Goal: Task Accomplishment & Management: Manage account settings

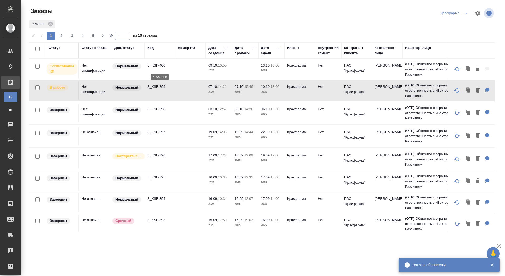
click at [152, 67] on p "S_KSF-400" at bounding box center [159, 65] width 25 height 5
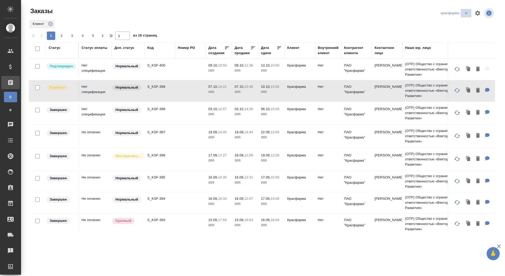
click at [464, 12] on icon "split button" at bounding box center [466, 13] width 6 height 6
click at [456, 30] on li "sanofi" at bounding box center [454, 32] width 32 height 8
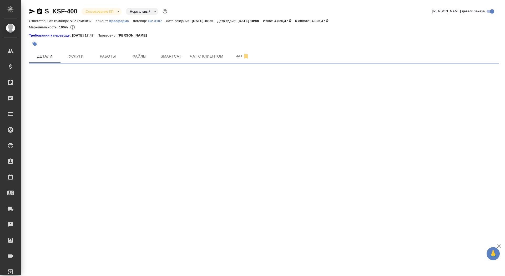
click at [105, 13] on body "🙏 .cls-1 fill:#fff; AWATERA Saydasheva Dilyara Клиенты Спецификации Заказы Чаты…" at bounding box center [252, 138] width 505 height 276
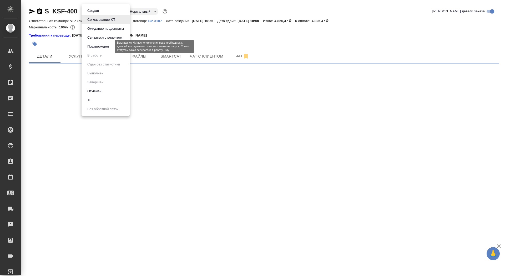
click at [103, 47] on button "Подтвержден" at bounding box center [98, 47] width 25 height 6
select select "RU"
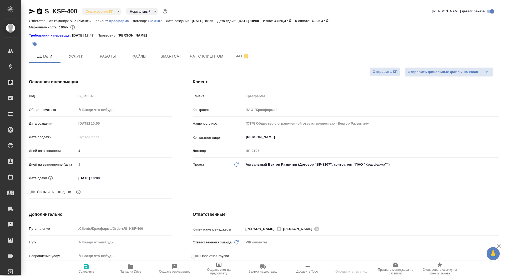
type textarea "x"
click at [100, 12] on body "🙏 .cls-1 fill:#fff; AWATERA Saydasheva Dilyara Клиенты Спецификации Заказы 0 Ча…" at bounding box center [252, 138] width 505 height 276
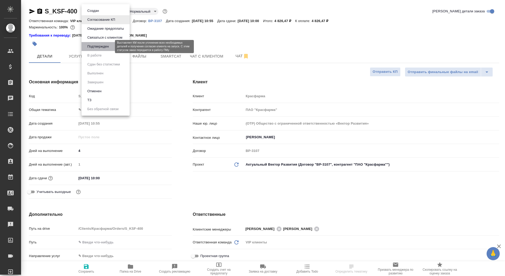
click at [103, 45] on button "Подтвержден" at bounding box center [98, 47] width 25 height 6
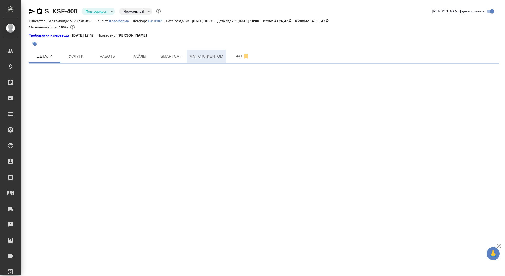
select select "RU"
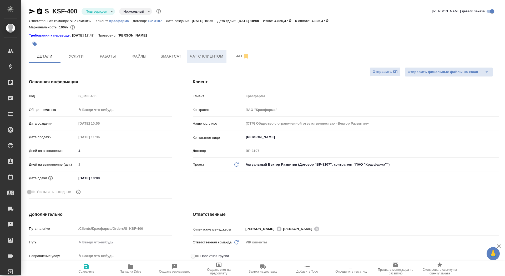
type textarea "x"
click at [229, 56] on button "Чат" at bounding box center [242, 56] width 32 height 13
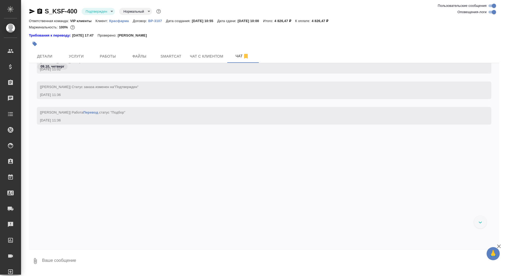
scroll to position [329, 0]
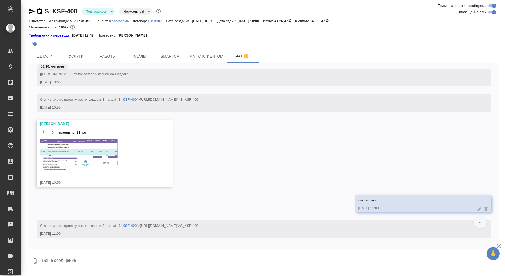
click at [81, 140] on img at bounding box center [79, 154] width 79 height 33
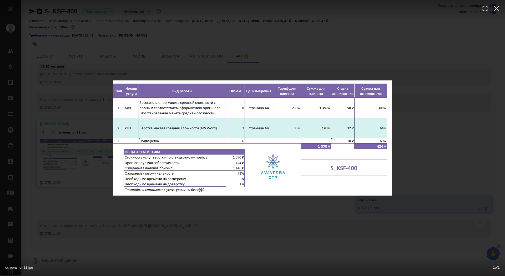
click at [81, 141] on div "screenshot.11.jpg 1 of 1" at bounding box center [252, 138] width 505 height 276
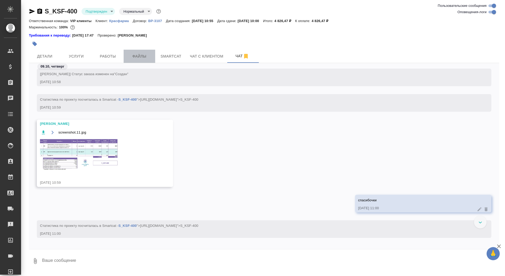
click at [125, 56] on button "Файлы" at bounding box center [140, 56] width 32 height 13
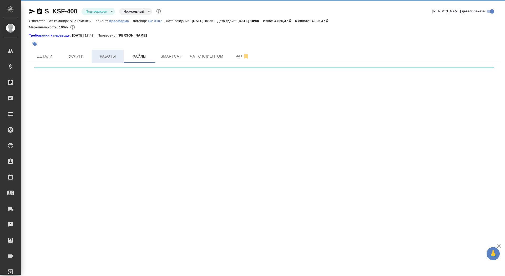
click at [115, 55] on span "Работы" at bounding box center [107, 56] width 25 height 7
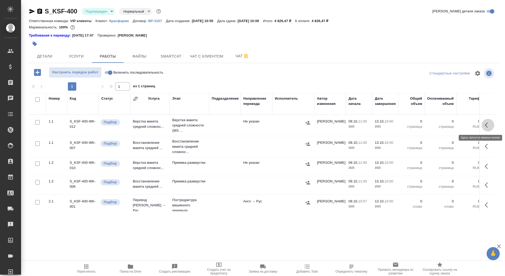
click at [485, 124] on icon "button" at bounding box center [487, 125] width 6 height 6
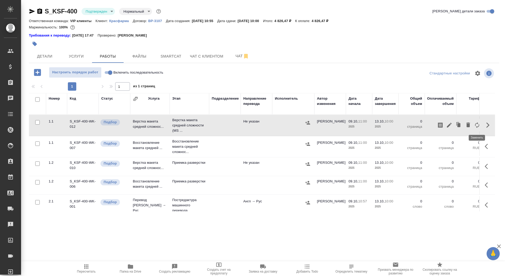
click at [477, 126] on icon "button" at bounding box center [477, 125] width 6 height 6
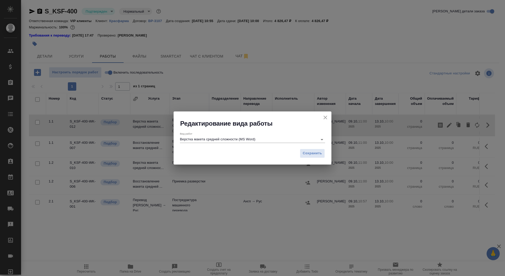
click at [293, 136] on div "Вид работ Верстка макета средней сложности (MS Word)" at bounding box center [252, 137] width 145 height 11
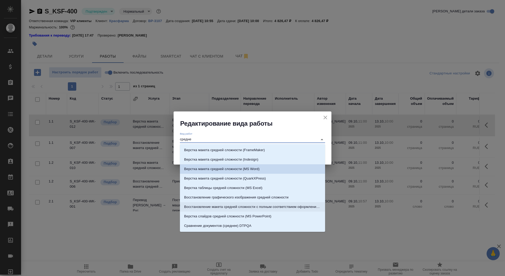
click at [287, 204] on p "Восстановление макета средней сложности с полным соответствием оформлению ориги…" at bounding box center [252, 206] width 137 height 5
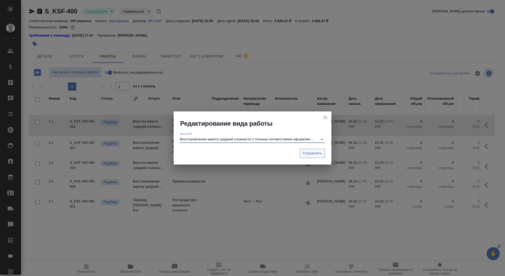
type input "Восстановление макета средней сложности с полным соответствием оформлению ориги…"
click at [322, 151] on span "Сохранить" at bounding box center [312, 153] width 19 height 6
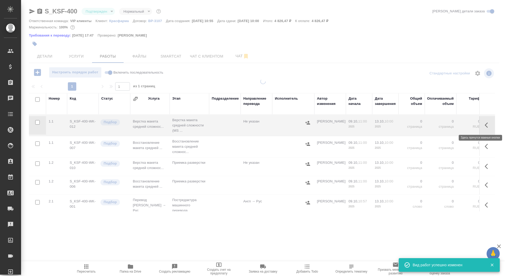
click at [486, 128] on button "button" at bounding box center [487, 125] width 13 height 13
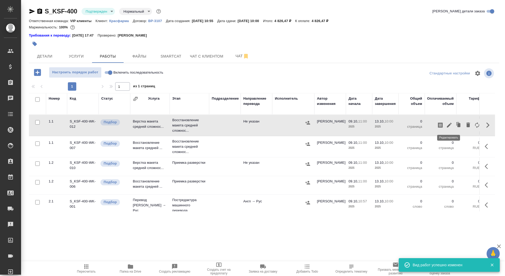
click at [449, 123] on icon "button" at bounding box center [449, 125] width 6 height 6
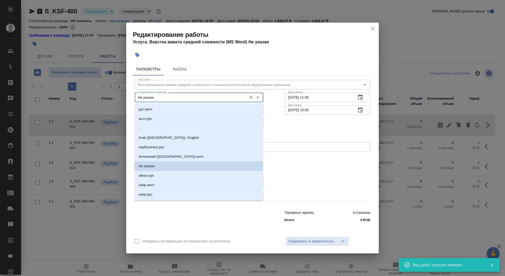
click at [169, 98] on input "Не указан" at bounding box center [190, 97] width 108 height 6
click at [166, 125] on li "-" at bounding box center [198, 128] width 129 height 9
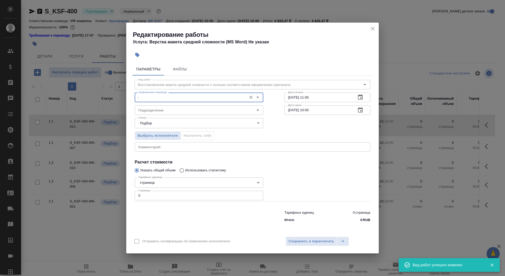
click at [162, 99] on input "-" at bounding box center [190, 97] width 108 height 6
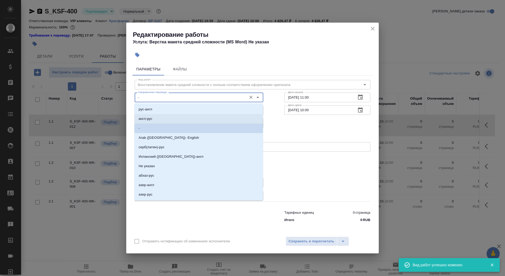
click at [162, 120] on li "англ-рус" at bounding box center [198, 118] width 129 height 9
type input "англ-рус"
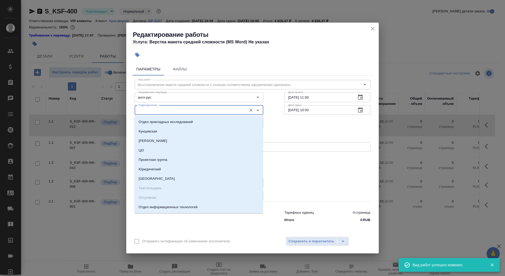
click at [160, 112] on input "Подразделение" at bounding box center [190, 110] width 108 height 6
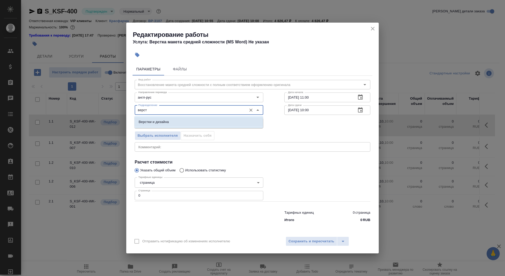
click at [159, 126] on li "Верстки и дизайна" at bounding box center [198, 121] width 129 height 9
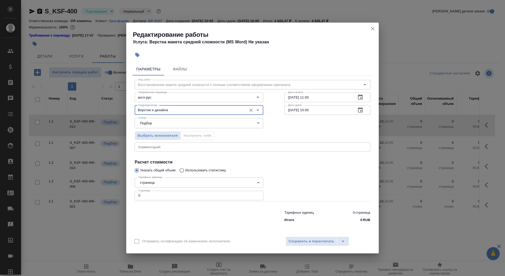
type input "Верстки и дизайна"
click at [152, 183] on body "🙏 .cls-1 fill:#fff; AWATERA Saydasheva Dilyara Клиенты Спецификации Заказы 0 Ча…" at bounding box center [252, 138] width 505 height 276
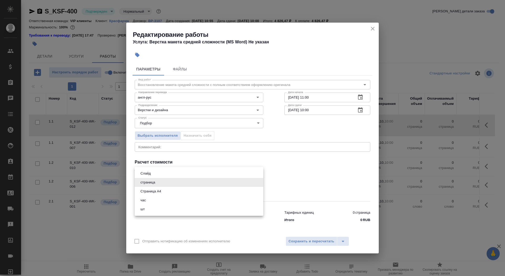
click at [154, 191] on button "Страница А4" at bounding box center [151, 191] width 24 height 6
type input "5f036ec4e16dec2d6b59c8ff"
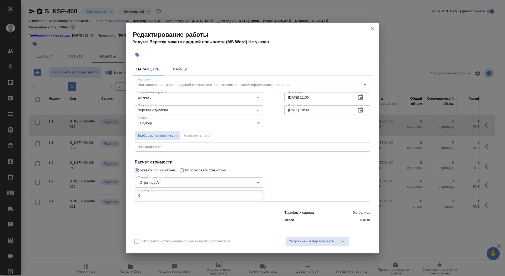
click at [154, 198] on input "0" at bounding box center [199, 195] width 129 height 9
type input "6"
click at [334, 97] on input "09.10.2025 11:00" at bounding box center [318, 97] width 68 height 9
type input "09.10.2025 11:40"
click at [364, 111] on button "button" at bounding box center [360, 110] width 13 height 13
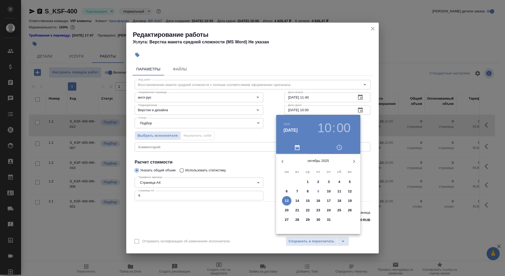
click at [319, 190] on span "9" at bounding box center [317, 191] width 9 height 5
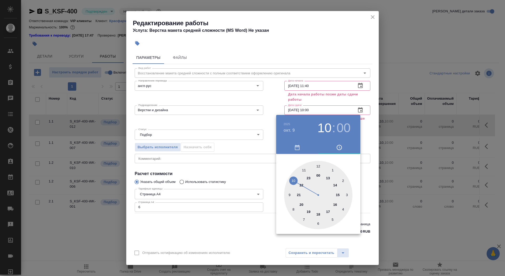
click at [336, 187] on div at bounding box center [318, 195] width 68 height 68
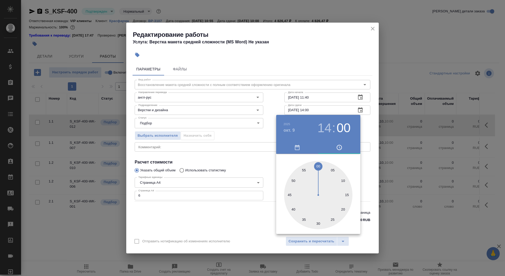
click at [293, 209] on div at bounding box center [318, 195] width 68 height 68
type input "09.10.2025 14:40"
click at [266, 208] on div at bounding box center [252, 138] width 505 height 276
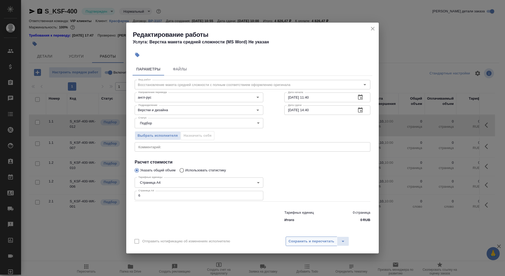
click at [312, 242] on span "Сохранить и пересчитать" at bounding box center [311, 241] width 46 height 6
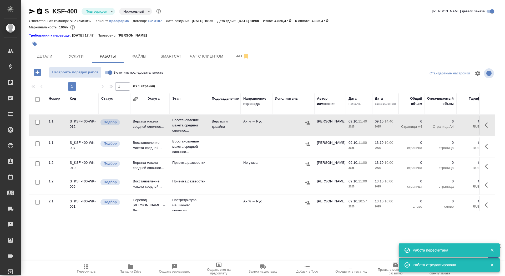
click at [32, 40] on button "button" at bounding box center [35, 44] width 12 height 12
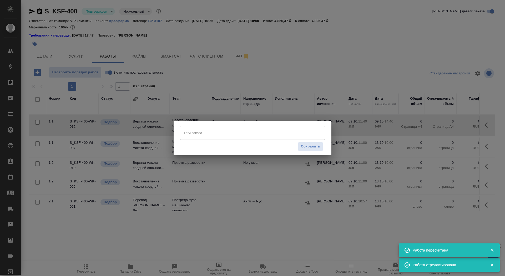
click at [215, 130] on input "Тэги заказа" at bounding box center [247, 132] width 130 height 9
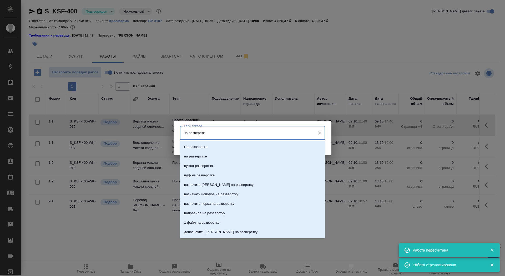
type input "на разверстке"
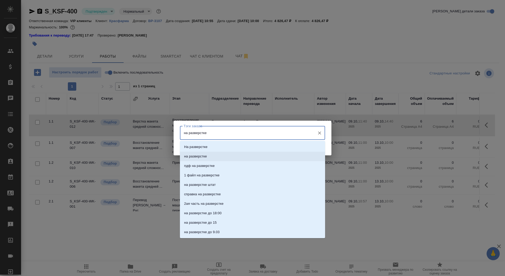
click at [207, 159] on li "на разверстке" at bounding box center [252, 156] width 145 height 9
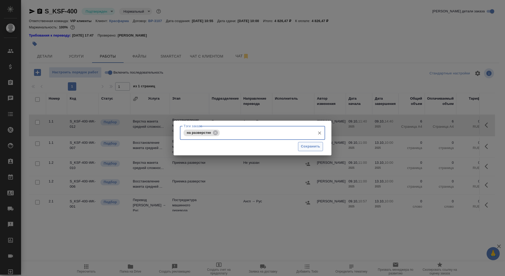
click at [301, 146] on span "Сохранить" at bounding box center [310, 147] width 19 height 6
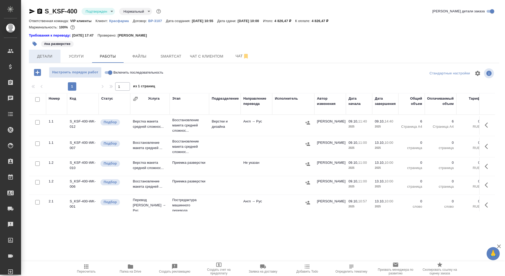
click at [43, 56] on span "Детали" at bounding box center [44, 56] width 25 height 7
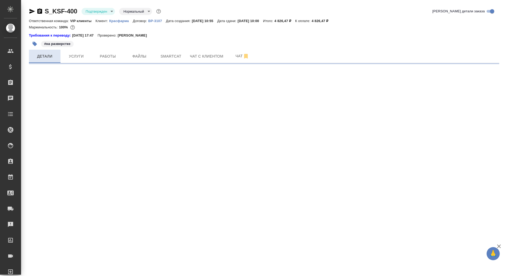
select select "RU"
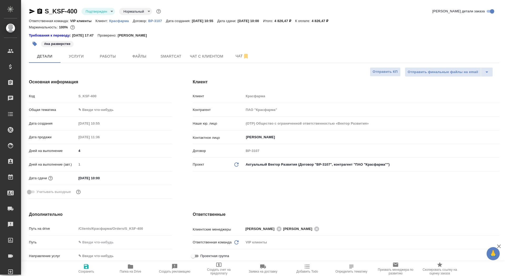
type textarea "x"
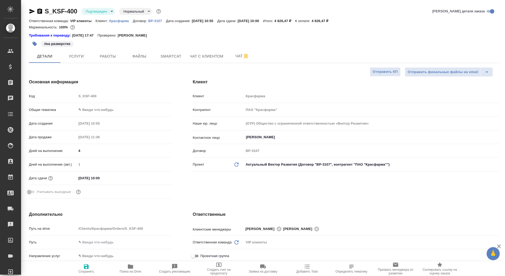
type textarea "x"
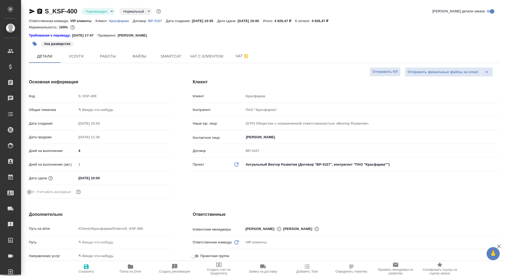
type textarea "x"
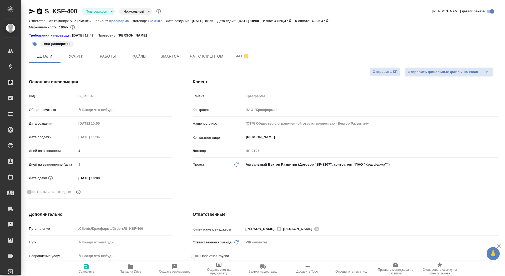
type textarea "x"
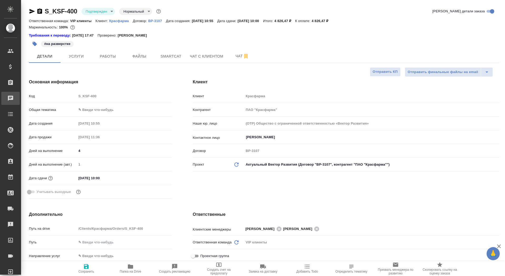
type textarea "x"
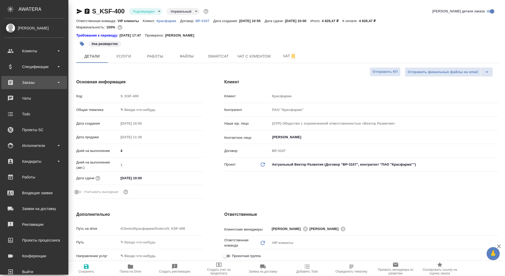
click at [19, 89] on div "Заказы" at bounding box center [34, 82] width 66 height 13
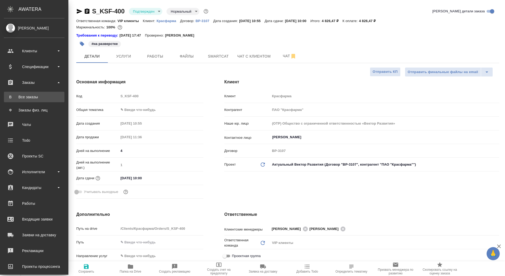
type textarea "x"
click at [19, 93] on link "В Все заказы" at bounding box center [34, 97] width 60 height 11
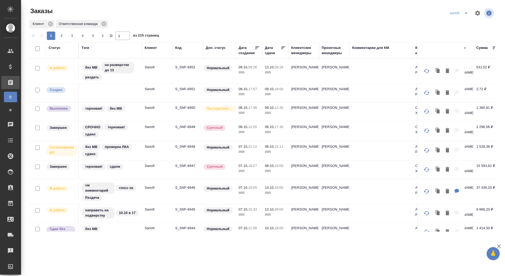
click at [144, 153] on td "Sanofi" at bounding box center [157, 150] width 30 height 18
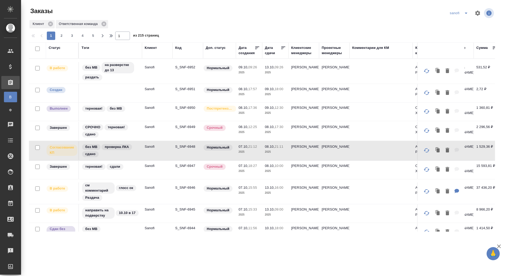
click at [186, 85] on td "S_SNF-6951" at bounding box center [187, 93] width 30 height 18
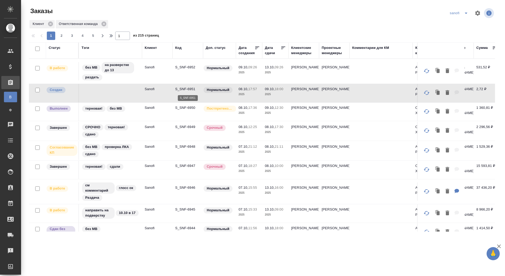
click at [187, 87] on p "S_SNF-6951" at bounding box center [187, 88] width 25 height 5
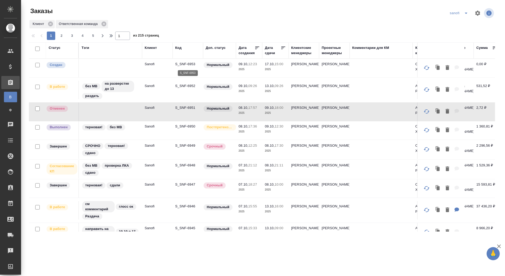
click at [185, 62] on p "S_SNF-6953" at bounding box center [187, 64] width 25 height 5
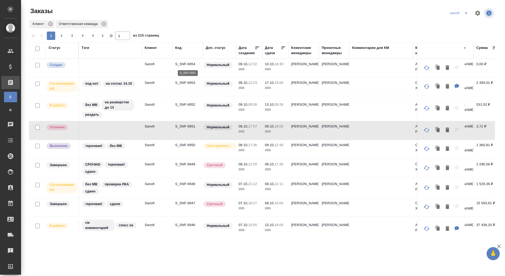
click at [186, 64] on p "S_SNF-6954" at bounding box center [187, 64] width 25 height 5
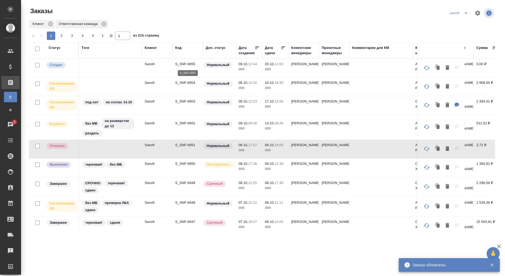
click at [186, 64] on p "S_SNF-6955" at bounding box center [187, 64] width 25 height 5
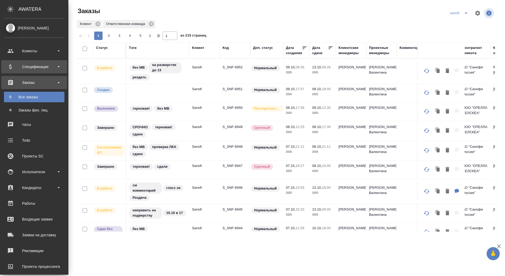
click at [28, 70] on div "Спецификации" at bounding box center [34, 67] width 60 height 8
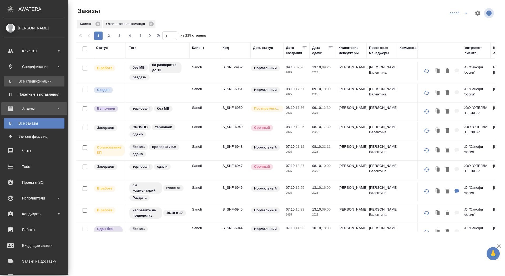
click at [28, 79] on div "Все спецификации" at bounding box center [34, 81] width 55 height 5
click at [12, 79] on div "Все спецификации" at bounding box center [34, 81] width 55 height 5
click at [13, 80] on div "Все спецификации" at bounding box center [34, 81] width 55 height 5
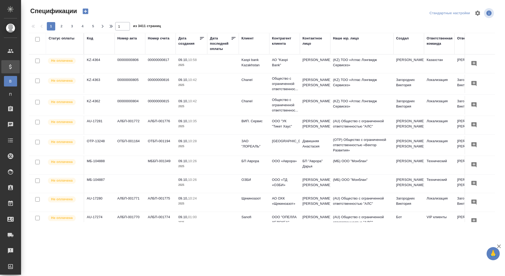
click at [246, 37] on div "Клиент" at bounding box center [247, 38] width 12 height 5
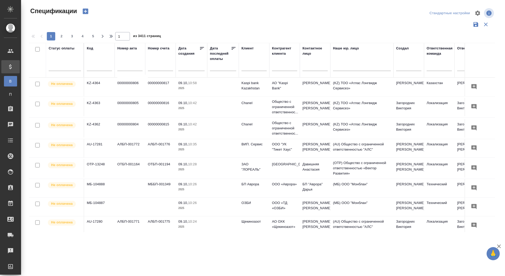
click at [251, 65] on input "text" at bounding box center [253, 67] width 25 height 7
type input "новартис"
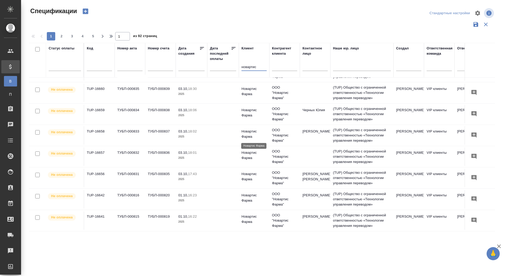
scroll to position [18, 0]
click at [225, 174] on td at bounding box center [223, 177] width 32 height 18
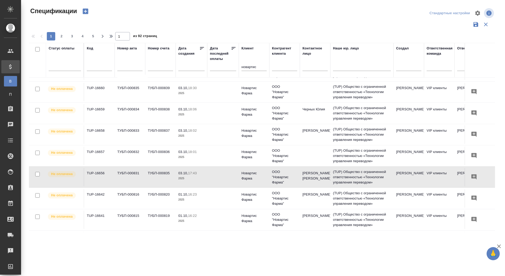
click at [201, 181] on td "03.10, 17:43 2025" at bounding box center [192, 177] width 32 height 18
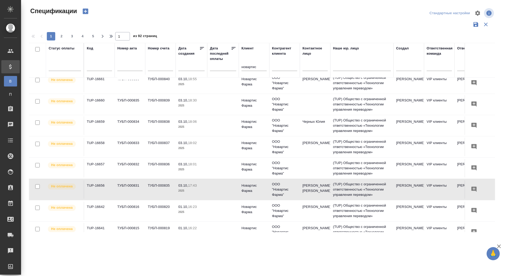
scroll to position [0, 0]
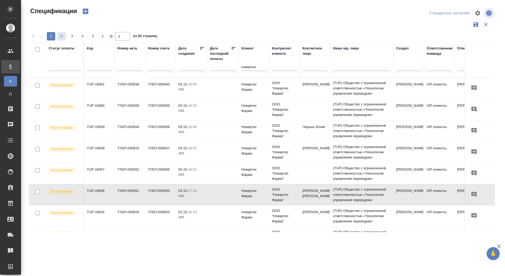
click at [64, 36] on span "2" at bounding box center [61, 36] width 8 height 5
type input "2"
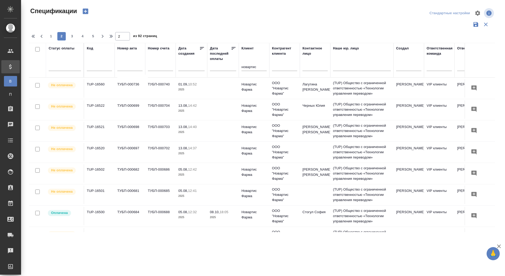
click at [152, 132] on td "ТУБП-000703" at bounding box center [160, 131] width 30 height 18
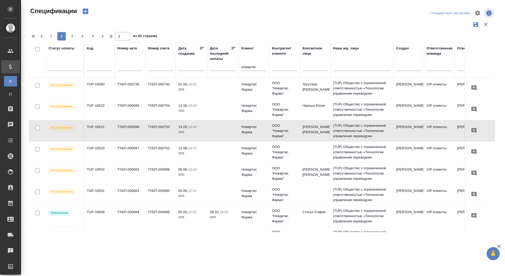
click at [152, 132] on td "ТУБП-000703" at bounding box center [160, 131] width 30 height 18
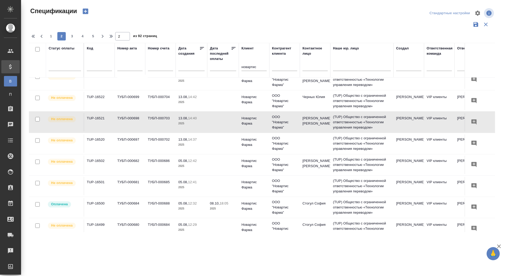
scroll to position [9, 0]
click at [161, 163] on td "ТУБП-000686" at bounding box center [160, 164] width 30 height 18
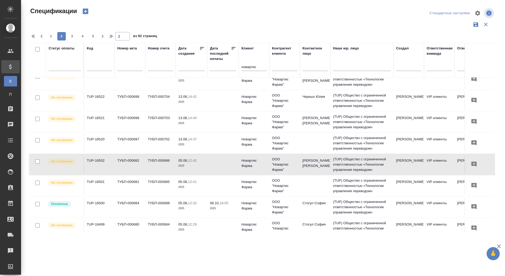
click at [161, 163] on td "ТУБП-000686" at bounding box center [160, 164] width 30 height 18
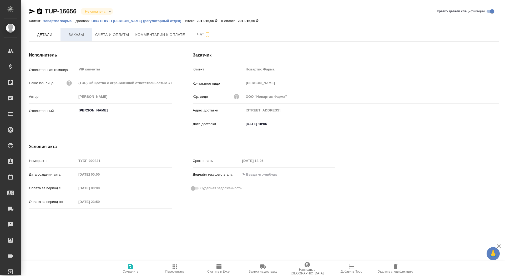
click at [78, 36] on span "Заказы" at bounding box center [76, 35] width 25 height 7
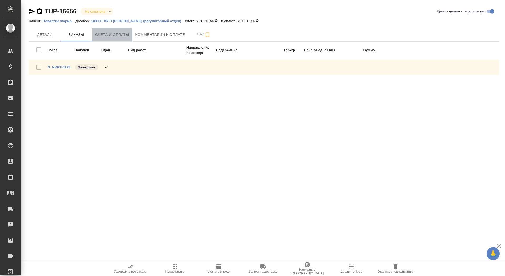
click at [106, 36] on span "Счета и оплаты" at bounding box center [112, 35] width 34 height 7
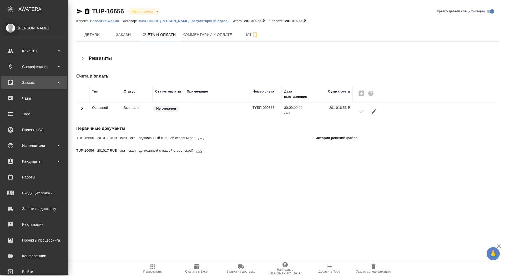
click at [15, 87] on div "Заказы" at bounding box center [34, 82] width 66 height 13
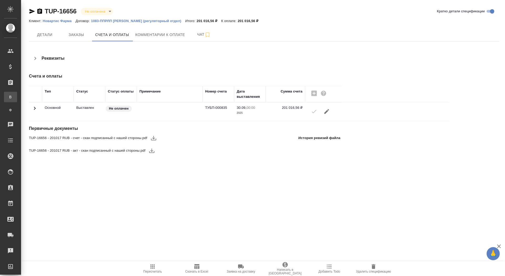
click at [8, 96] on div "Все заказы" at bounding box center [4, 96] width 8 height 5
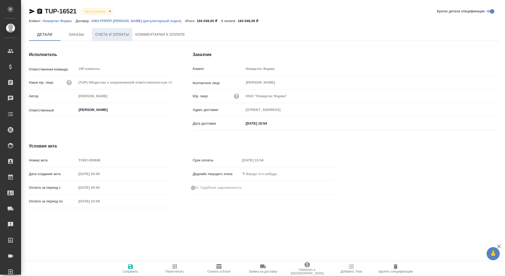
click at [107, 36] on span "Счета и оплаты" at bounding box center [112, 34] width 34 height 7
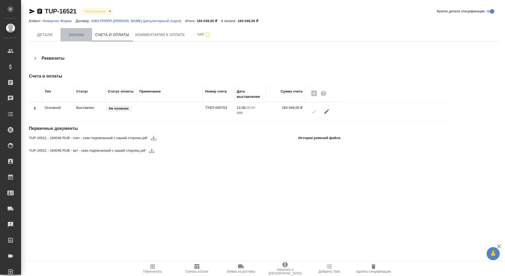
click at [78, 36] on span "Заказы" at bounding box center [76, 35] width 25 height 7
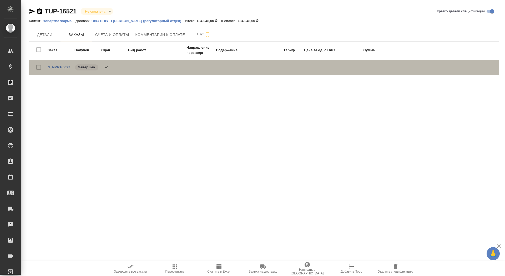
click at [105, 65] on icon at bounding box center [106, 67] width 6 height 6
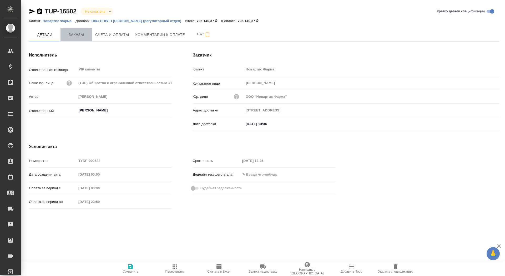
click at [85, 33] on span "Заказы" at bounding box center [76, 35] width 25 height 7
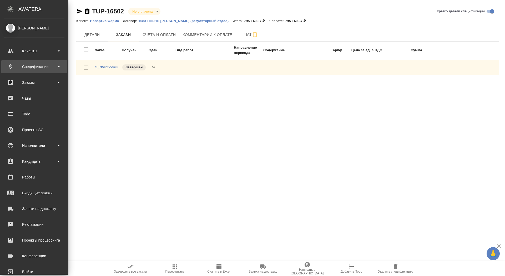
click at [34, 64] on div "Спецификации" at bounding box center [34, 67] width 60 height 8
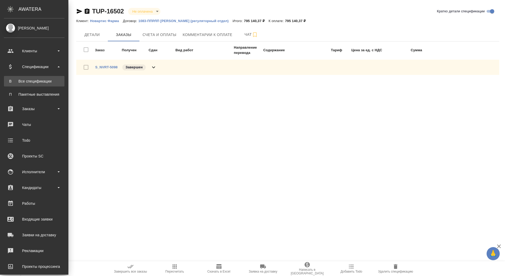
click at [32, 81] on div "Все спецификации" at bounding box center [34, 81] width 55 height 5
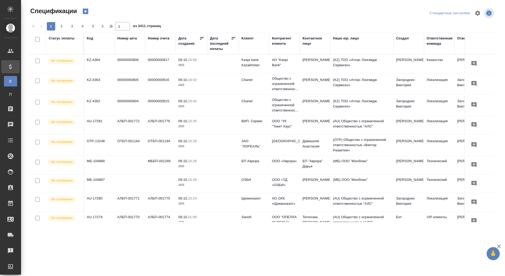
click at [84, 12] on icon "button" at bounding box center [86, 12] width 6 height 6
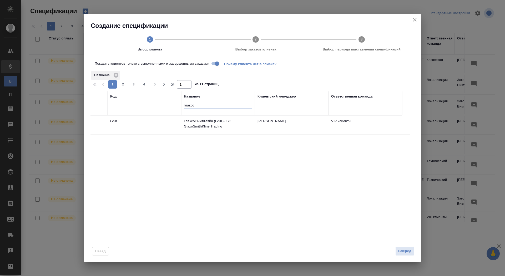
drag, startPoint x: 198, startPoint y: 105, endPoint x: 146, endPoint y: 105, distance: 52.6
click at [146, 105] on tr "Код Название глаксо Клиентский менеджер Ответственная команда" at bounding box center [246, 103] width 312 height 25
type input "sanofi"
click at [97, 141] on input "checkbox" at bounding box center [99, 141] width 4 height 4
checkbox input "true"
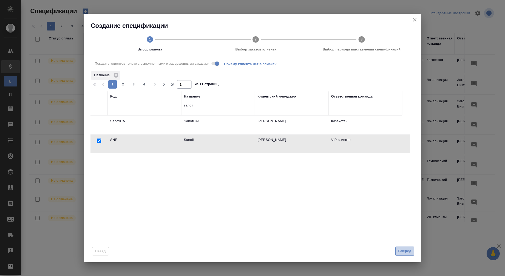
click at [397, 249] on button "Вперед" at bounding box center [404, 251] width 19 height 9
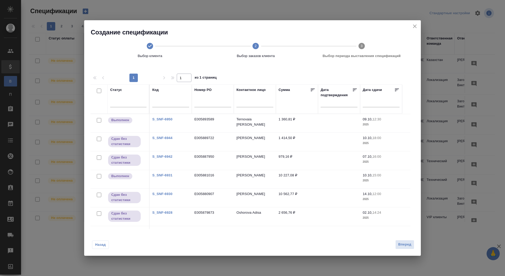
click at [98, 120] on input "checkbox" at bounding box center [99, 120] width 4 height 4
checkbox input "true"
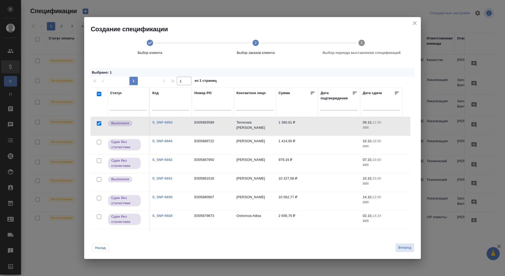
click at [99, 140] on input "checkbox" at bounding box center [99, 142] width 4 height 4
checkbox input "true"
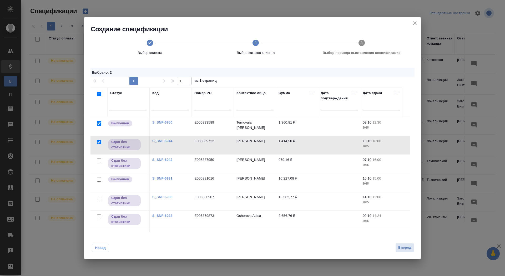
click at [98, 160] on input "checkbox" at bounding box center [99, 161] width 4 height 4
checkbox input "true"
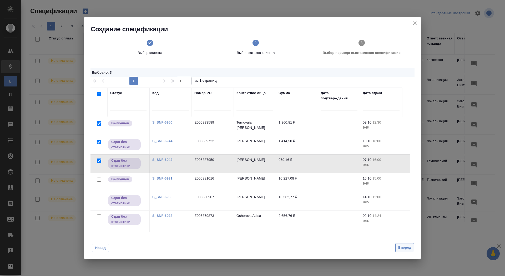
click at [399, 248] on span "Вперед" at bounding box center [404, 248] width 13 height 6
select select "9"
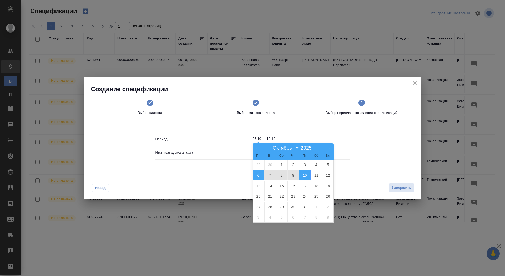
click at [264, 141] on input "06.10 — 10.10" at bounding box center [300, 138] width 97 height 7
click at [357, 132] on div "Период 06.10 — 10.10 Итоговая сумма заказов 3 754,47 ₽" at bounding box center [252, 148] width 324 height 48
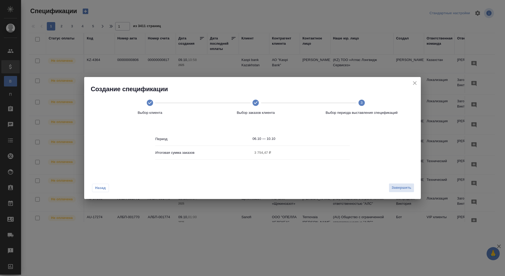
click at [94, 188] on button "Назад" at bounding box center [100, 188] width 17 height 8
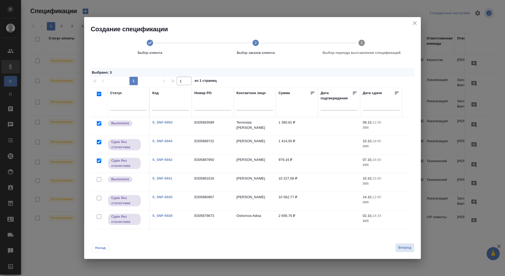
click at [100, 157] on div at bounding box center [99, 160] width 12 height 7
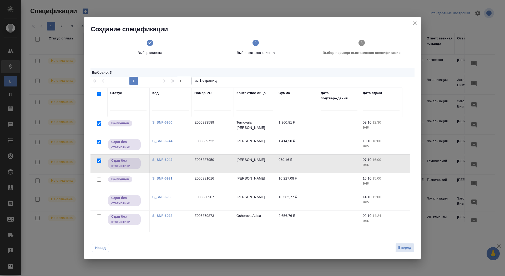
click at [98, 143] on input "checkbox" at bounding box center [99, 142] width 4 height 4
checkbox input "false"
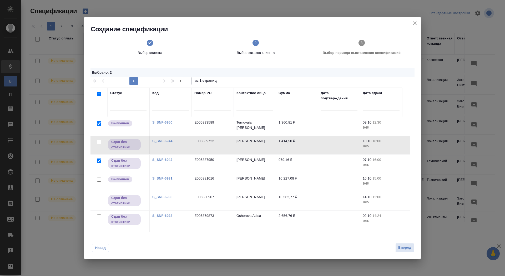
click at [100, 160] on input "checkbox" at bounding box center [99, 161] width 4 height 4
checkbox input "false"
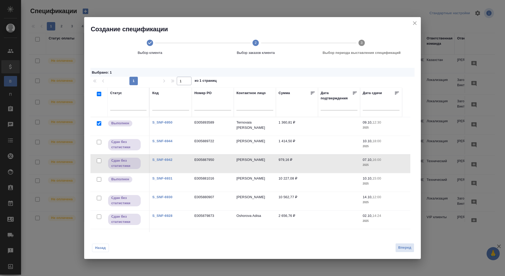
click at [98, 124] on input "checkbox" at bounding box center [99, 123] width 4 height 4
checkbox input "false"
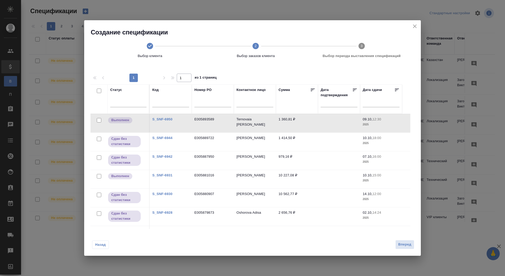
click at [413, 27] on icon "close" at bounding box center [414, 26] width 6 height 6
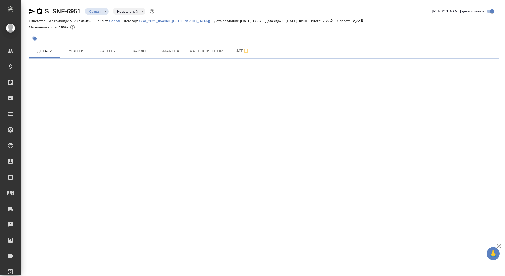
click at [99, 13] on body "🙏 .cls-1 fill:#fff; AWATERA Saydasheva Dilyara Клиенты Спецификации Заказы Чаты…" at bounding box center [252, 138] width 505 height 276
select select "RU"
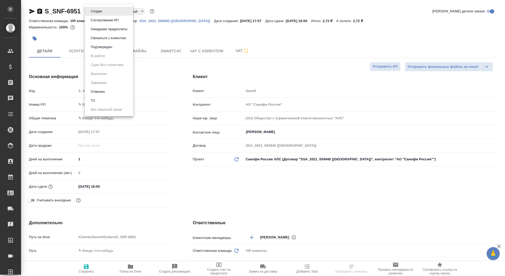
type textarea "x"
click at [103, 88] on li "Отменен" at bounding box center [109, 91] width 48 height 9
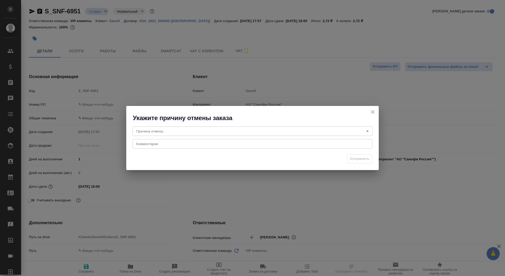
click at [185, 128] on body "🙏 .cls-1 fill:#fff; AWATERA Saydasheva Dilyara Клиенты Спецификации Заказы Чаты…" at bounding box center [252, 138] width 505 height 276
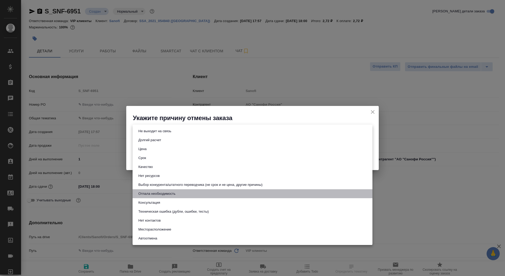
click at [168, 195] on button "Отпала необходимость" at bounding box center [157, 194] width 40 height 6
type input "noNeed"
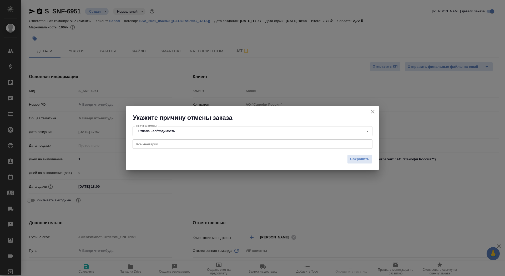
click at [157, 141] on div "x Комментарии" at bounding box center [252, 143] width 240 height 9
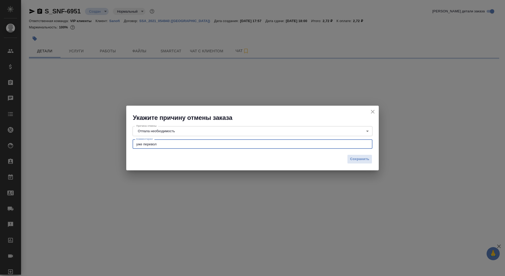
type textarea "уже перево"
select select "RU"
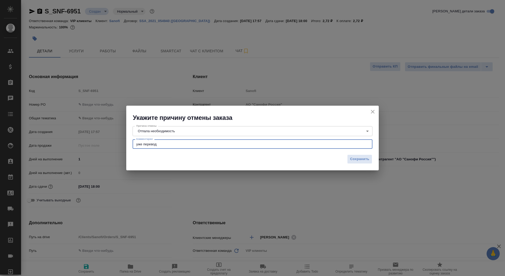
type textarea "уже переводи"
type textarea "x"
type textarea "уже переводили"
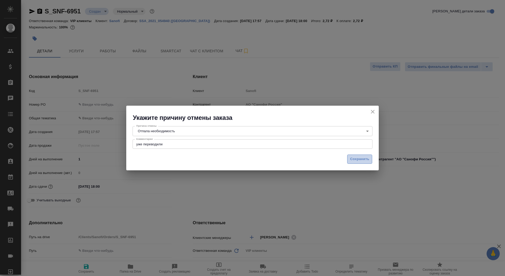
click at [355, 160] on span "Сохранить" at bounding box center [359, 159] width 19 height 6
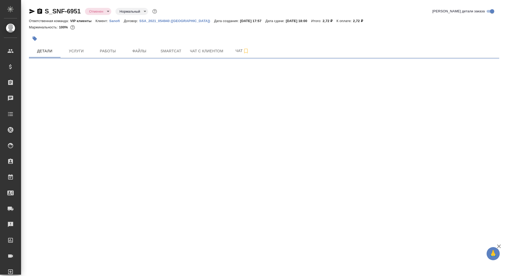
select select "RU"
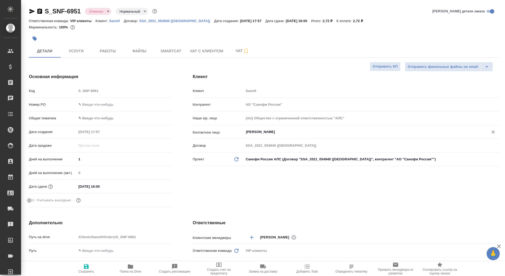
type textarea "x"
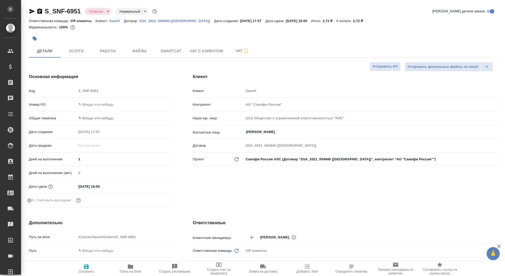
type textarea "x"
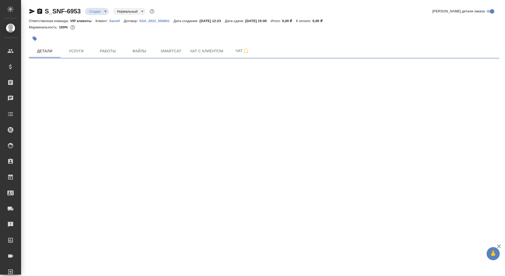
select select "RU"
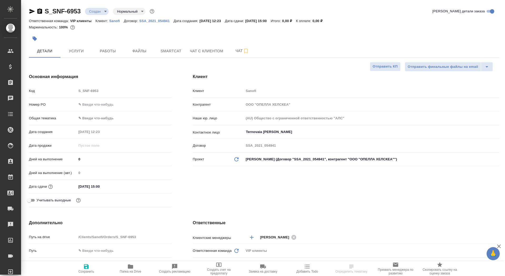
type textarea "x"
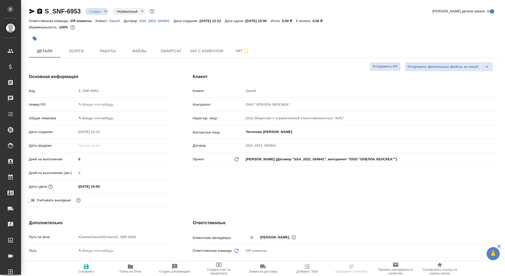
type textarea "x"
drag, startPoint x: 80, startPoint y: 158, endPoint x: 76, endPoint y: 158, distance: 4.5
click at [76, 158] on div "Дней на выполнение 0" at bounding box center [100, 159] width 143 height 9
type input "8"
type textarea "x"
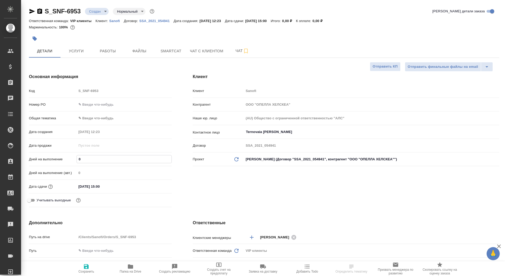
type textarea "x"
type input "8"
click at [85, 264] on icon "button" at bounding box center [86, 266] width 5 height 5
type textarea "x"
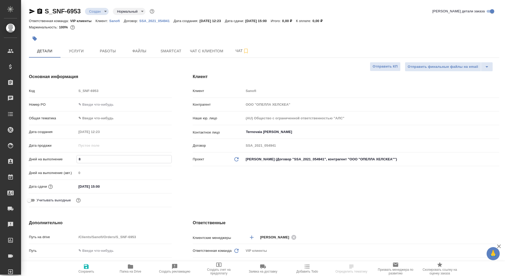
type textarea "x"
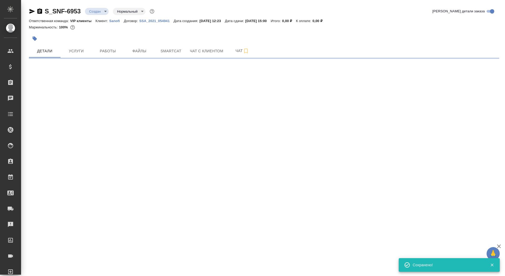
select select "RU"
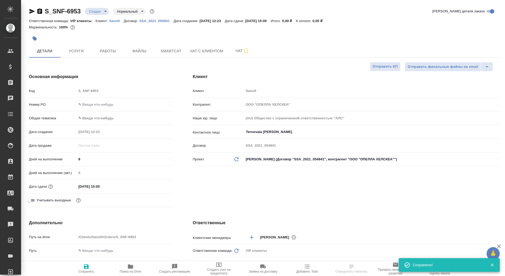
type textarea "x"
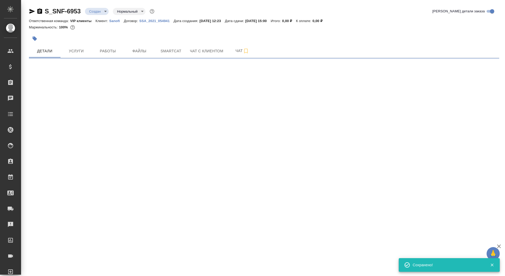
select select "RU"
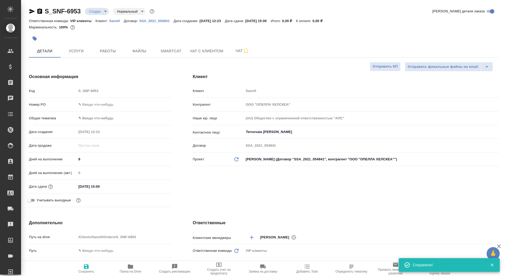
type textarea "x"
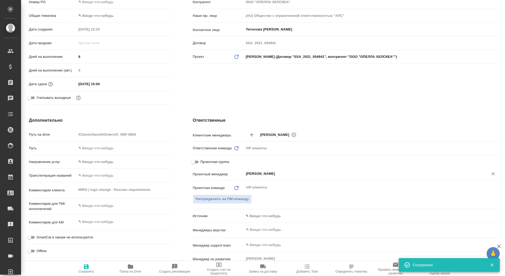
click at [258, 174] on input "[PERSON_NAME]" at bounding box center [362, 174] width 234 height 6
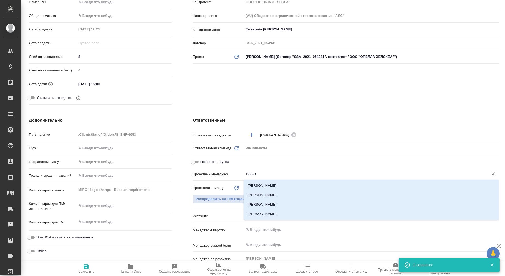
type input "горшко"
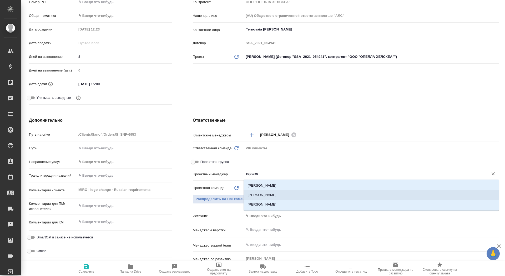
click at [292, 197] on li "[PERSON_NAME]" at bounding box center [370, 194] width 255 height 9
type textarea "x"
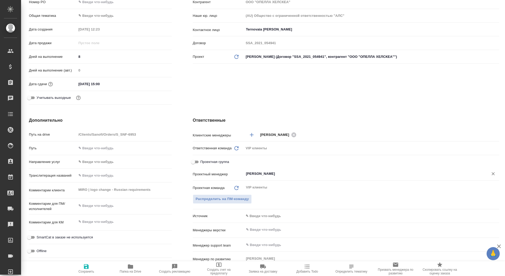
type input "[PERSON_NAME]"
click at [100, 269] on span "Сохранить" at bounding box center [86, 268] width 38 height 10
type textarea "x"
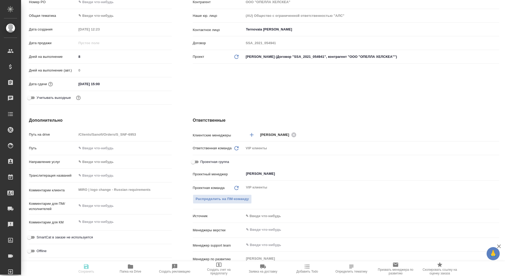
type textarea "x"
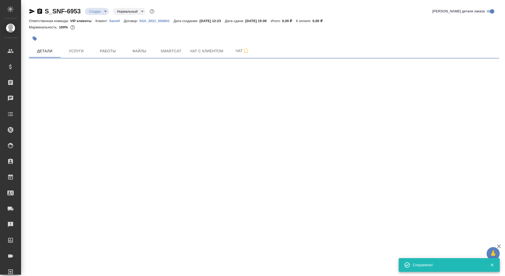
scroll to position [0, 0]
select select "RU"
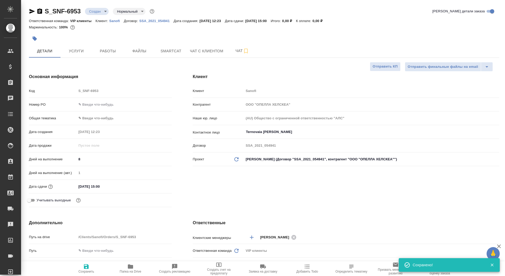
type textarea "x"
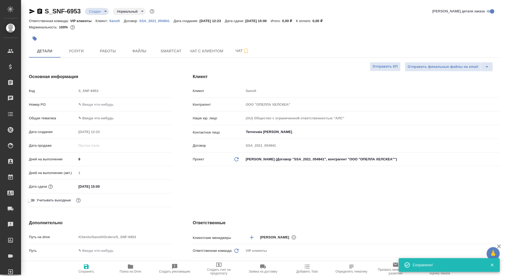
type textarea "x"
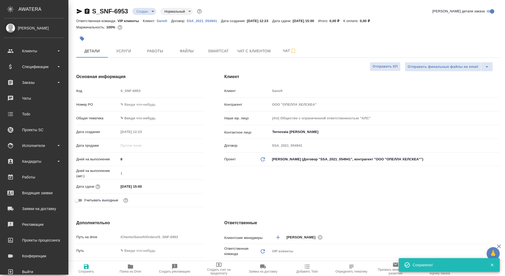
type textarea "x"
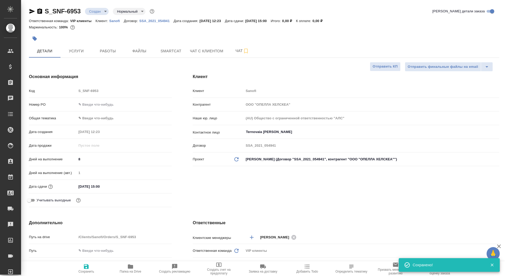
click at [36, 38] on icon "button" at bounding box center [35, 39] width 4 height 4
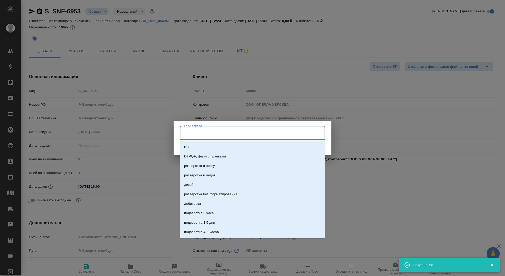
click at [204, 137] on input "Тэги заказа" at bounding box center [247, 132] width 130 height 9
type input "под нот"
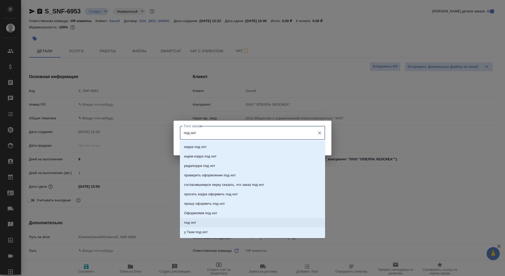
click at [217, 223] on li "под нот" at bounding box center [252, 222] width 145 height 9
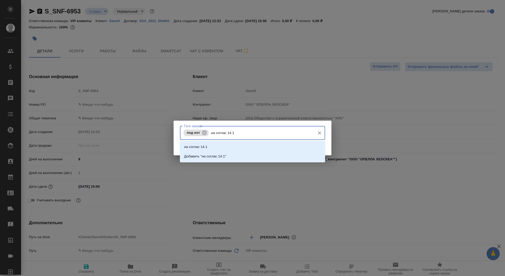
type input "на соглас 14.10"
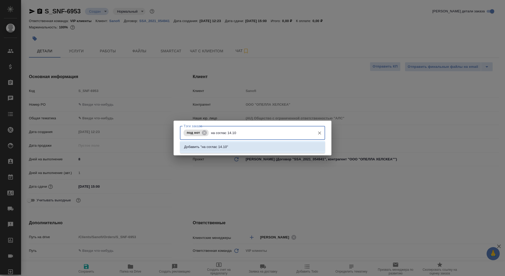
click at [263, 144] on li "Добавить "на соглас 14.10"" at bounding box center [252, 146] width 145 height 9
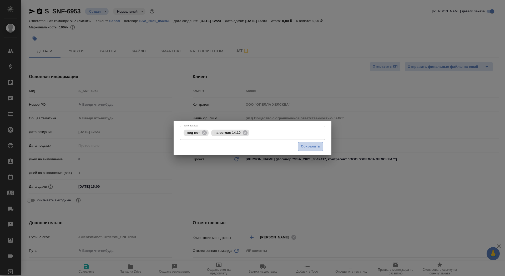
click at [300, 150] on button "Сохранить" at bounding box center [310, 146] width 25 height 9
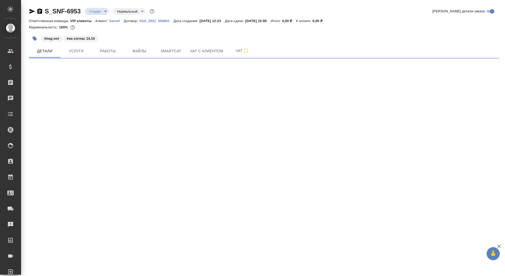
select select "RU"
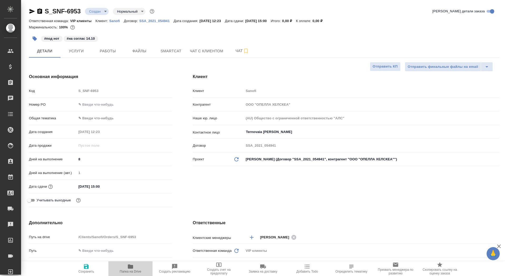
click at [137, 274] on button "Папка на Drive" at bounding box center [130, 268] width 44 height 15
type textarea "x"
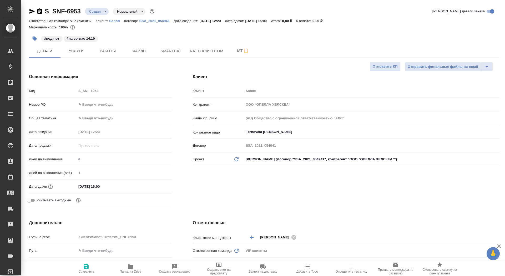
type textarea "x"
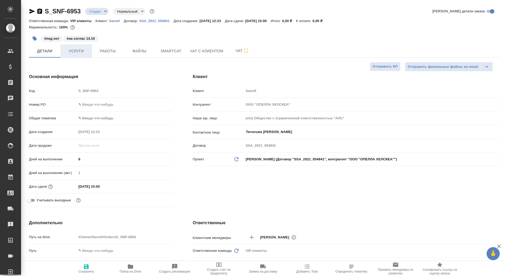
click at [82, 49] on span "Услуги" at bounding box center [76, 51] width 25 height 7
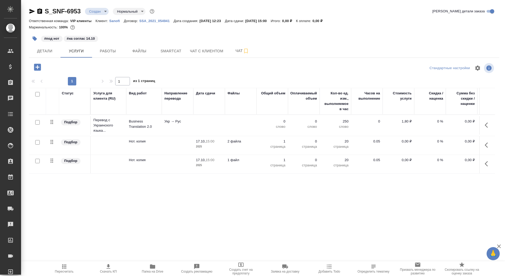
click at [34, 142] on div at bounding box center [38, 142] width 12 height 7
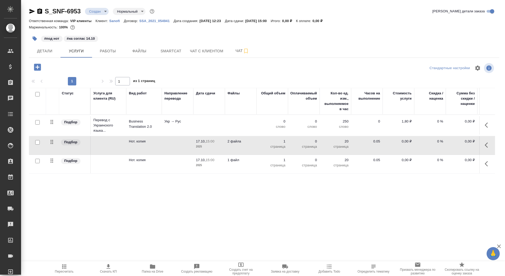
click at [36, 160] on input "checkbox" at bounding box center [37, 161] width 4 height 4
checkbox input "true"
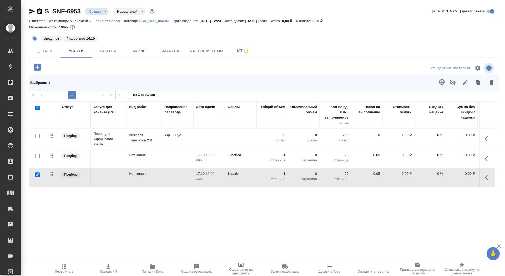
click at [38, 156] on input "checkbox" at bounding box center [37, 156] width 4 height 4
checkbox input "true"
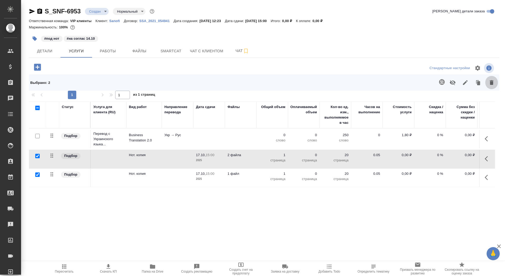
click at [490, 83] on icon "button" at bounding box center [491, 82] width 4 height 5
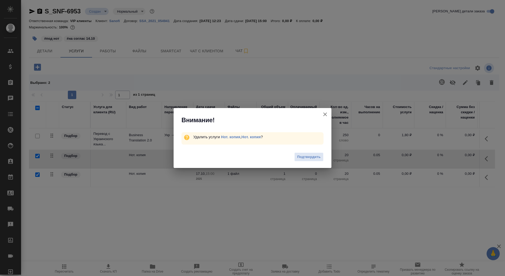
click at [302, 166] on div "Подтвердить" at bounding box center [252, 157] width 158 height 21
click at [300, 149] on div "Подтвердить" at bounding box center [252, 157] width 158 height 21
click at [301, 152] on button "Подтвердить" at bounding box center [308, 156] width 29 height 9
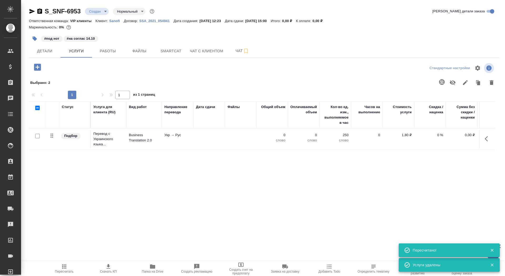
click at [37, 135] on input "checkbox" at bounding box center [37, 136] width 4 height 4
checkbox input "true"
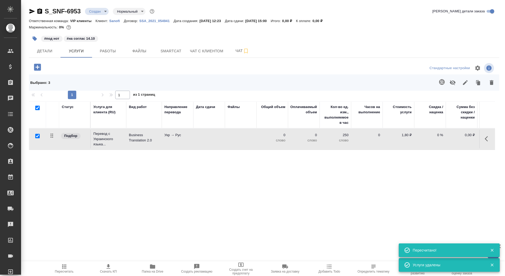
click at [490, 81] on icon "button" at bounding box center [491, 82] width 4 height 5
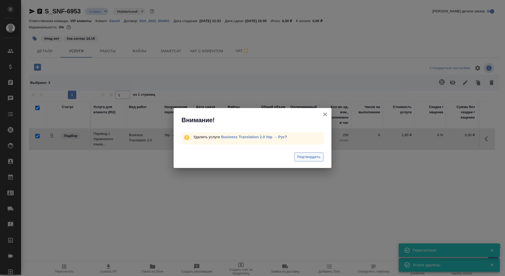
click at [321, 155] on button "Подтвердить" at bounding box center [308, 156] width 29 height 9
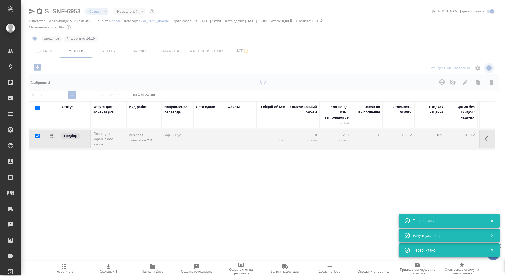
checkbox input "false"
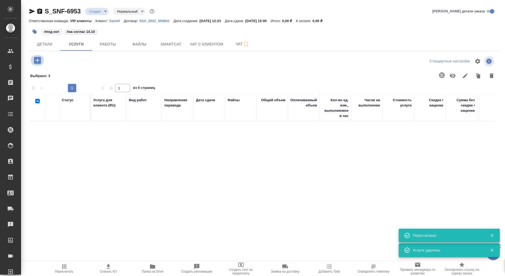
click at [37, 56] on icon "button" at bounding box center [37, 60] width 9 height 9
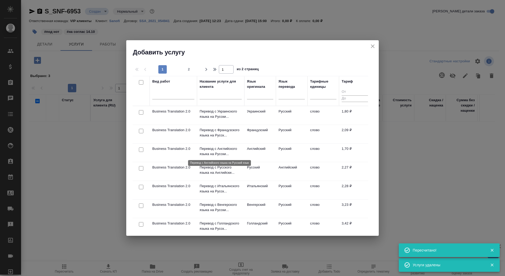
click at [222, 153] on p "Перевод с Английского языка на Русски..." at bounding box center [221, 151] width 42 height 11
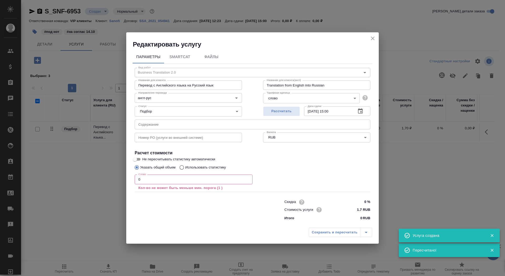
click at [164, 186] on p "Кол-во не может быть меньше мин. порога (1 )" at bounding box center [193, 187] width 110 height 5
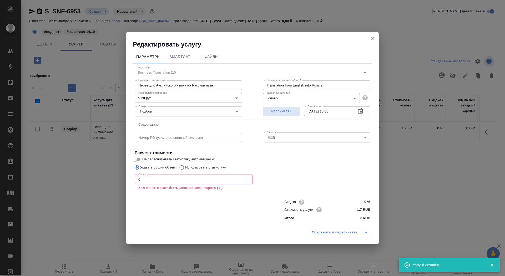
click at [157, 180] on input "0" at bounding box center [194, 179] width 118 height 9
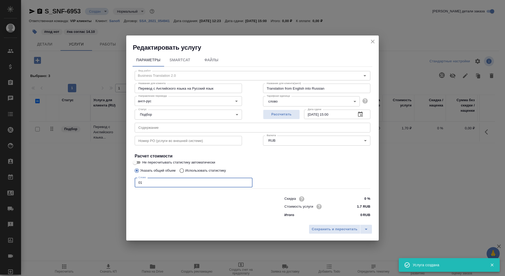
type input "01"
click at [136, 161] on input "Не пересчитывать статистику автоматически" at bounding box center [134, 162] width 19 height 6
checkbox input "true"
click at [337, 232] on button "Сохранить и пересчитать" at bounding box center [335, 228] width 52 height 9
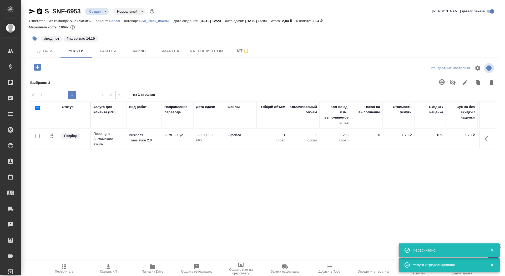
click at [37, 134] on input "checkbox" at bounding box center [37, 136] width 4 height 4
checkbox input "true"
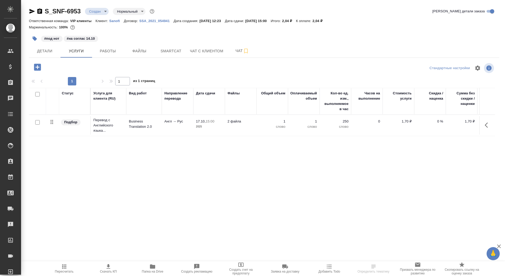
click at [36, 125] on div at bounding box center [38, 122] width 12 height 7
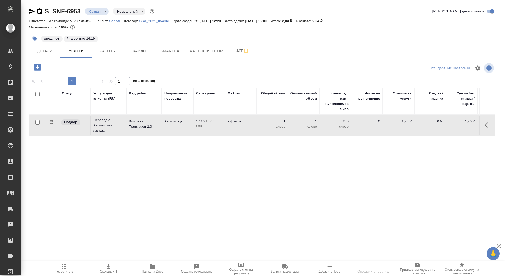
click at [40, 123] on div at bounding box center [38, 122] width 12 height 7
click at [36, 123] on input "checkbox" at bounding box center [37, 122] width 4 height 4
checkbox input "true"
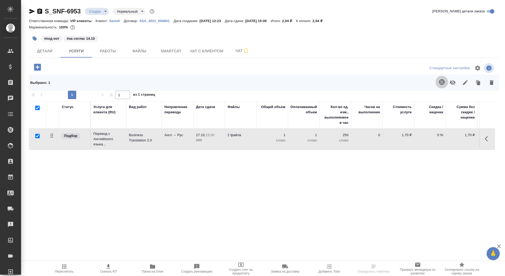
click at [438, 83] on button "button" at bounding box center [441, 82] width 13 height 13
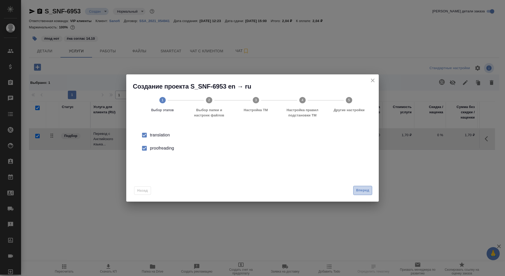
click at [360, 190] on span "Вперед" at bounding box center [362, 190] width 13 height 6
click at [294, 135] on div "Папка с файлами для перевода" at bounding box center [253, 136] width 236 height 11
click at [294, 136] on input "Папка с файлами для перевода" at bounding box center [244, 138] width 219 height 6
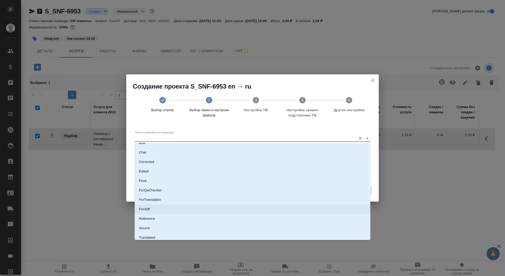
scroll to position [17, 0]
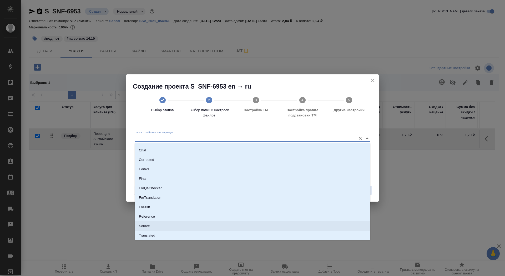
click at [293, 226] on li "Source" at bounding box center [253, 225] width 236 height 9
type input "Source"
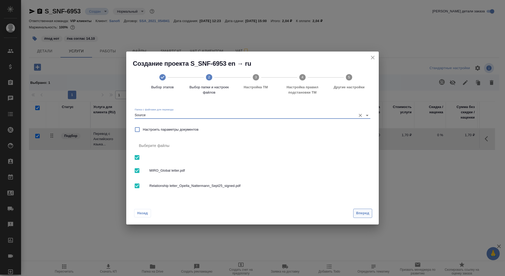
click at [370, 212] on button "Вперед" at bounding box center [362, 213] width 19 height 9
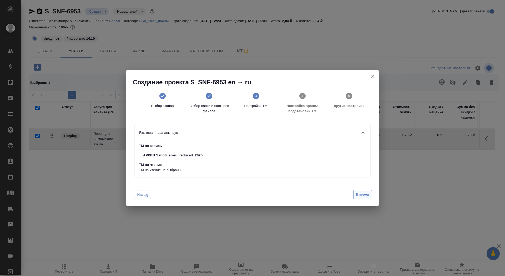
click at [360, 191] on button "Вперед" at bounding box center [362, 194] width 19 height 9
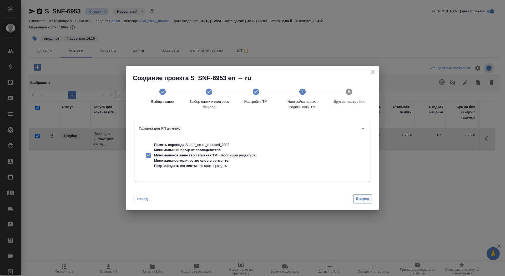
click at [362, 194] on div "Вперед" at bounding box center [361, 198] width 21 height 9
click at [362, 202] on button "Вперед" at bounding box center [362, 198] width 19 height 9
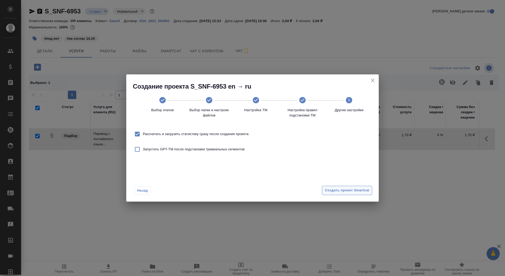
click at [359, 193] on span "Создать проект Smartcat" at bounding box center [347, 190] width 44 height 6
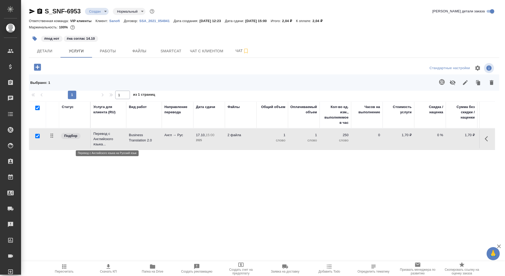
click at [122, 135] on p "Перевод с Английского языка..." at bounding box center [108, 139] width 30 height 16
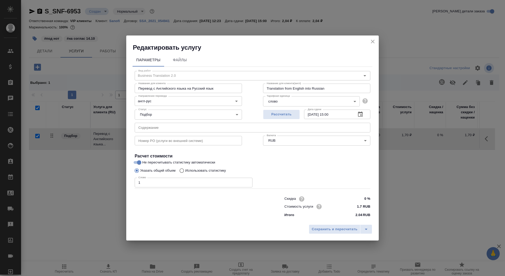
click at [215, 169] on p "Использовать статистику" at bounding box center [205, 170] width 41 height 5
click at [185, 169] on input "Использовать статистику" at bounding box center [181, 171] width 8 height 10
radio input "true"
radio input "false"
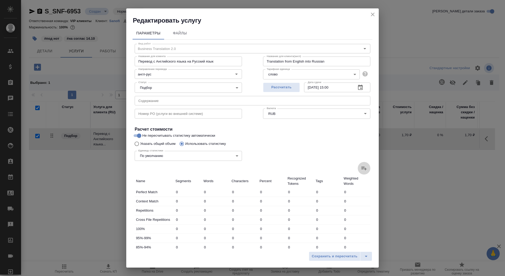
click at [360, 172] on label at bounding box center [364, 168] width 13 height 13
click at [0, 0] on input "file" at bounding box center [0, 0] width 0 height 0
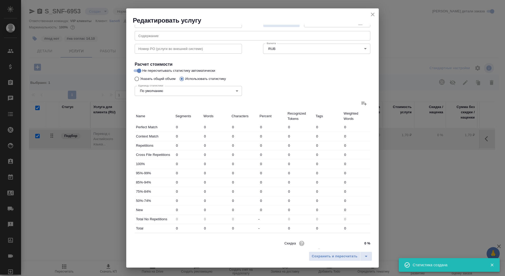
type input "2"
type input "4"
type input "8"
type input "26"
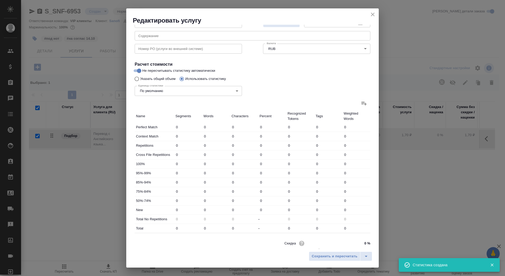
type input "139"
type input "15"
type input "41"
type input "233"
type input "4"
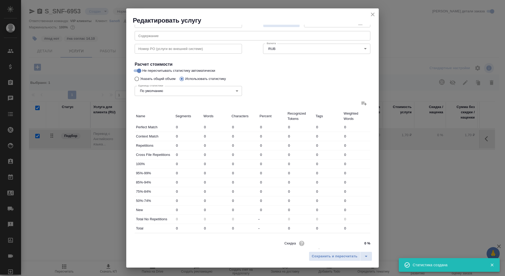
type input "19"
type input "135"
type input "3"
type input "9"
type input "58"
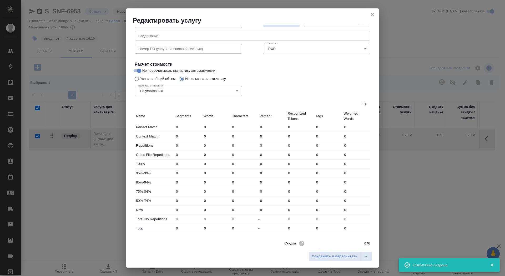
type input "31"
type input "328"
type input "2063"
type input "58"
type input "421"
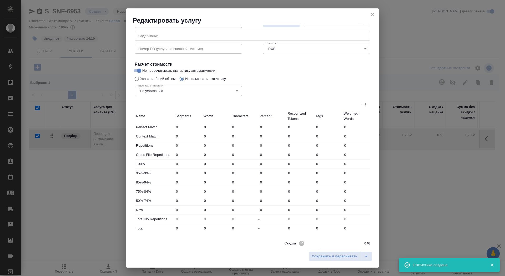
type input "2625"
type input "60"
type input "425"
type input "2633"
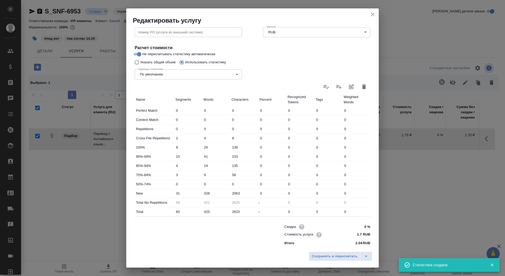
click at [326, 249] on div "Сохранить и пересчитать" at bounding box center [252, 258] width 252 height 19
click at [326, 255] on span "Сохранить и пересчитать" at bounding box center [335, 256] width 46 height 6
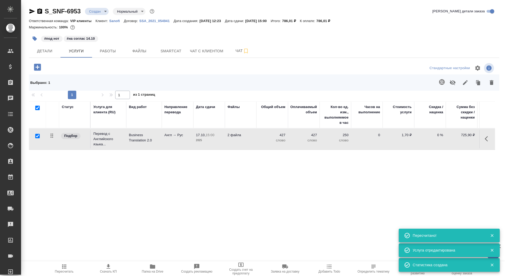
click at [41, 64] on icon "button" at bounding box center [37, 67] width 9 height 9
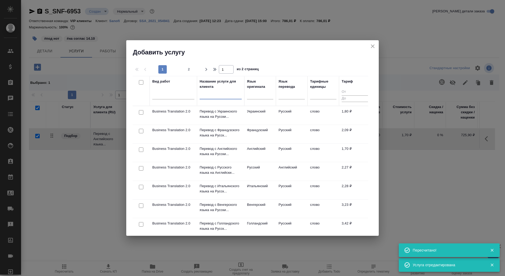
click at [213, 94] on input "text" at bounding box center [221, 96] width 42 height 7
type input "в"
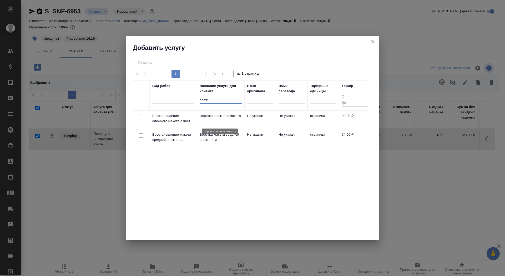
type input "слож"
click at [207, 119] on p "Верстка сложного макета" at bounding box center [221, 115] width 42 height 5
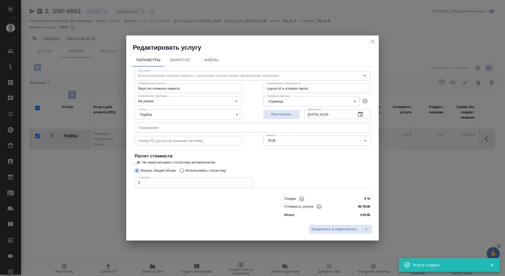
checkbox input "false"
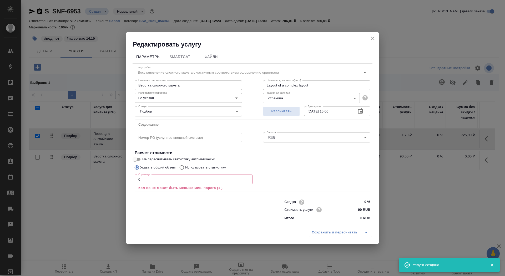
click at [159, 182] on input "0" at bounding box center [194, 179] width 118 height 9
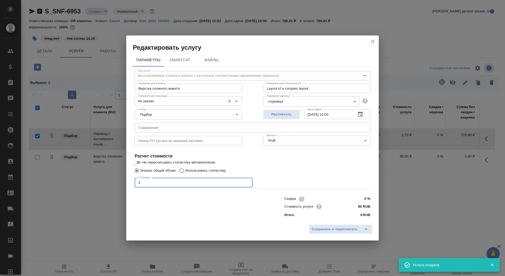
type input "2"
click at [147, 99] on input "Не указан" at bounding box center [179, 101] width 86 height 6
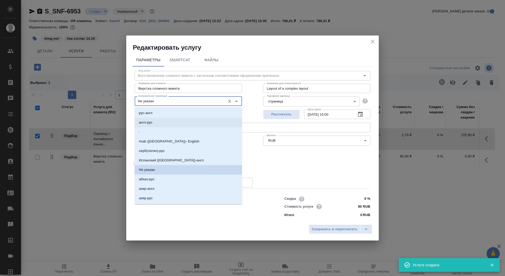
click at [153, 120] on li "англ-рус" at bounding box center [188, 122] width 107 height 9
type input "англ-рус"
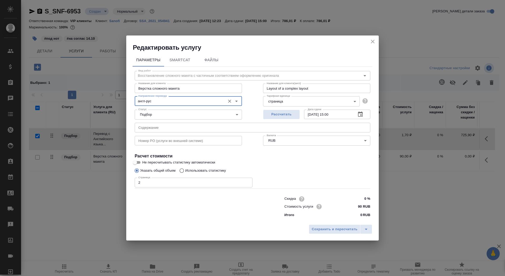
click at [338, 218] on div "Скидка 0 % Стоимость услуги 90 RUB Итого 0 RUB" at bounding box center [327, 207] width 107 height 44
click at [338, 225] on button "Сохранить и пересчитать" at bounding box center [335, 228] width 52 height 9
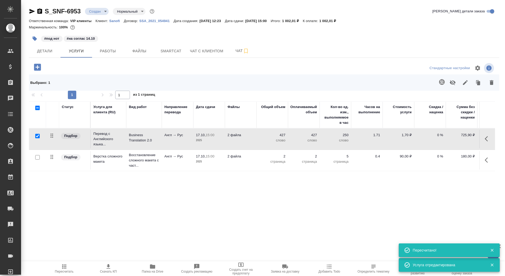
click at [38, 68] on icon "button" at bounding box center [37, 67] width 9 height 9
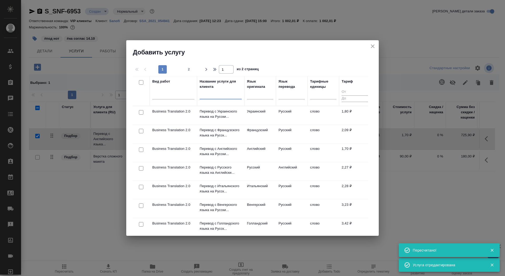
click at [219, 96] on input "text" at bounding box center [221, 96] width 42 height 7
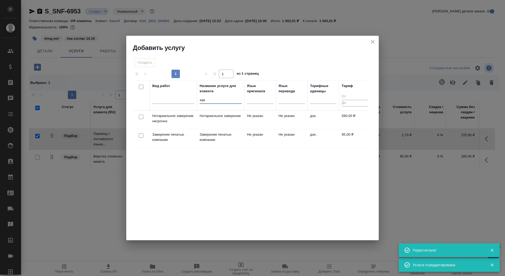
type input "зав"
click at [223, 122] on td "Нотариальное заверение" at bounding box center [220, 120] width 47 height 18
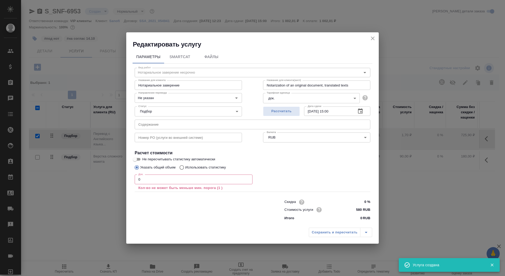
click at [164, 183] on input "0" at bounding box center [194, 179] width 118 height 9
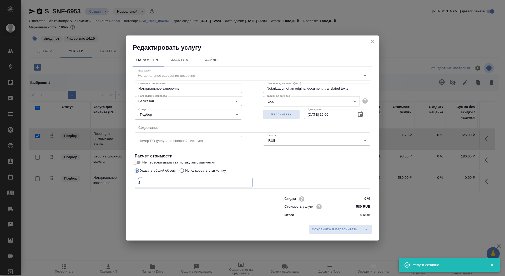
type input "2"
click at [164, 106] on div "Статус Подбор none Статус" at bounding box center [188, 114] width 128 height 34
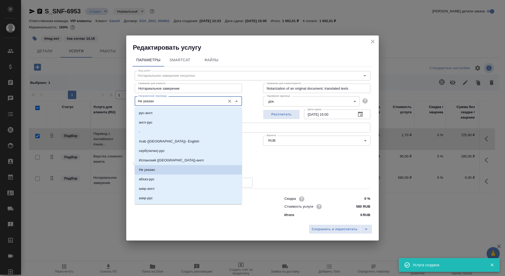
click at [164, 104] on input "Не указан" at bounding box center [179, 101] width 86 height 6
click at [165, 120] on li "англ-рус" at bounding box center [188, 122] width 107 height 9
type input "англ-рус"
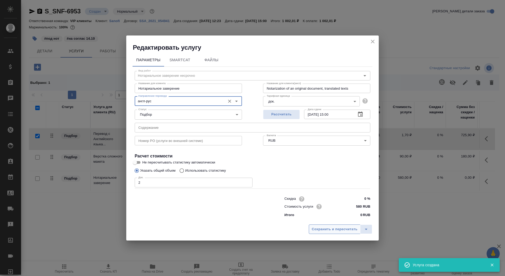
click at [344, 226] on button "Сохранить и пересчитать" at bounding box center [335, 228] width 52 height 9
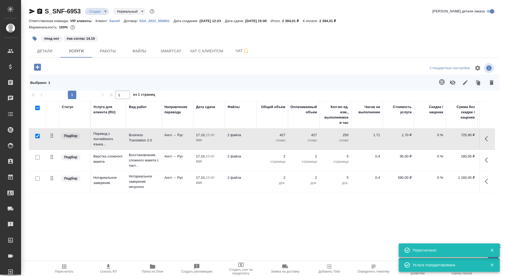
click at [49, 59] on div "S_SNF-6953 Создан new Нормальный normal Кратко детали заказа Ответственная кома…" at bounding box center [264, 114] width 476 height 228
click at [48, 57] on button "Детали" at bounding box center [45, 50] width 32 height 13
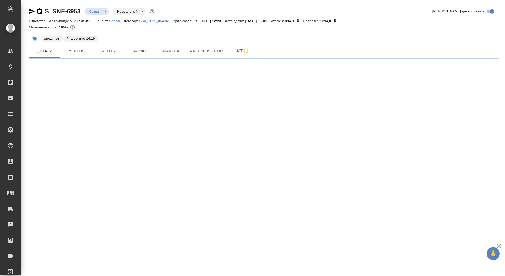
select select "RU"
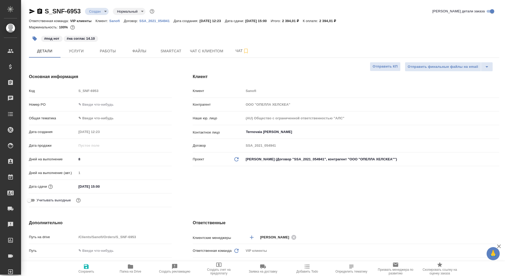
type textarea "x"
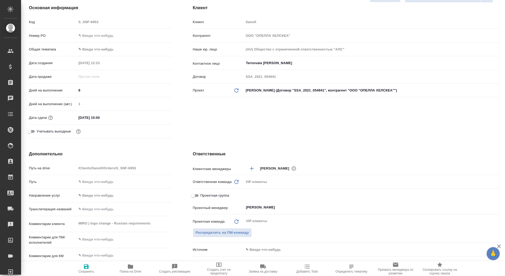
type textarea "x"
click at [101, 239] on textarea at bounding box center [123, 239] width 95 height 9
paste textarea "Срок – 17.10.2025 всего заказа, если возможно уже получить от вас сканы заверен…"
type textarea "x"
type textarea "Срок – 17.10.2025 всего заказа, если возможно уже получить от вас сканы заверен…"
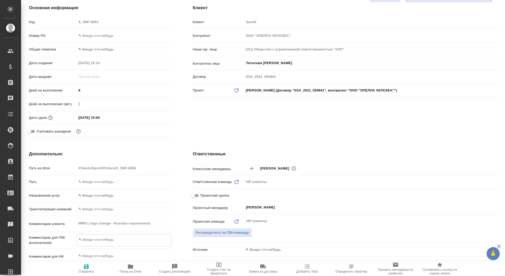
type textarea "x"
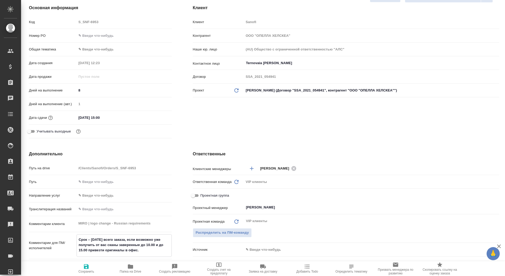
type textarea "Срок – 17.10.2025 всего заказа, если возможно уже получить от вас сканы заверен…"
type textarea "x"
click at [82, 273] on span "Сохранить" at bounding box center [86, 272] width 16 height 4
type textarea "x"
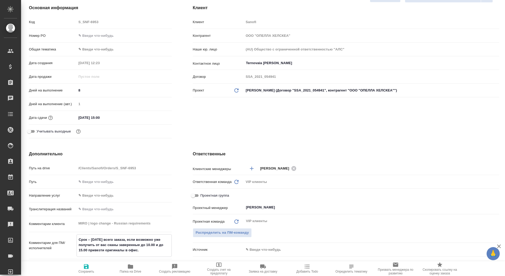
type textarea "x"
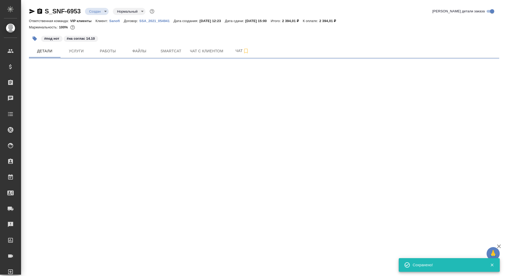
scroll to position [0, 0]
select select "RU"
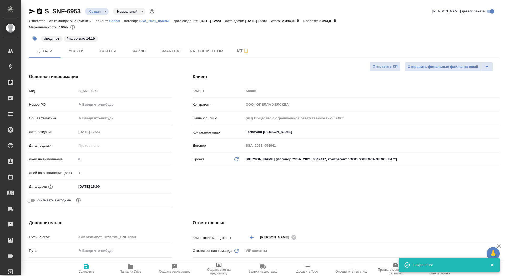
type textarea "x"
click at [385, 68] on span "Отправить КП" at bounding box center [384, 67] width 25 height 6
type textarea "x"
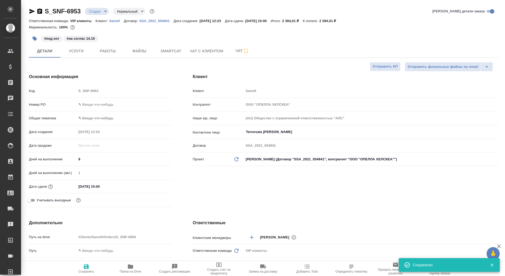
type textarea "x"
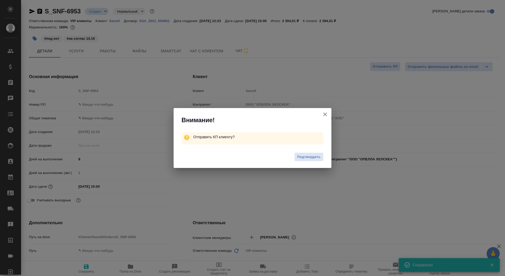
click at [294, 162] on div "Подтвердить" at bounding box center [252, 157] width 158 height 21
click at [295, 162] on div "Подтвердить" at bounding box center [252, 157] width 158 height 21
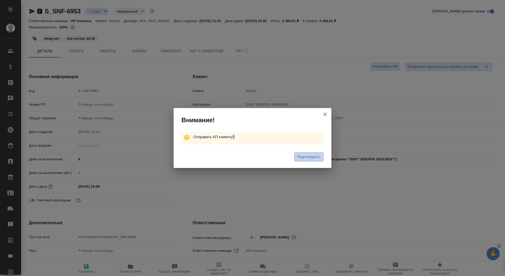
click at [300, 160] on button "Подтвердить" at bounding box center [308, 156] width 29 height 9
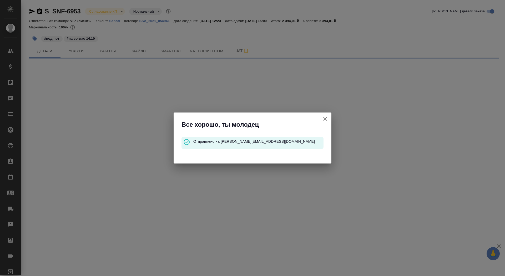
select select "RU"
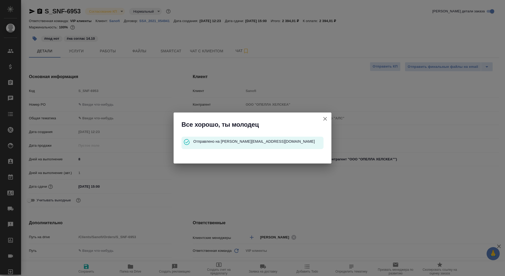
type textarea "x"
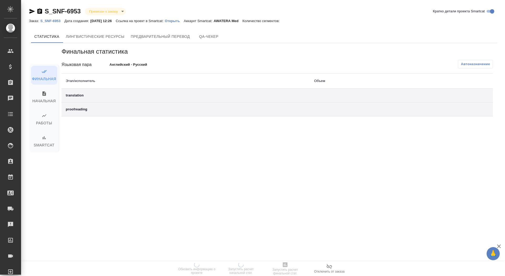
click at [183, 21] on p "Открыть" at bounding box center [174, 21] width 19 height 4
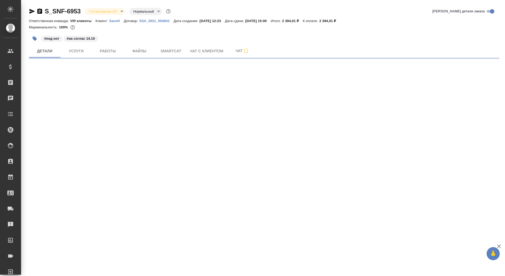
select select "RU"
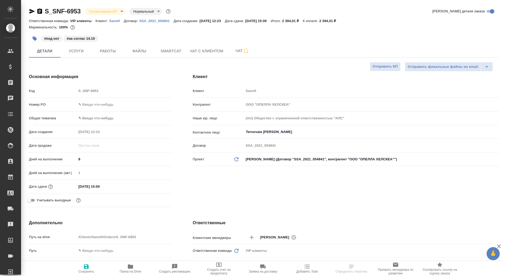
type textarea "x"
click at [115, 49] on span "Работы" at bounding box center [107, 51] width 25 height 7
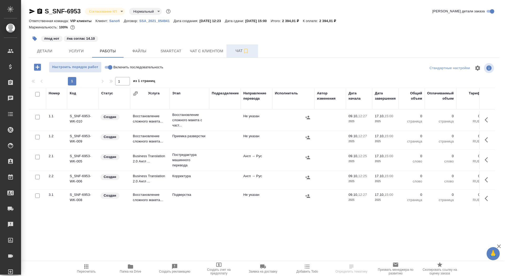
click at [229, 50] on button "Чат" at bounding box center [242, 50] width 32 height 13
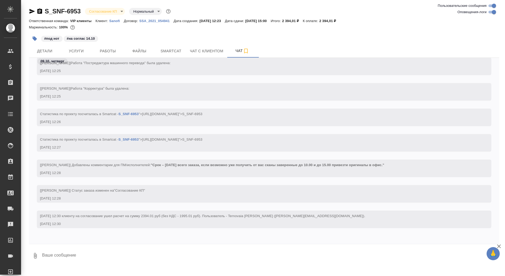
scroll to position [648, 0]
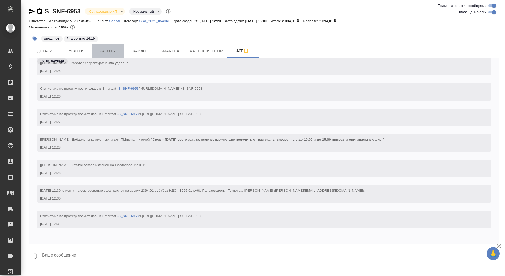
click at [110, 54] on span "Работы" at bounding box center [107, 51] width 25 height 7
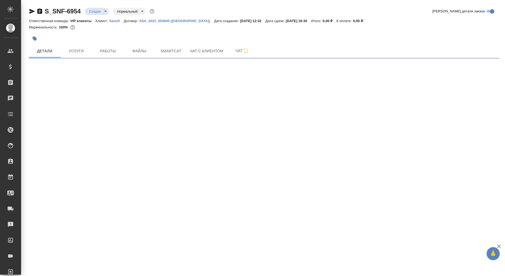
select select "RU"
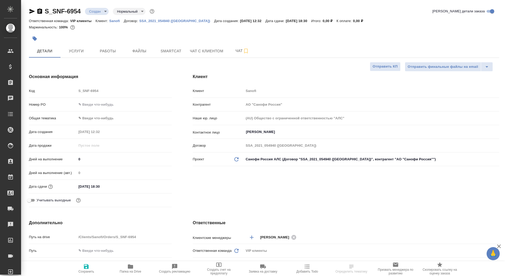
type textarea "x"
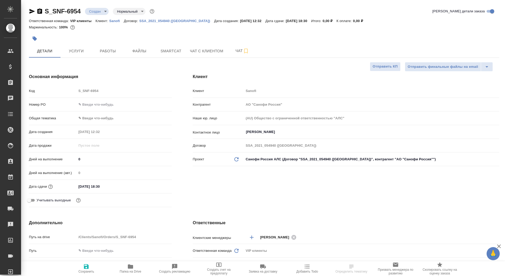
type textarea "x"
drag, startPoint x: 81, startPoint y: 161, endPoint x: 74, endPoint y: 161, distance: 6.6
click at [74, 161] on div "Дней на выполнение 0" at bounding box center [100, 159] width 143 height 9
type input "1"
type textarea "x"
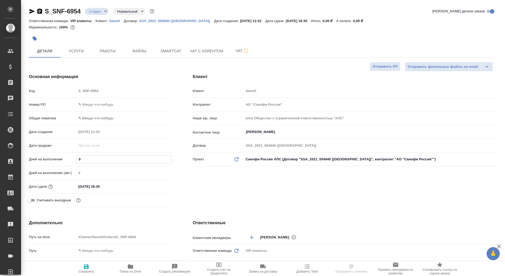
type textarea "x"
type input "1"
click at [86, 270] on span "Сохранить" at bounding box center [86, 272] width 16 height 4
type textarea "x"
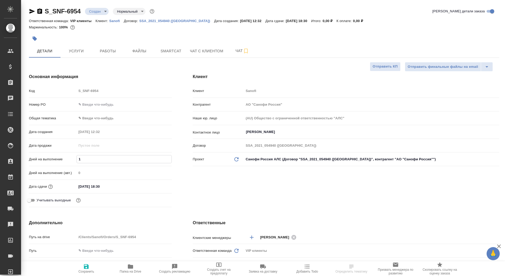
type textarea "x"
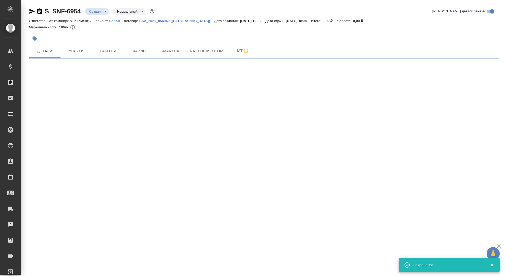
select select "RU"
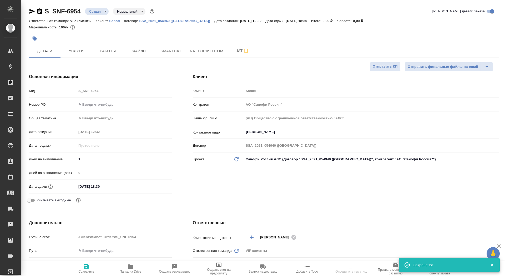
type textarea "x"
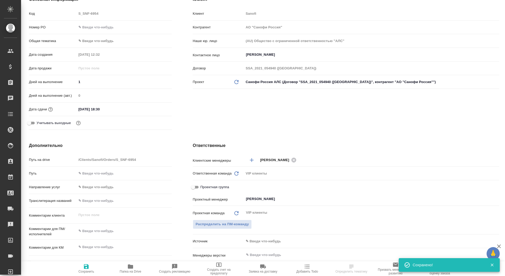
scroll to position [86, 0]
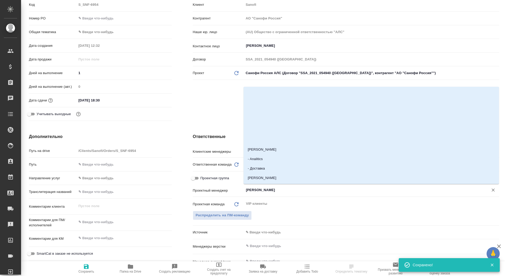
click at [264, 191] on input "[PERSON_NAME]" at bounding box center [362, 190] width 234 height 6
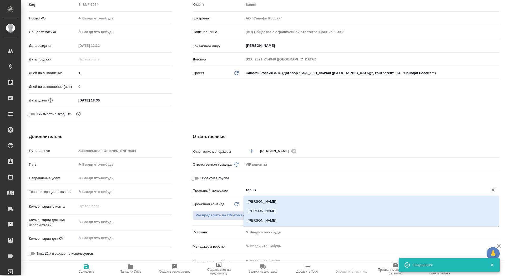
type input "горшко"
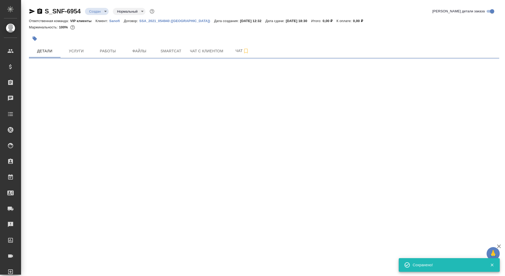
select select "RU"
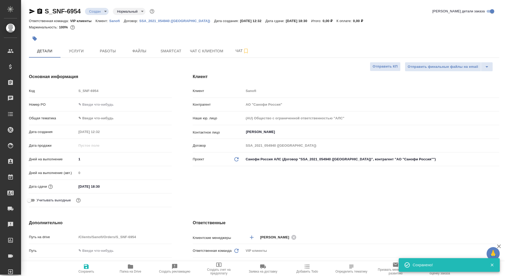
type textarea "x"
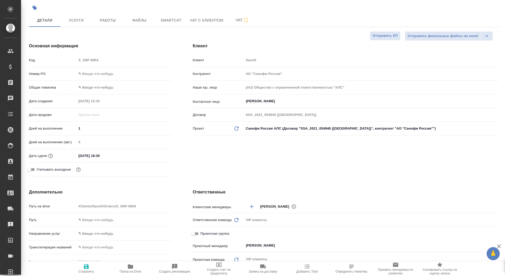
scroll to position [58, 0]
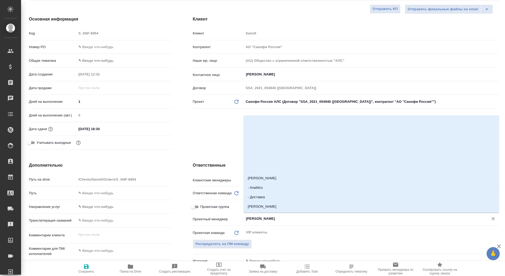
click at [265, 220] on input "[PERSON_NAME]" at bounding box center [362, 219] width 234 height 6
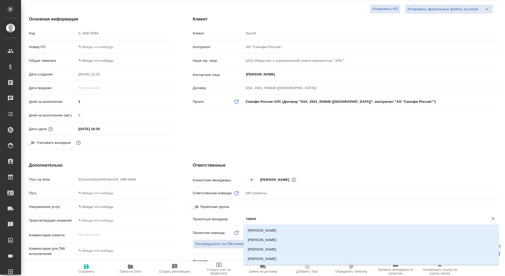
type input "горшко"
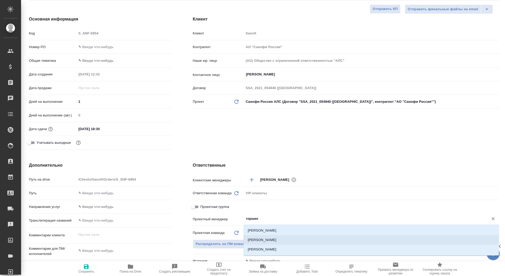
click at [268, 239] on li "[PERSON_NAME]" at bounding box center [370, 239] width 255 height 9
type textarea "x"
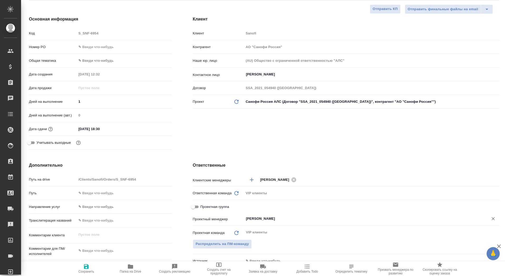
type input "[PERSON_NAME]"
click at [91, 270] on span "Сохранить" at bounding box center [86, 272] width 16 height 4
type textarea "x"
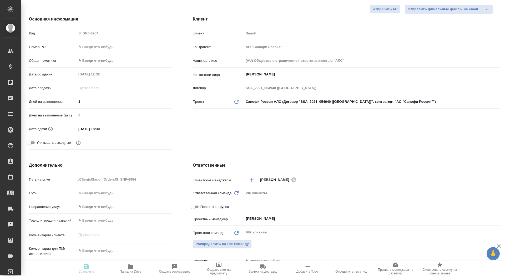
type textarea "x"
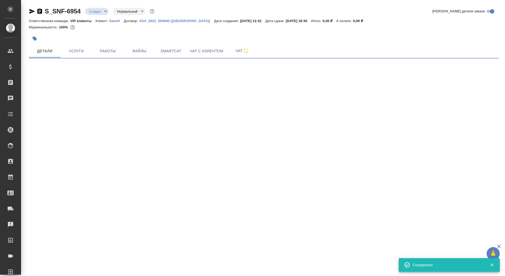
select select "RU"
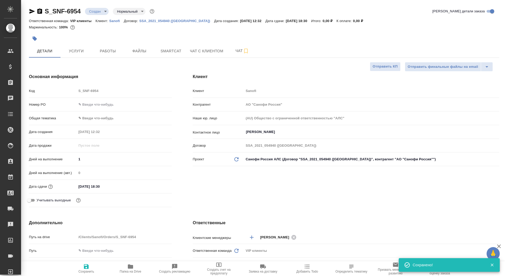
type textarea "x"
click at [129, 266] on icon "button" at bounding box center [130, 266] width 5 height 4
type textarea "x"
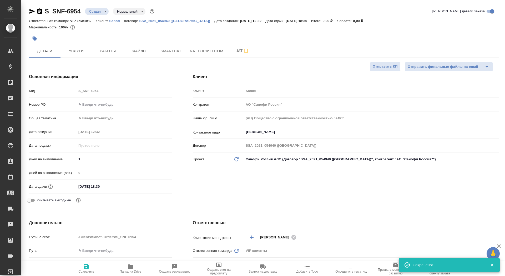
type textarea "x"
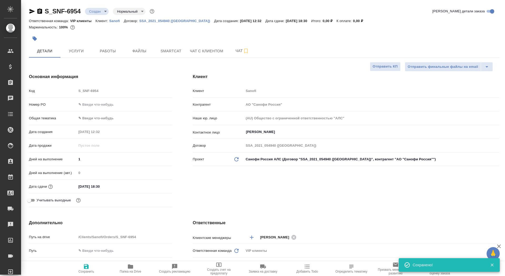
click at [109, 14] on div "Создан new" at bounding box center [97, 11] width 24 height 7
click at [107, 14] on body "🙏 .cls-1 fill:#fff; AWATERA Saydasheva Dilyara Клиенты Спецификации Заказы 0 Ча…" at bounding box center [252, 138] width 505 height 276
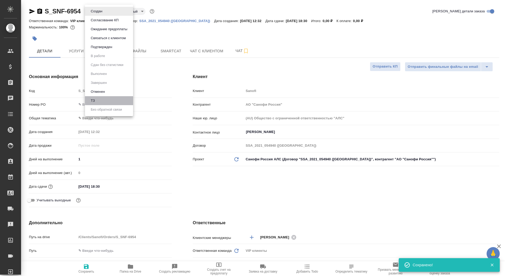
click at [121, 101] on li "ТЗ" at bounding box center [109, 100] width 48 height 9
type textarea "x"
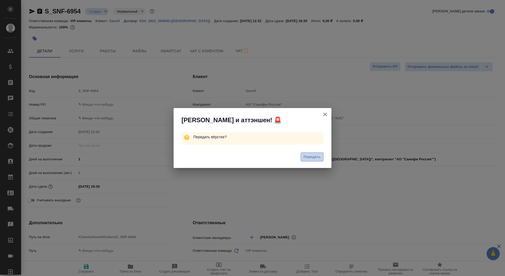
click at [305, 157] on span "Передать" at bounding box center [311, 157] width 17 height 6
type textarea "x"
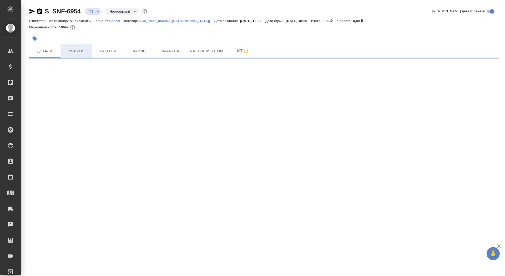
click at [72, 53] on span "Услуги" at bounding box center [76, 51] width 25 height 7
select select "RU"
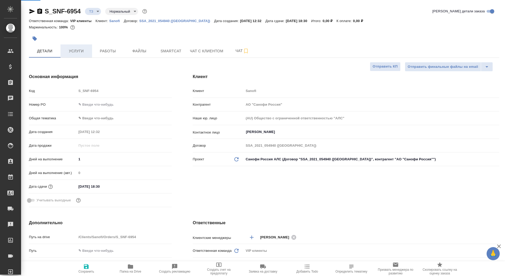
type textarea "x"
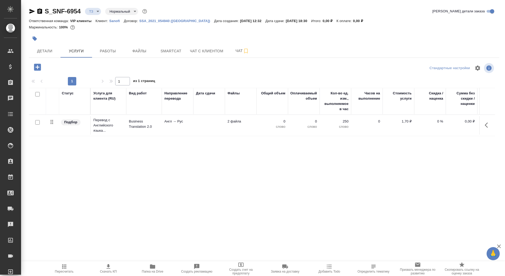
click at [142, 131] on td "Business Translation 2.0" at bounding box center [143, 125] width 35 height 18
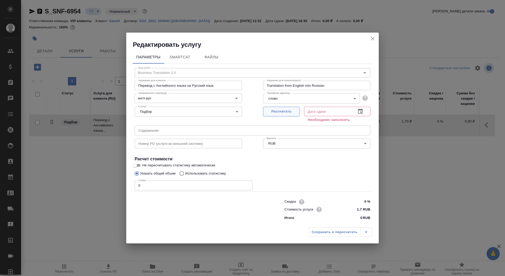
click at [270, 113] on span "Рассчитать" at bounding box center [281, 112] width 31 height 6
type input "10.10.2025 18:30"
click at [139, 165] on input "Не пересчитывать статистику автоматически" at bounding box center [134, 165] width 19 height 6
checkbox input "true"
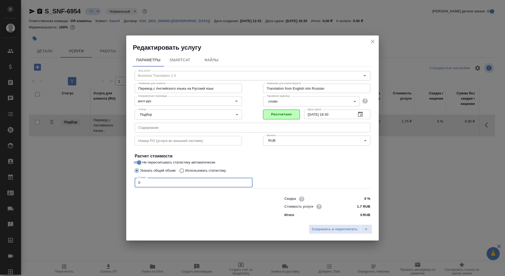
click at [146, 183] on input "0" at bounding box center [194, 182] width 118 height 9
type input "01"
click at [319, 226] on button "Сохранить и пересчитать" at bounding box center [335, 228] width 52 height 9
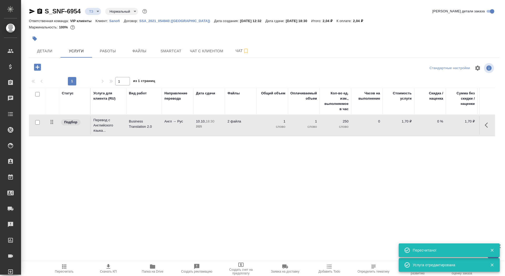
click at [37, 121] on input "checkbox" at bounding box center [37, 122] width 4 height 4
checkbox input "true"
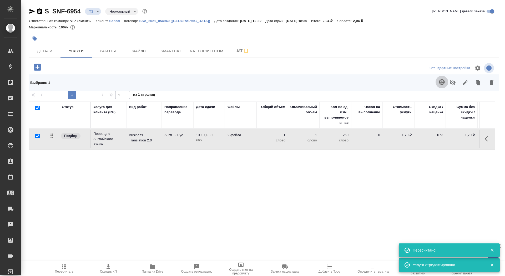
click at [446, 84] on button "button" at bounding box center [441, 82] width 13 height 13
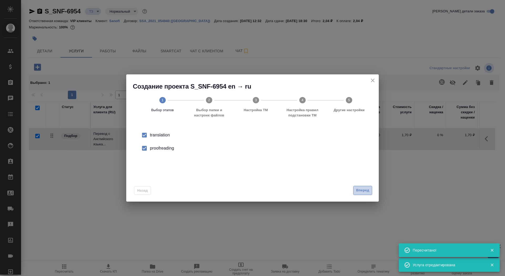
click at [357, 190] on span "Вперед" at bounding box center [362, 190] width 13 height 6
click at [327, 140] on input "Папка с файлами для перевода" at bounding box center [244, 138] width 219 height 6
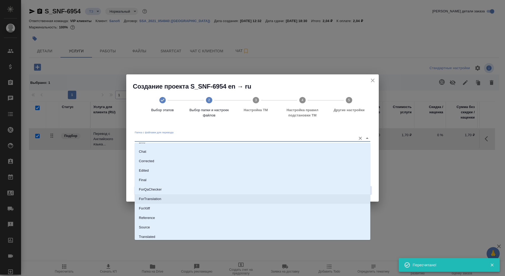
scroll to position [17, 0]
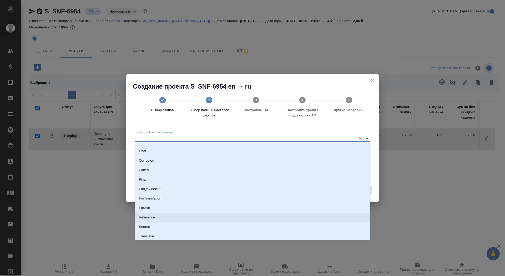
click at [322, 220] on li "Reference" at bounding box center [253, 217] width 236 height 9
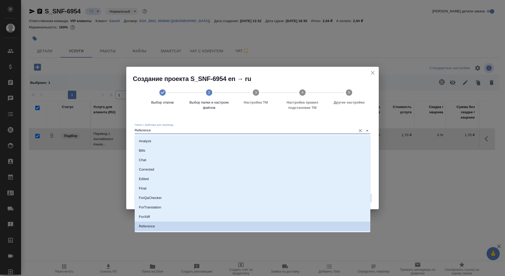
click at [332, 130] on input "Reference" at bounding box center [244, 130] width 219 height 6
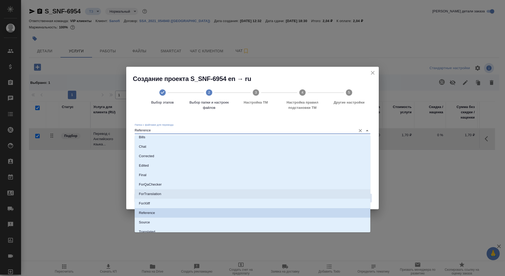
scroll to position [18, 0]
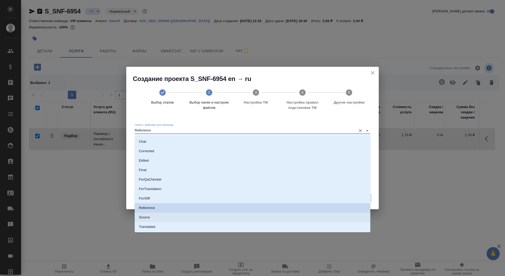
click at [312, 217] on li "Source" at bounding box center [253, 217] width 236 height 9
type input "Source"
checkbox input "true"
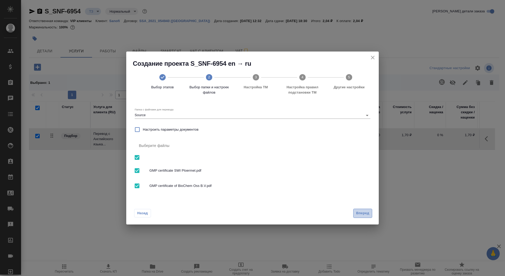
click at [367, 212] on span "Вперед" at bounding box center [362, 213] width 13 height 6
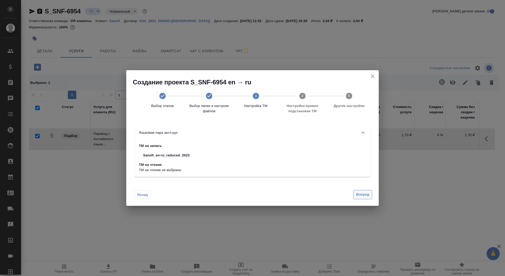
click at [361, 198] on button "Вперед" at bounding box center [362, 194] width 19 height 9
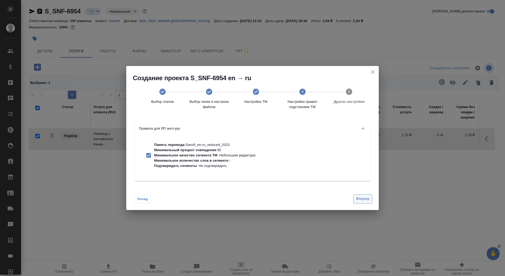
click at [361, 198] on span "Вперед" at bounding box center [362, 199] width 13 height 6
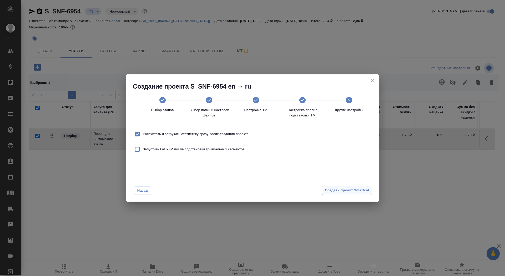
click at [356, 192] on span "Создать проект Smartcat" at bounding box center [347, 190] width 44 height 6
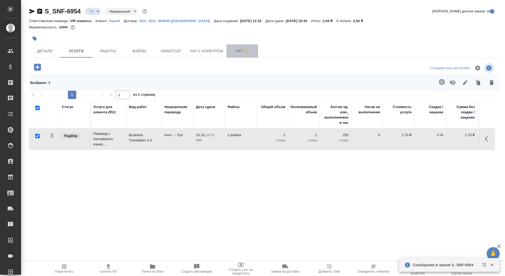
click at [239, 47] on button "Чат" at bounding box center [242, 50] width 32 height 13
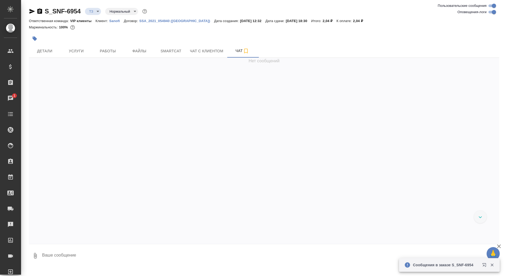
click at [123, 252] on textarea at bounding box center [270, 256] width 457 height 18
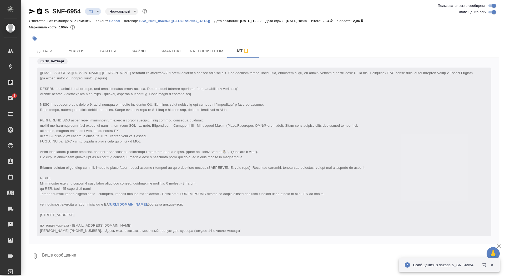
scroll to position [129, 0]
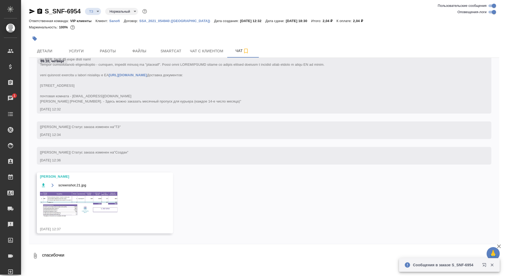
type textarea "спасибочки"
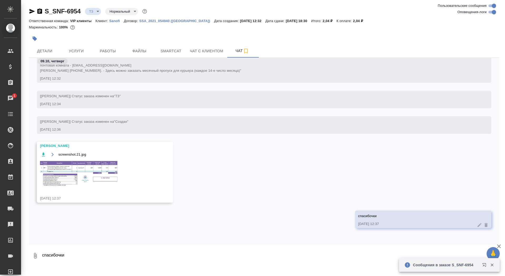
click at [93, 186] on img at bounding box center [79, 173] width 79 height 26
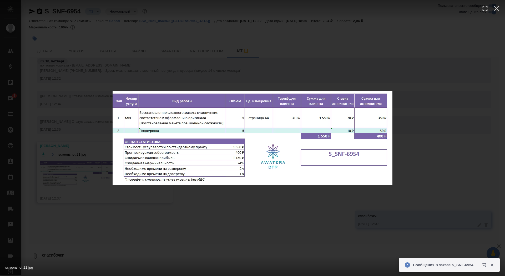
click at [91, 179] on div "screenshot.21.jpg 1 of 1" at bounding box center [252, 138] width 505 height 276
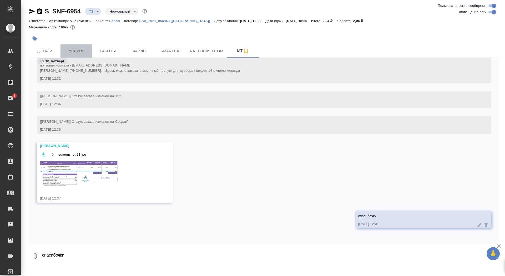
click at [76, 47] on button "Услуги" at bounding box center [76, 50] width 32 height 13
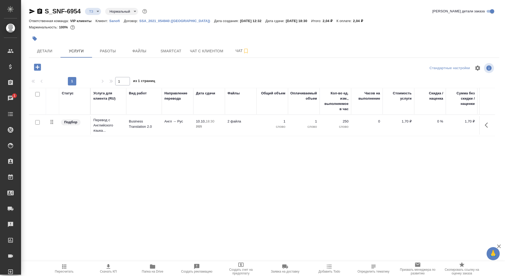
click at [40, 67] on icon "button" at bounding box center [37, 67] width 7 height 7
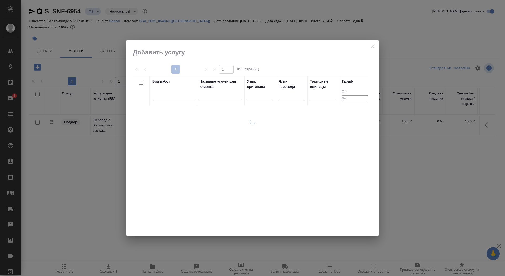
click at [224, 95] on input "text" at bounding box center [221, 96] width 42 height 7
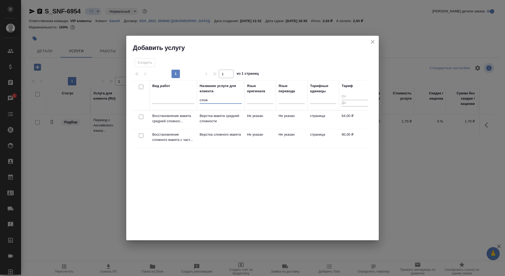
type input "слож"
click at [220, 134] on p "Верстка сложного макета" at bounding box center [221, 134] width 42 height 5
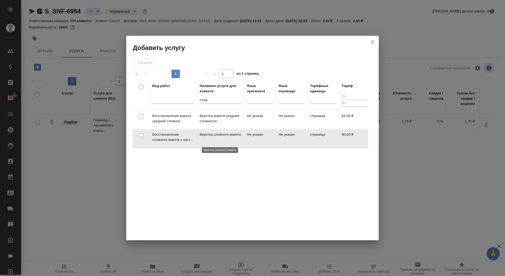
click at [220, 134] on p "Верстка сложного макета" at bounding box center [221, 134] width 42 height 5
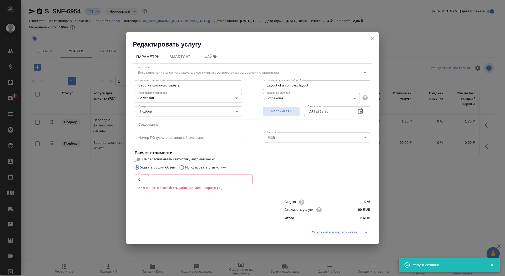
click at [166, 184] on div "Страница 0 Страница Кол-во не может быть меньше мин. порога (1 )" at bounding box center [194, 183] width 118 height 16
click at [163, 181] on input "0" at bounding box center [194, 179] width 118 height 9
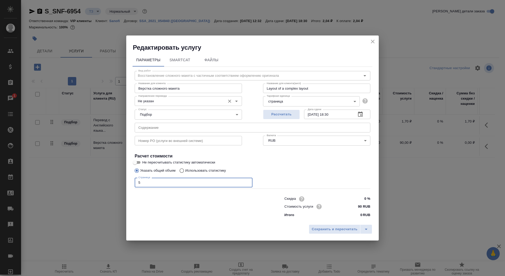
type input "5"
click at [162, 101] on input "Не указан" at bounding box center [179, 101] width 86 height 6
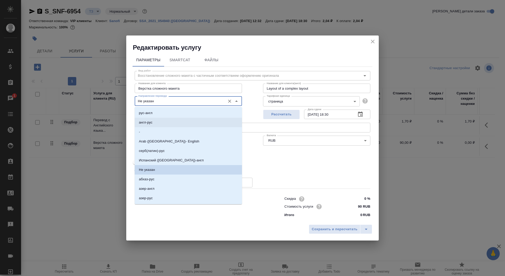
click at [161, 121] on li "англ-рус" at bounding box center [188, 122] width 107 height 9
type input "англ-рус"
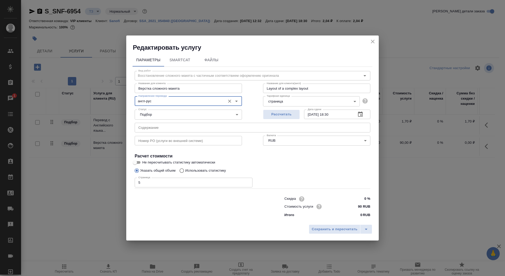
click at [319, 234] on div "Сохранить и пересчитать" at bounding box center [252, 231] width 252 height 19
click at [318, 229] on span "Сохранить и пересчитать" at bounding box center [335, 229] width 46 height 6
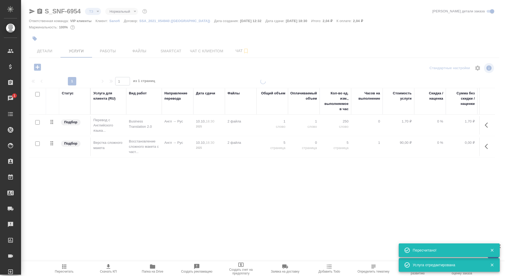
type input "new"
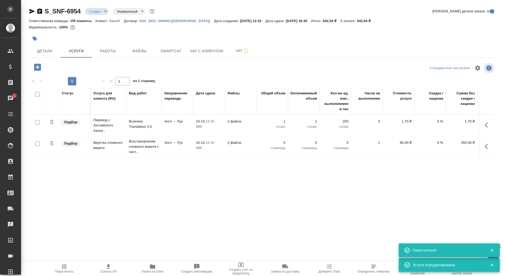
click at [247, 122] on p "2 файла" at bounding box center [240, 121] width 26 height 5
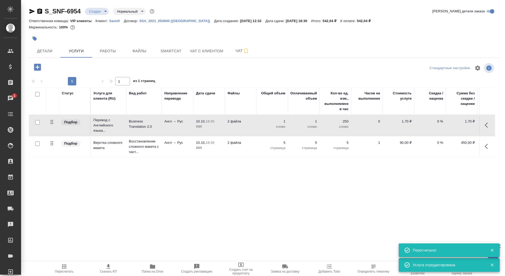
click at [247, 122] on p "2 файла" at bounding box center [240, 121] width 26 height 5
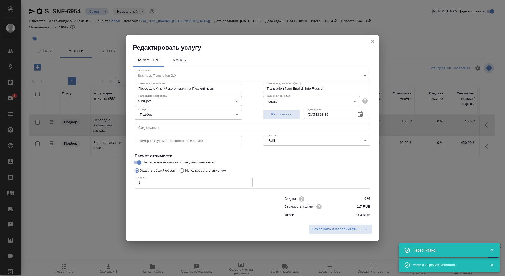
click at [210, 172] on p "Использовать статистику" at bounding box center [205, 170] width 41 height 5
click at [185, 172] on input "Использовать статистику" at bounding box center [181, 171] width 8 height 10
radio input "true"
radio input "false"
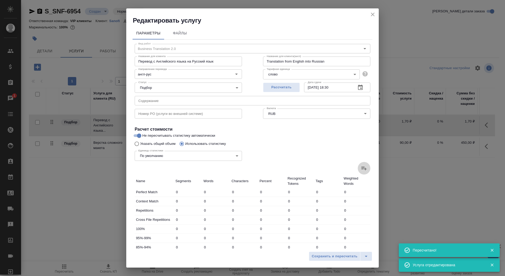
click at [363, 168] on icon at bounding box center [363, 169] width 5 height 4
click at [0, 0] on input "file" at bounding box center [0, 0] width 0 height 0
click at [361, 163] on label at bounding box center [364, 168] width 13 height 13
click at [0, 0] on input "file" at bounding box center [0, 0] width 0 height 0
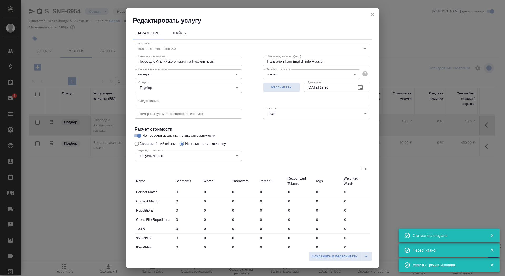
type input "76"
type input "719"
type input "4722"
type input "5"
type input "26"
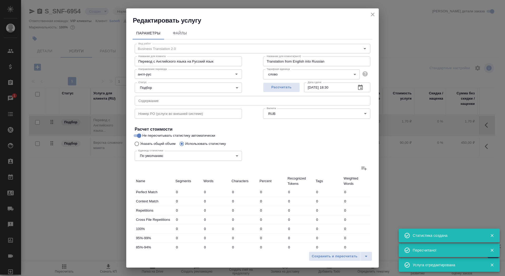
type input "148"
type input "17"
type input "83"
type input "505"
type input "10"
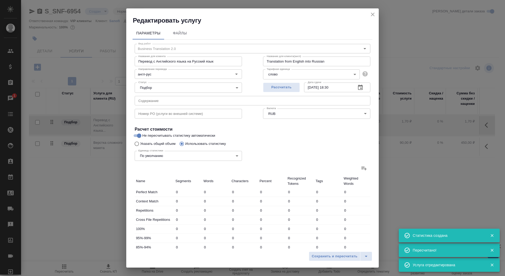
type input "169"
type input "993"
type input "4"
type input "20"
type input "157"
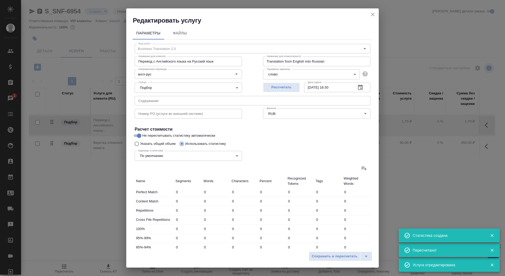
type input "10"
type input "82"
type input "543"
type input "20"
type input "173"
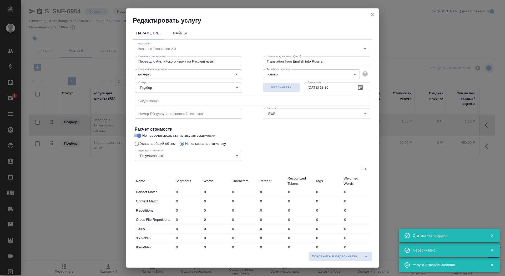
type input "1104"
type input "135"
type input "1243"
type input "8020"
type input "140"
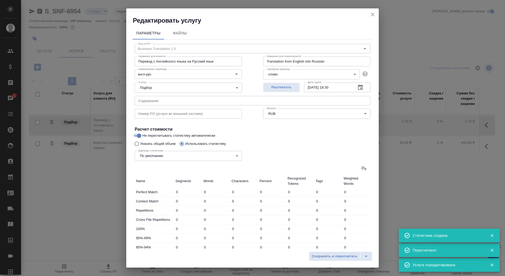
type input "1269"
type input "8168"
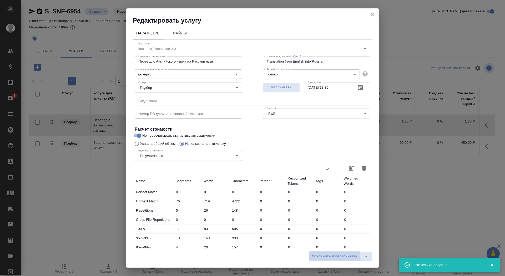
click at [325, 257] on span "Сохранить и пересчитать" at bounding box center [335, 256] width 46 height 6
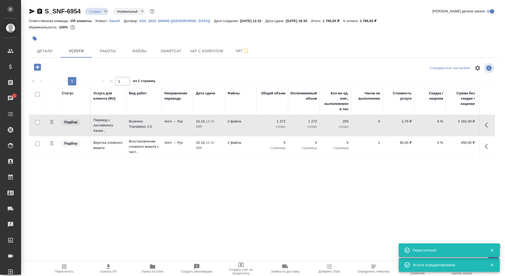
click at [217, 125] on p "2025" at bounding box center [209, 126] width 26 height 5
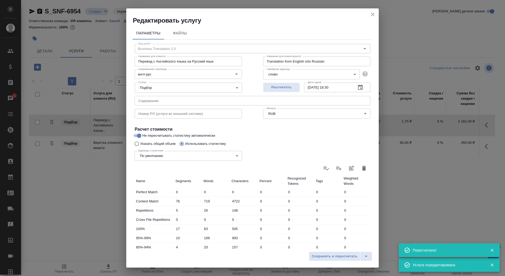
scroll to position [81, 0]
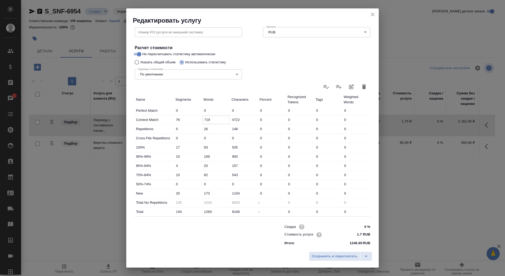
click at [203, 119] on input "719" at bounding box center [216, 120] width 28 height 8
type input "219"
click at [205, 193] on input "173" at bounding box center [216, 194] width 28 height 8
type input "873"
click at [321, 256] on span "Сохранить и пересчитать" at bounding box center [335, 256] width 46 height 6
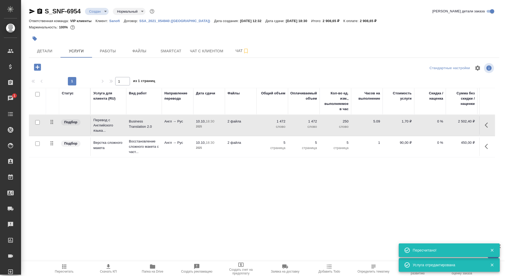
click at [111, 269] on icon "button" at bounding box center [108, 266] width 6 height 6
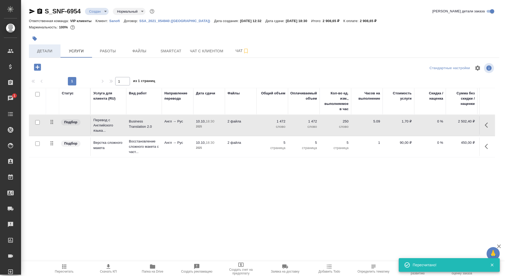
click at [44, 53] on span "Детали" at bounding box center [44, 51] width 25 height 7
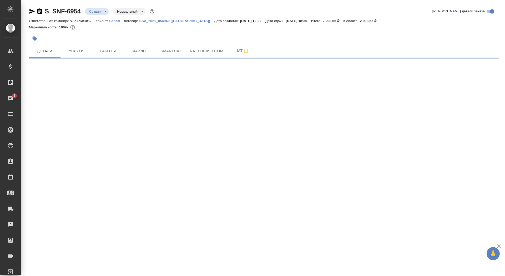
select select "RU"
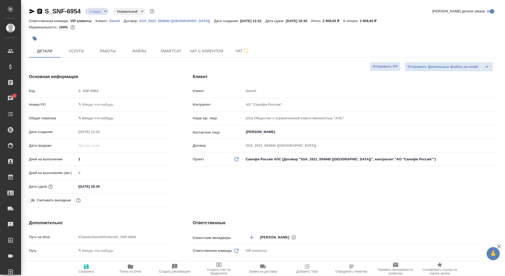
type textarea "x"
click at [83, 269] on icon "button" at bounding box center [86, 266] width 6 height 6
type textarea "x"
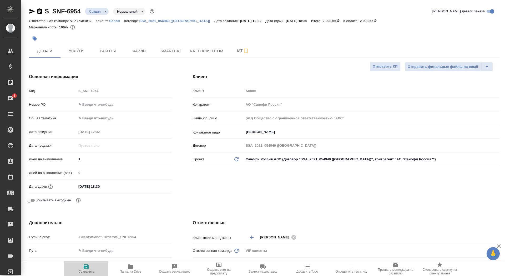
type textarea "x"
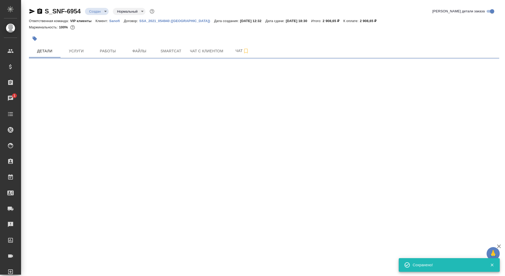
select select "RU"
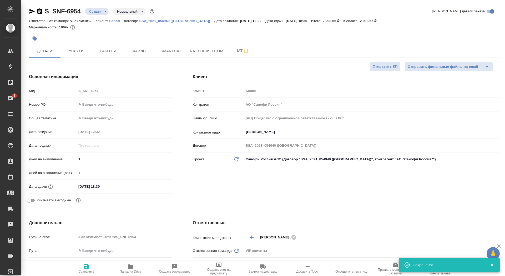
type textarea "x"
click at [371, 69] on button "Отправить КП" at bounding box center [385, 66] width 31 height 9
type textarea "x"
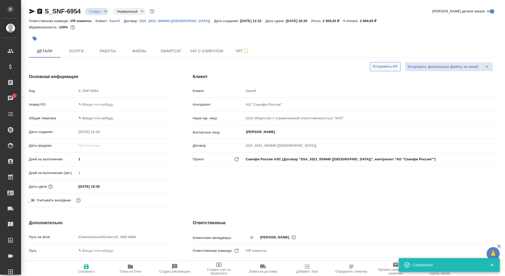
type textarea "x"
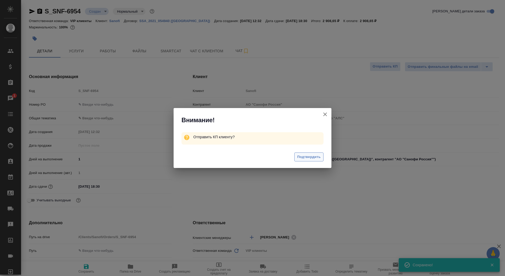
click at [308, 158] on span "Подтвердить" at bounding box center [308, 157] width 23 height 6
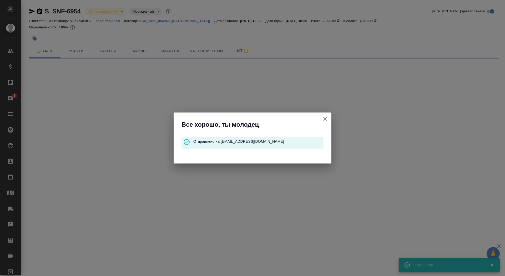
select select "RU"
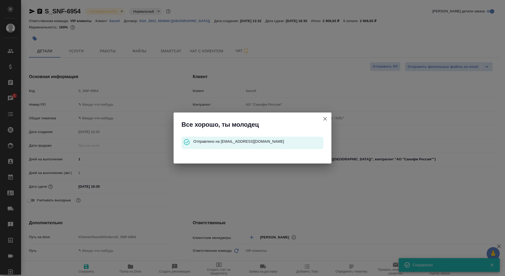
type textarea "x"
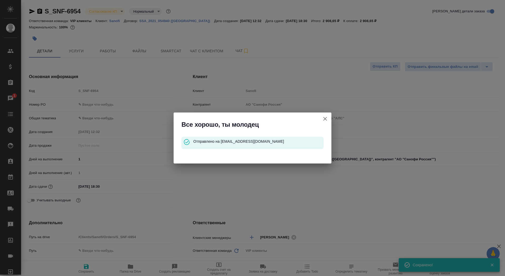
type textarea "x"
click at [320, 118] on button "Клиент не указал номер" at bounding box center [325, 119] width 13 height 13
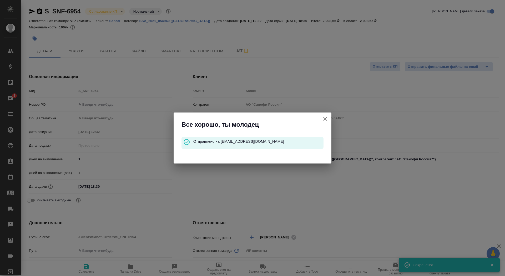
type textarea "x"
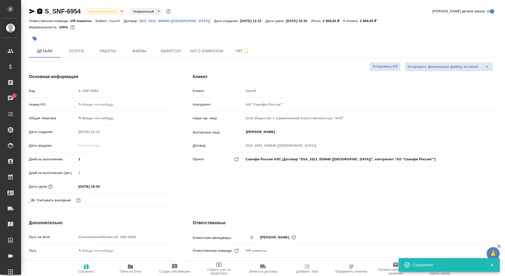
click at [38, 10] on icon "button" at bounding box center [39, 10] width 5 height 5
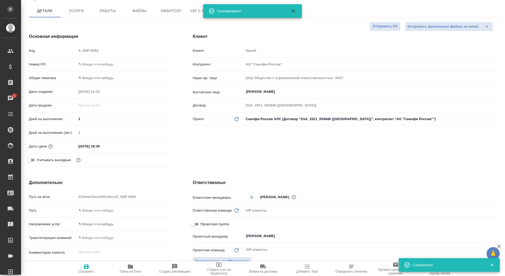
scroll to position [121, 0]
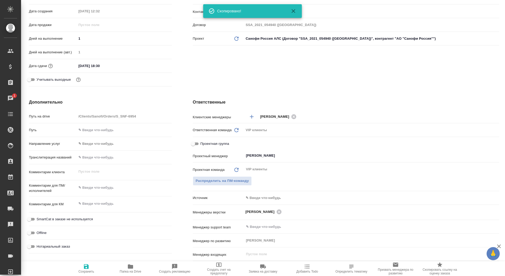
type textarea "x"
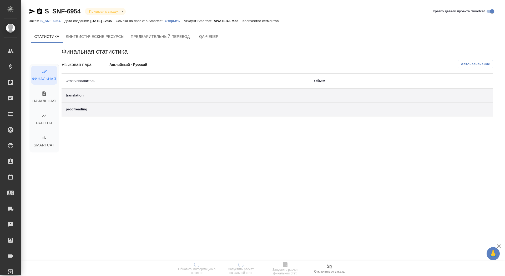
click at [177, 23] on div "Заказ: S_SNF-6954 Дата создания: [DATE] 12:35 Ссылка на проект в Smartcat: Откр…" at bounding box center [157, 21] width 256 height 6
click at [176, 22] on p "Открыть" at bounding box center [174, 21] width 19 height 4
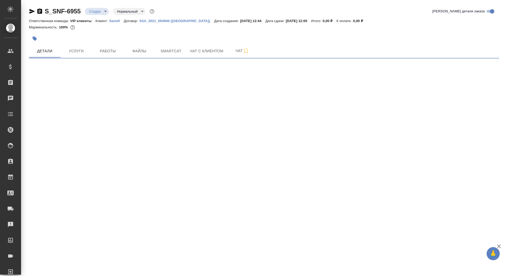
select select "RU"
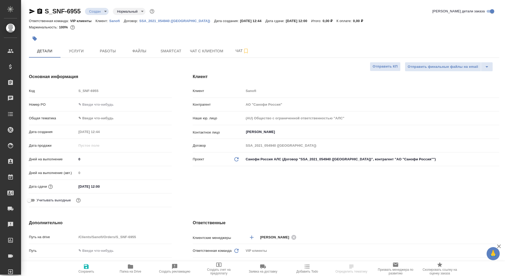
type textarea "x"
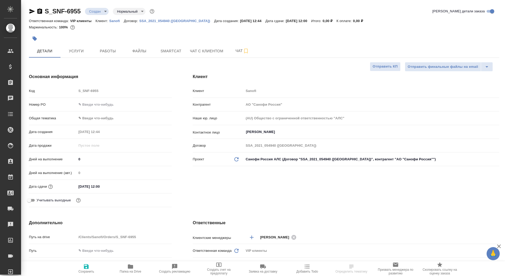
type textarea "x"
drag, startPoint x: 82, startPoint y: 159, endPoint x: 78, endPoint y: 159, distance: 3.4
click at [78, 159] on input "0" at bounding box center [124, 159] width 95 height 8
type input "1"
type textarea "x"
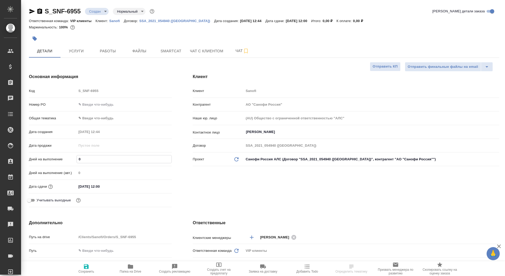
type textarea "x"
type input "11"
type textarea "x"
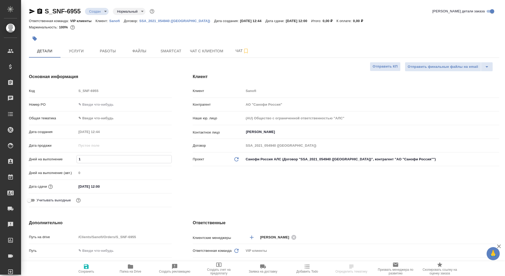
type textarea "x"
type input "11"
click at [92, 270] on span "Сохранить" at bounding box center [86, 272] width 16 height 4
type textarea "x"
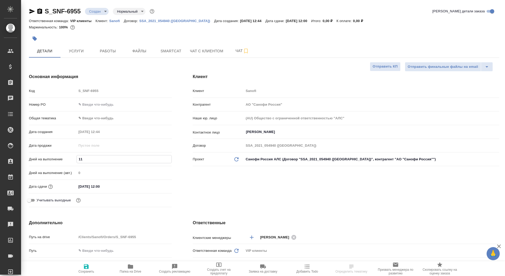
type textarea "x"
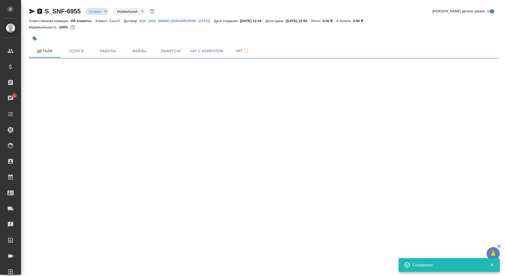
select select "RU"
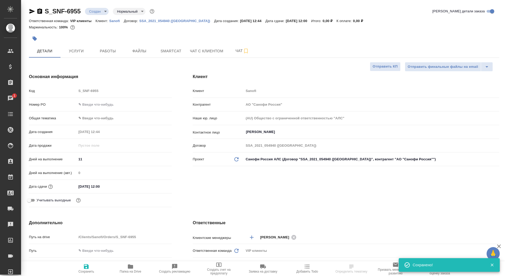
type textarea "x"
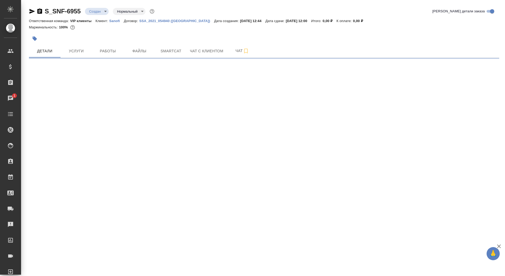
scroll to position [23, 0]
select select "RU"
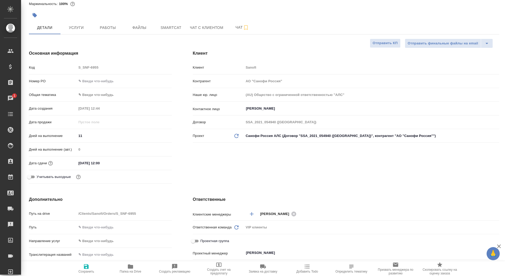
type textarea "x"
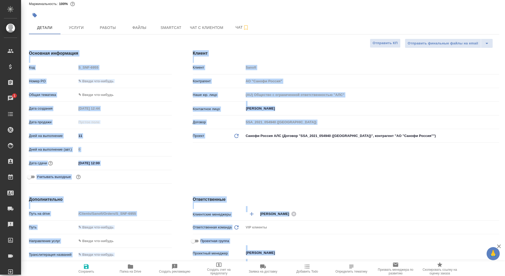
click at [139, 224] on input "text" at bounding box center [123, 227] width 95 height 8
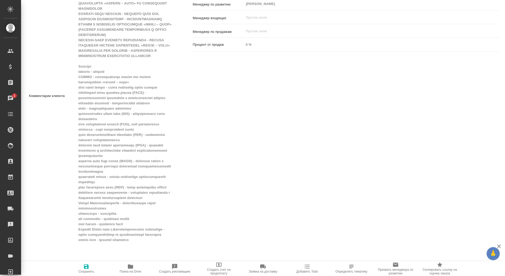
scroll to position [499, 0]
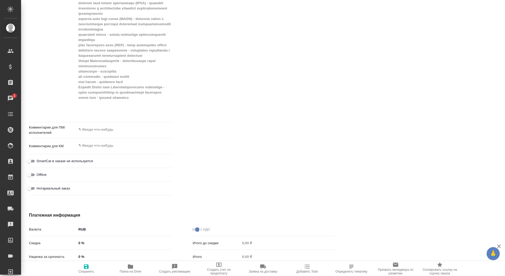
type textarea "x"
click at [98, 129] on textarea at bounding box center [124, 129] width 95 height 9
paste textarea "Loremi dolorsitam co adipisci (Elit Seddo) e temporincidi u laboreet doloremagn…"
type textarea "x"
type textarea "Loremi dolorsitam co adipisci (Elit Seddo) e temporincidi u laboreet doloremagn…"
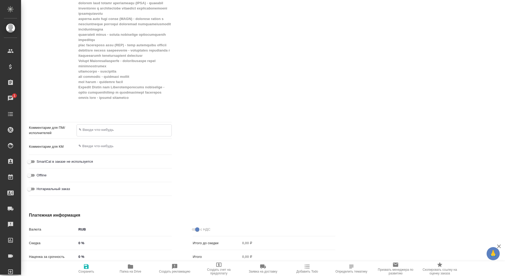
type textarea "x"
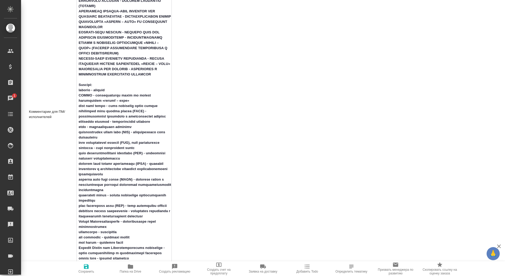
type textarea "Loremi dolorsitam co adipisci (Elit Seddo) e temporincidi u laboreet doloremagn…"
type textarea "x"
click at [93, 273] on span "Сохранить" at bounding box center [86, 272] width 16 height 4
type textarea "x"
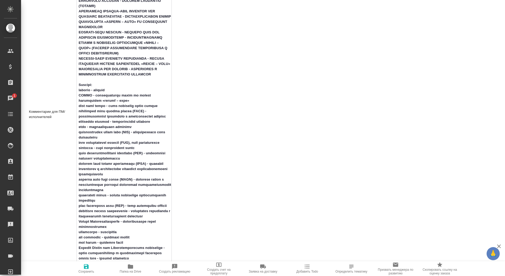
type textarea "x"
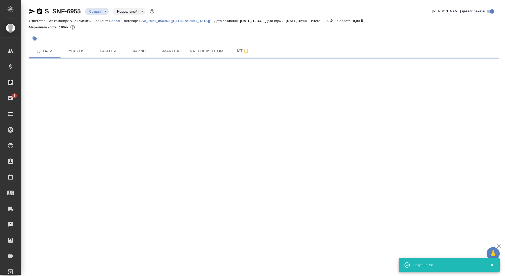
scroll to position [0, 0]
select select "RU"
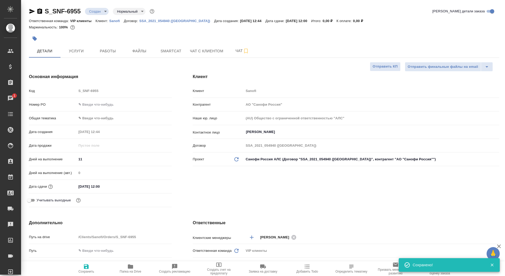
type textarea "x"
click at [89, 271] on span "Сохранить" at bounding box center [86, 272] width 16 height 4
type textarea "x"
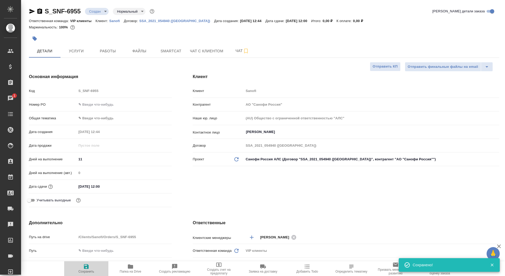
type textarea "x"
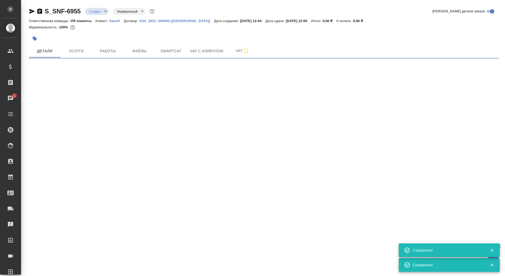
select select "RU"
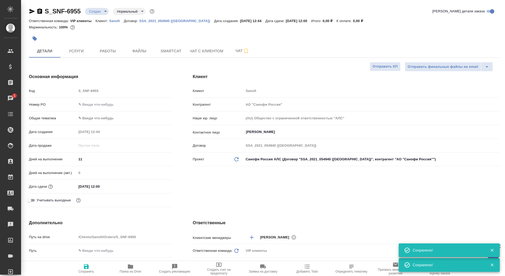
type textarea "x"
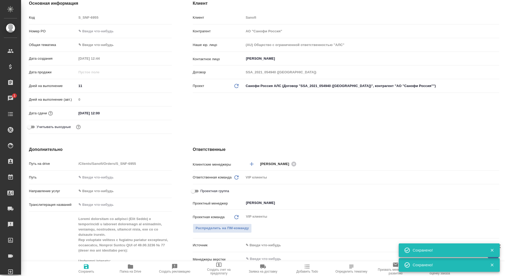
scroll to position [82, 0]
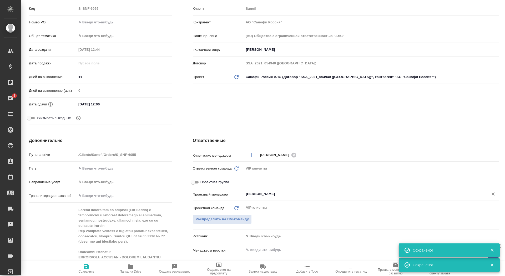
click at [262, 195] on input "[PERSON_NAME]" at bounding box center [362, 194] width 234 height 6
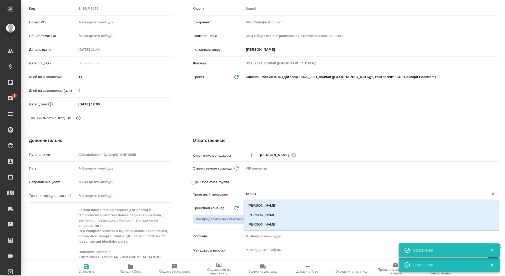
type input "горшко"
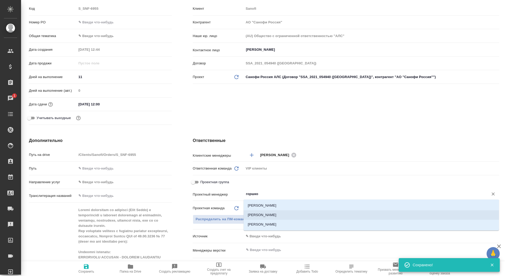
click at [264, 212] on li "[PERSON_NAME]" at bounding box center [370, 214] width 255 height 9
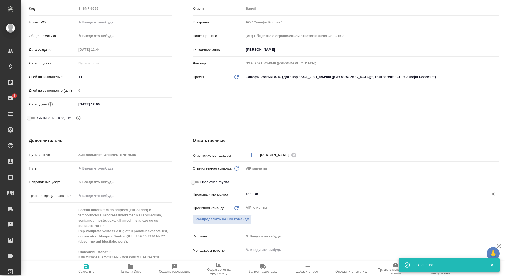
type textarea "x"
type input "[PERSON_NAME]"
click at [94, 267] on span "Сохранить" at bounding box center [86, 268] width 38 height 10
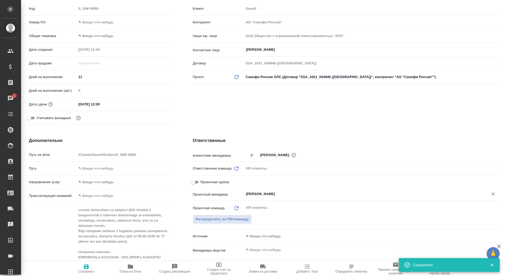
type textarea "x"
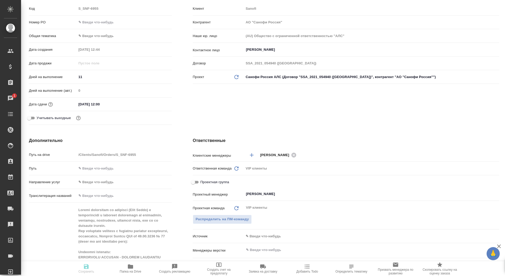
type textarea "x"
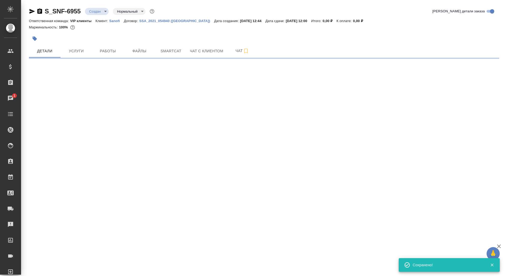
scroll to position [0, 0]
select select "RU"
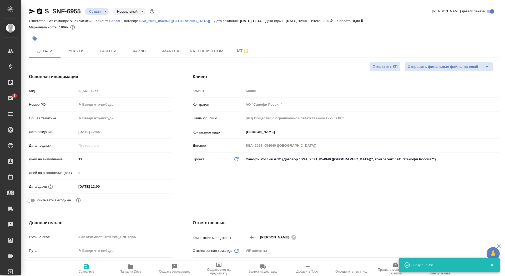
type textarea "x"
click at [94, 267] on span "Сохранить" at bounding box center [86, 268] width 38 height 10
type textarea "x"
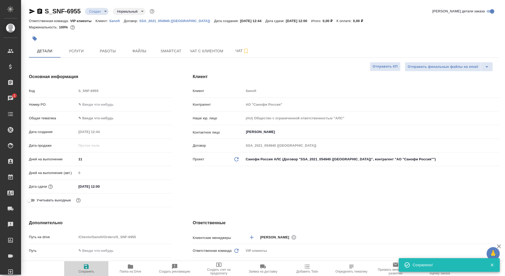
type textarea "x"
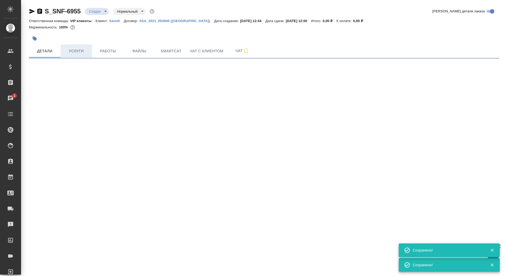
select select "RU"
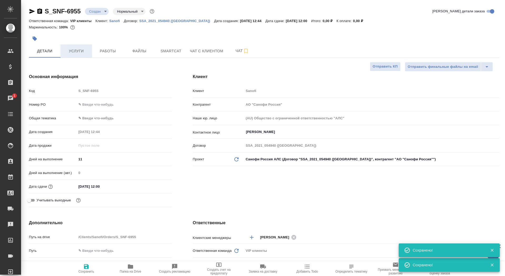
type textarea "x"
click at [79, 48] on span "Услуги" at bounding box center [76, 51] width 25 height 7
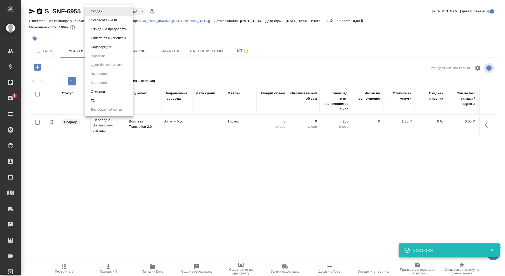
click at [101, 11] on body "🙏 .cls-1 fill:#fff; AWATERA Saydasheva Dilyara Клиенты Спецификации Заказы 1 Ча…" at bounding box center [252, 138] width 505 height 276
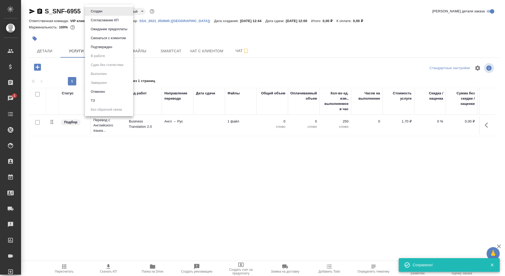
click at [113, 101] on li "ТЗ" at bounding box center [109, 100] width 48 height 9
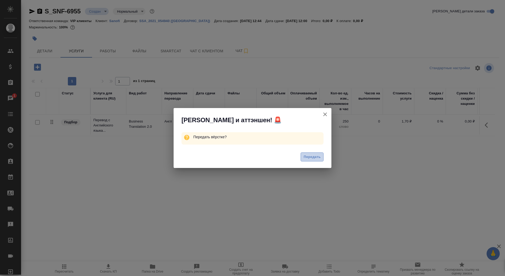
click at [317, 159] on span "Передать" at bounding box center [311, 157] width 17 height 6
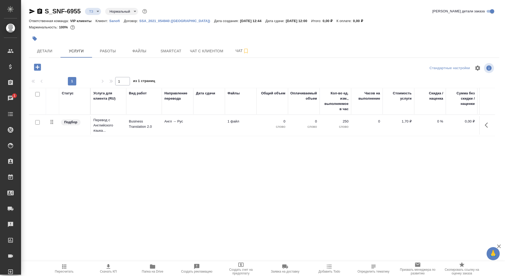
click at [36, 40] on icon "button" at bounding box center [35, 39] width 4 height 4
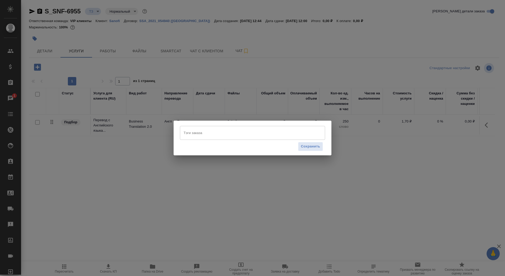
click at [201, 133] on input "Тэги заказа" at bounding box center [247, 132] width 130 height 9
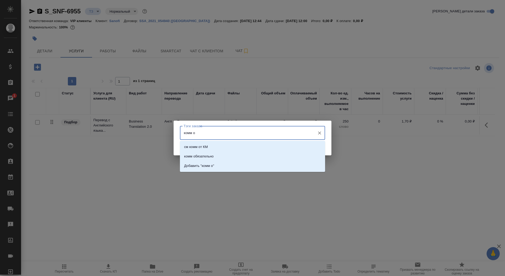
type input "комм об"
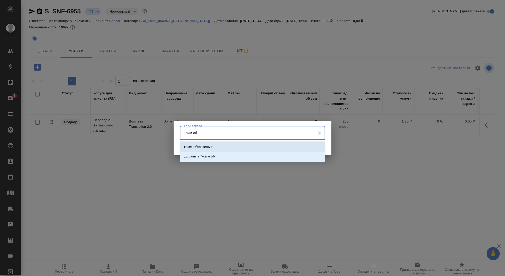
click at [233, 146] on li "комм обязательно" at bounding box center [252, 146] width 145 height 9
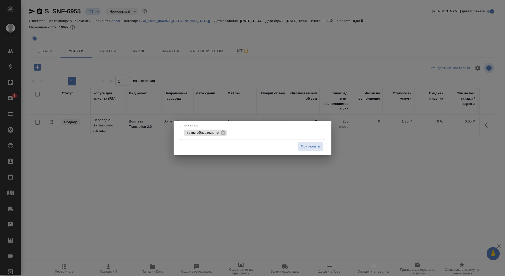
click at [326, 143] on div "Тэги заказа комм обязательно Тэги заказа Сохранить" at bounding box center [252, 138] width 158 height 35
click at [313, 145] on span "Сохранить" at bounding box center [310, 147] width 19 height 6
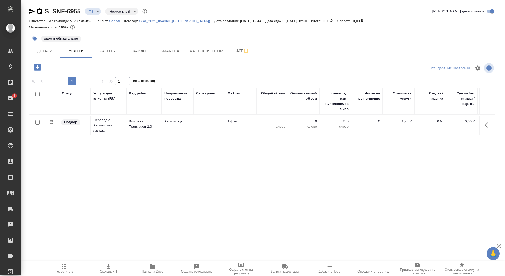
click at [226, 124] on td "1 файл" at bounding box center [241, 125] width 32 height 18
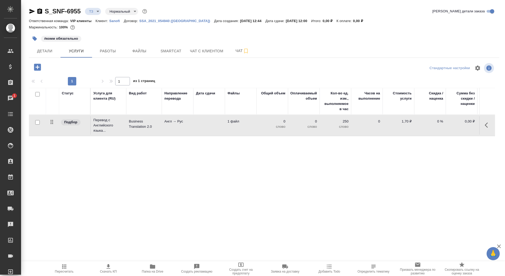
click at [226, 124] on td "1 файл" at bounding box center [241, 125] width 32 height 18
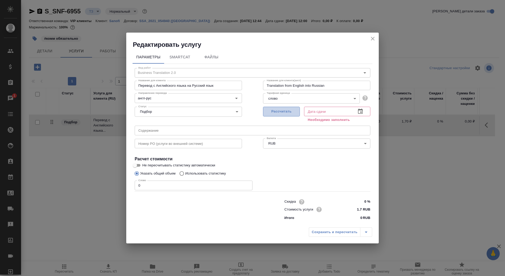
click at [276, 110] on span "Рассчитать" at bounding box center [281, 112] width 31 height 6
type input "[DATE] 12:00"
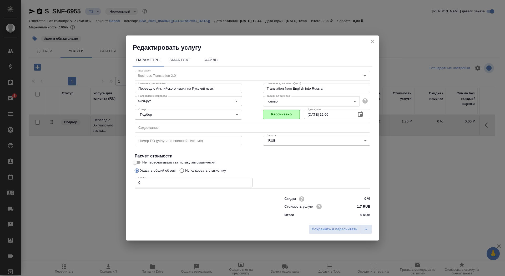
click at [160, 174] on label "Указать общий объем" at bounding box center [154, 171] width 44 height 10
click at [140, 174] on input "Указать общий объем" at bounding box center [136, 171] width 8 height 10
click at [161, 180] on input "0" at bounding box center [194, 182] width 118 height 9
type input "10"
click at [137, 164] on input "Не пересчитывать статистику автоматически" at bounding box center [134, 162] width 19 height 6
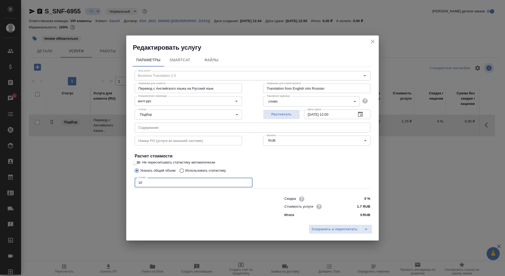
checkbox input "true"
click at [339, 231] on span "Сохранить и пересчитать" at bounding box center [335, 229] width 46 height 6
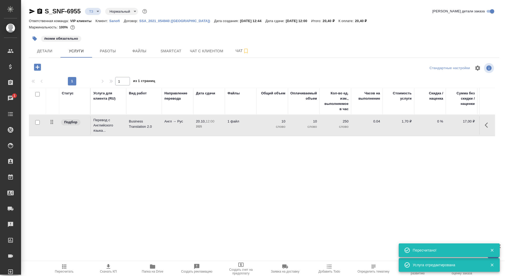
click at [37, 122] on input "checkbox" at bounding box center [37, 122] width 4 height 4
checkbox input "true"
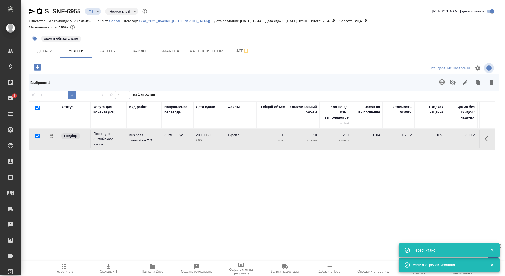
click at [443, 84] on icon "button" at bounding box center [442, 82] width 6 height 6
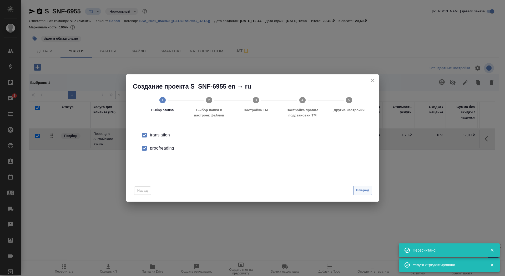
click at [367, 188] on span "Вперед" at bounding box center [362, 190] width 13 height 6
click at [306, 137] on input "Папка с файлами для перевода" at bounding box center [244, 138] width 219 height 6
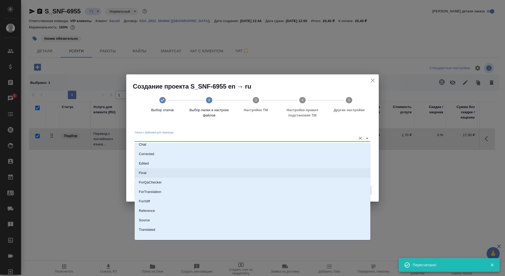
scroll to position [27, 0]
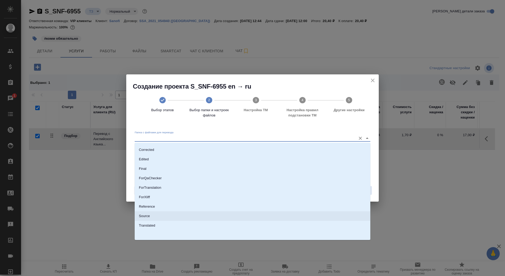
click at [303, 217] on li "Source" at bounding box center [253, 215] width 236 height 9
type input "Source"
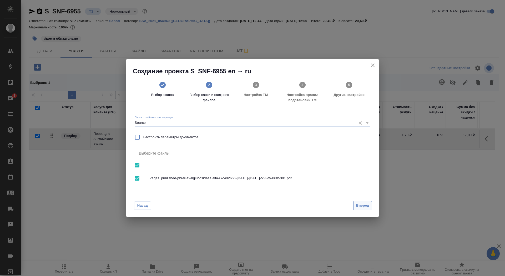
click at [358, 205] on span "Вперед" at bounding box center [362, 206] width 13 height 6
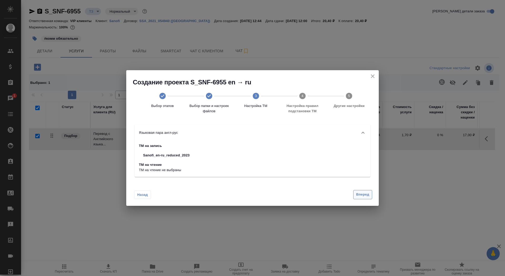
click at [359, 194] on span "Вперед" at bounding box center [362, 195] width 13 height 6
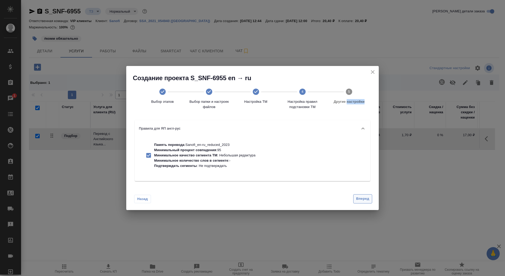
click at [359, 194] on div "Назад Вперед" at bounding box center [252, 197] width 252 height 25
click at [356, 197] on span "Вперед" at bounding box center [362, 199] width 13 height 6
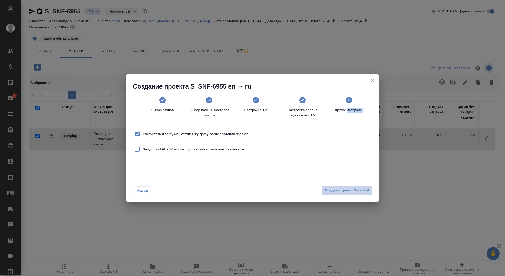
click at [353, 191] on span "Создать проект Smartcat" at bounding box center [347, 190] width 44 height 6
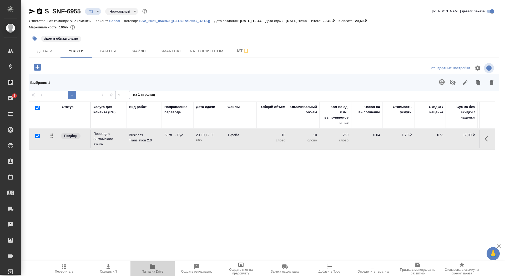
click at [156, 269] on span "Папка на Drive" at bounding box center [153, 268] width 38 height 10
click at [177, 143] on td "Англ → Рус" at bounding box center [178, 139] width 32 height 18
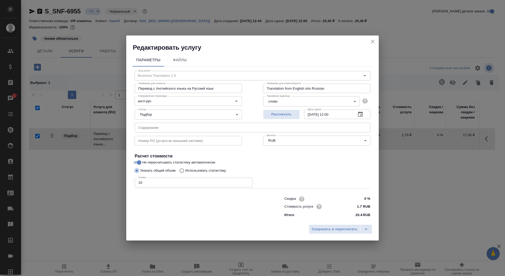
click at [183, 170] on input "Использовать статистику" at bounding box center [181, 171] width 8 height 10
radio input "true"
radio input "false"
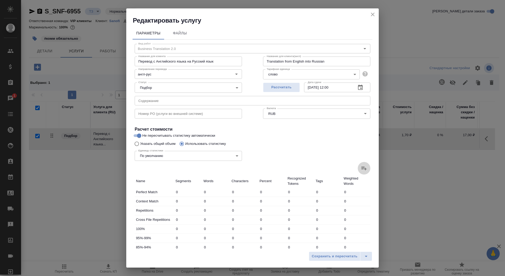
click at [363, 168] on icon at bounding box center [363, 169] width 5 height 4
click at [0, 0] on input "file" at bounding box center [0, 0] width 0 height 0
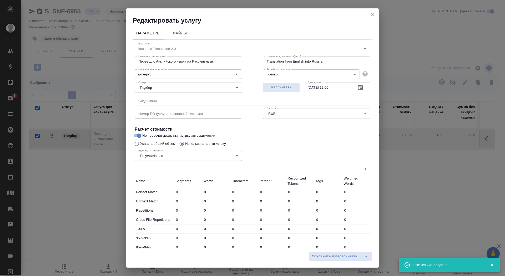
type input "115"
type input "1916"
type input "13314"
type input "3"
type input "11"
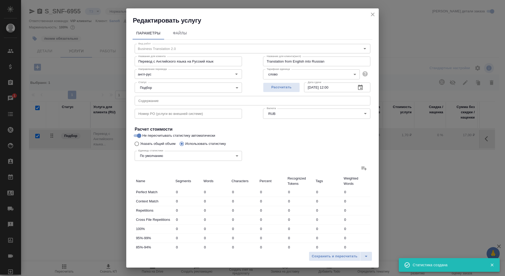
type input "58"
type input "39"
type input "572"
type input "3920"
type input "38"
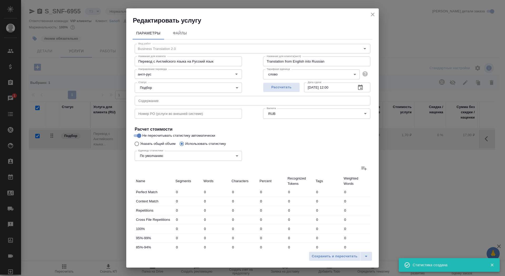
type input "1197"
type input "8451"
type input "20"
type input "464"
type input "2962"
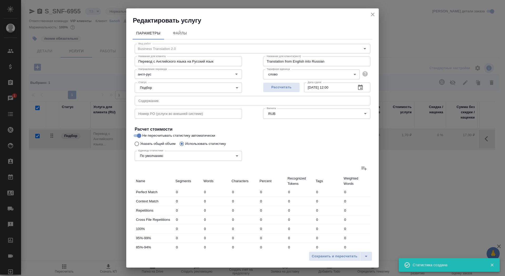
type input "19"
type input "352"
type input "2211"
type input "47"
type input "783"
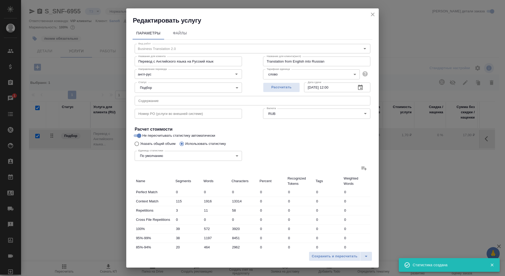
type input "5319"
type input "275"
type input "5282"
type input "36173"
type input "278"
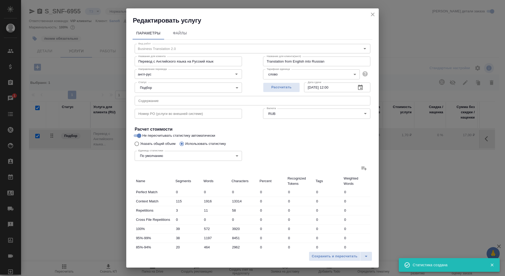
type input "5293"
type input "36231"
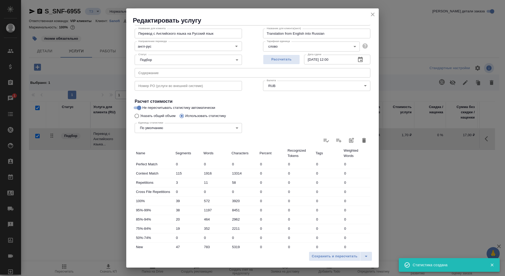
scroll to position [81, 0]
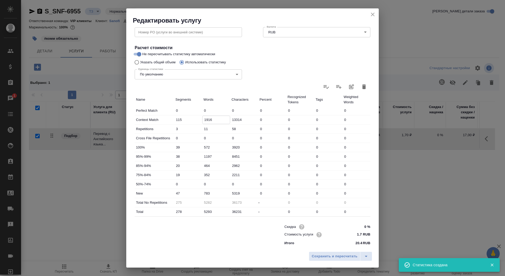
click at [206, 118] on input "1916" at bounding box center [216, 120] width 28 height 8
type input "916"
click at [202, 191] on div "783" at bounding box center [216, 193] width 28 height 8
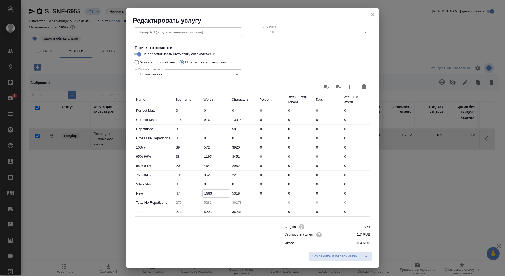
type input "1983"
click at [205, 157] on input "1197" at bounding box center [216, 157] width 28 height 8
type input "797"
click at [207, 195] on input "1983" at bounding box center [216, 194] width 28 height 8
type input "2583"
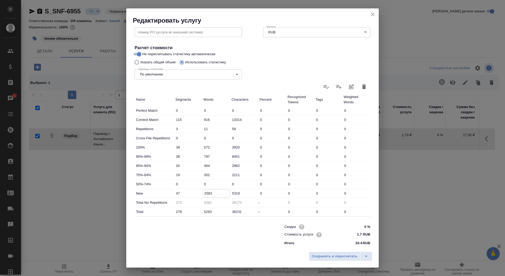
click at [318, 250] on div "Сохранить и пересчитать" at bounding box center [252, 258] width 252 height 19
click at [319, 258] on span "Сохранить и пересчитать" at bounding box center [335, 256] width 46 height 6
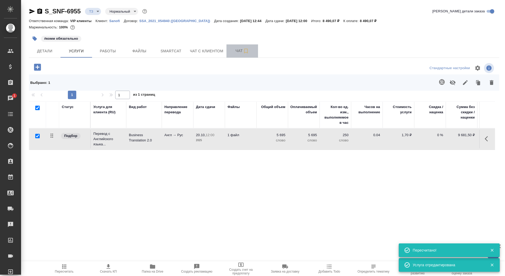
click at [235, 57] on button "Чат" at bounding box center [242, 50] width 32 height 13
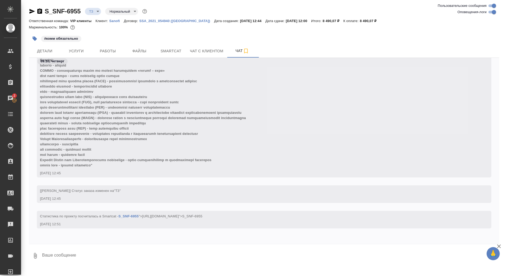
scroll to position [295, 0]
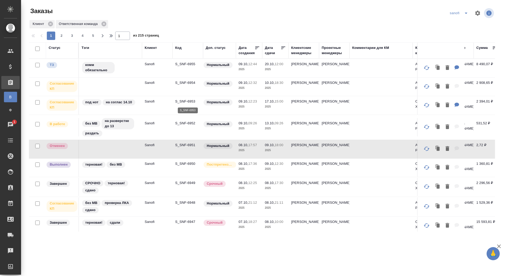
click at [185, 101] on p "S_SNF-6953" at bounding box center [187, 101] width 25 height 5
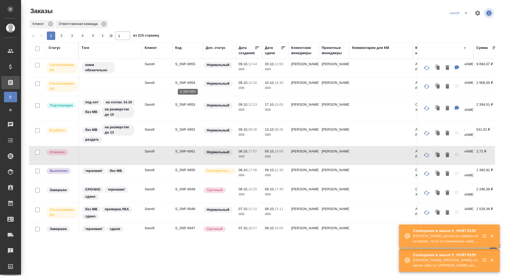
click at [187, 82] on p "S_SNF-6954" at bounding box center [187, 82] width 25 height 5
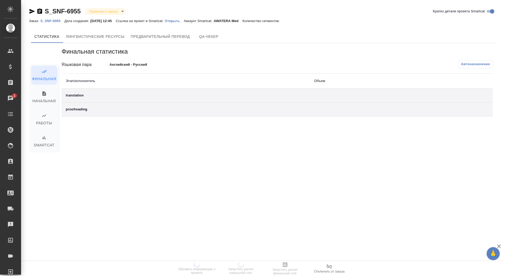
click at [183, 22] on p "Открыть" at bounding box center [174, 21] width 19 height 4
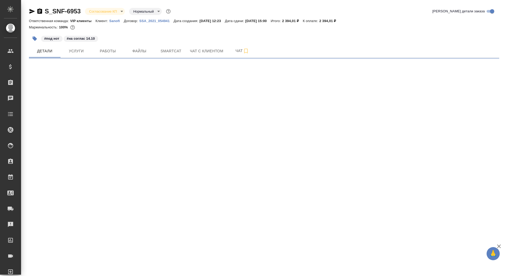
select select "RU"
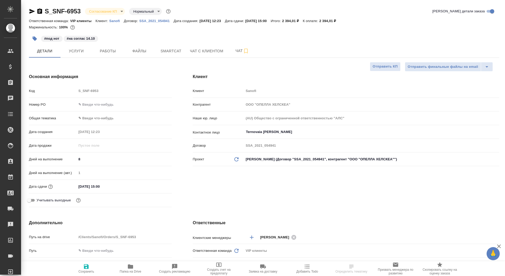
type textarea "x"
type input "Горшкова Валентина"
type input "Комаров Роман"
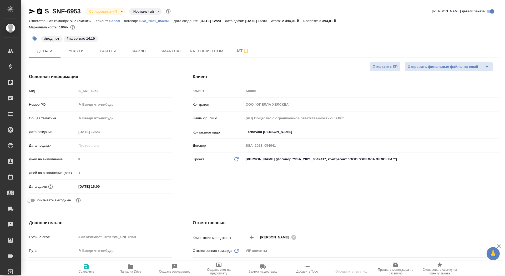
type textarea "x"
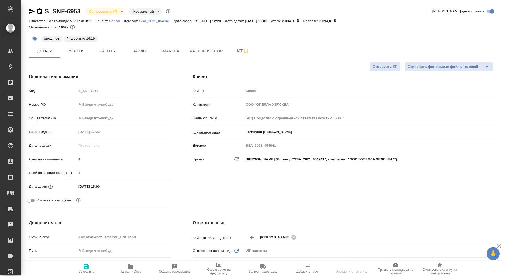
type textarea "x"
click at [107, 106] on input "text" at bounding box center [123, 105] width 95 height 8
paste input "E005894025"
type input "E005894025"
type textarea "x"
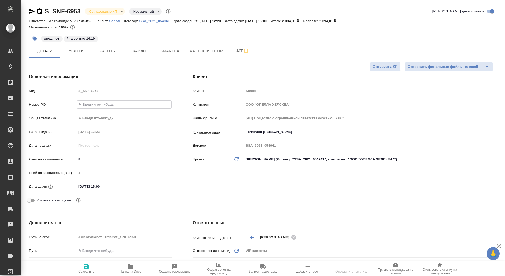
type textarea "x"
type input "E005894025"
click at [75, 268] on span "Сохранить" at bounding box center [86, 268] width 38 height 10
type textarea "x"
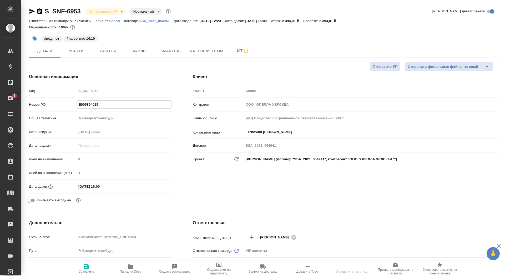
type textarea "x"
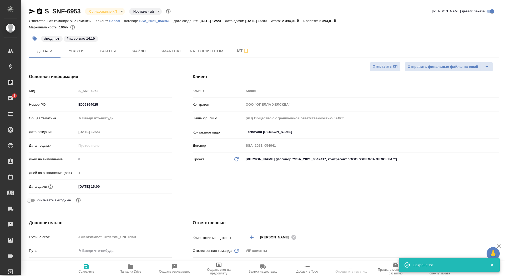
select select "RU"
type textarea "x"
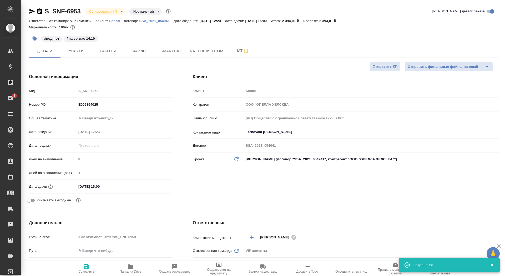
type textarea "x"
click at [99, 16] on div "S_SNF-6953 Согласование КП kpNegotiation Нормальный normal Кратко детали заказа" at bounding box center [264, 12] width 470 height 11
click at [103, 13] on body "🙏 .cls-1 fill:#fff; AWATERA Saydasheva Dilyara Клиенты Спецификации Заказы 1 Ча…" at bounding box center [252, 138] width 505 height 276
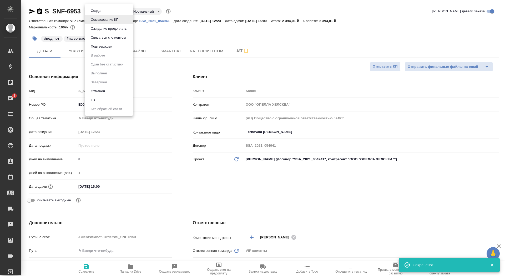
click at [111, 48] on button "Подтвержден" at bounding box center [101, 47] width 25 height 6
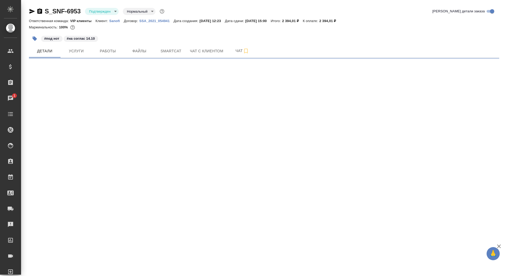
select select "RU"
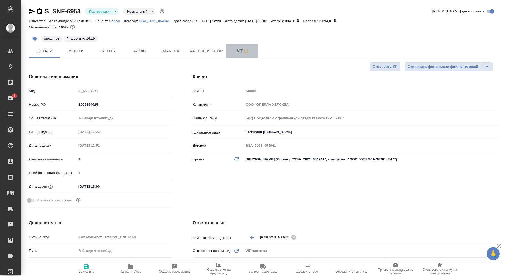
click at [233, 54] on button "Чат" at bounding box center [242, 50] width 32 height 13
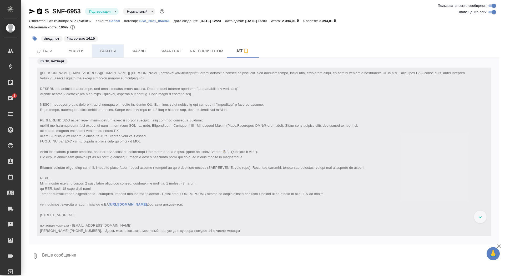
scroll to position [2665, 0]
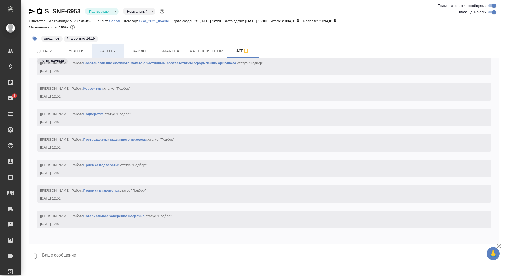
click at [121, 54] on button "Работы" at bounding box center [108, 50] width 32 height 13
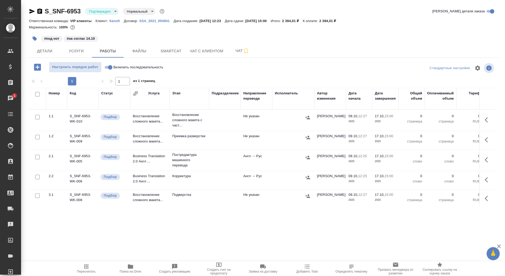
click at [39, 37] on button "button" at bounding box center [35, 39] width 12 height 12
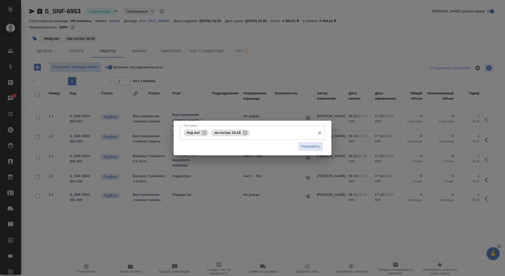
click at [259, 134] on input "Тэги заказа" at bounding box center [282, 132] width 62 height 9
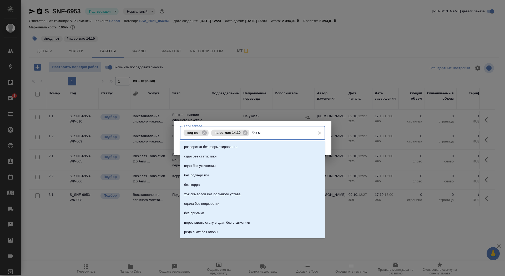
type input "без мв"
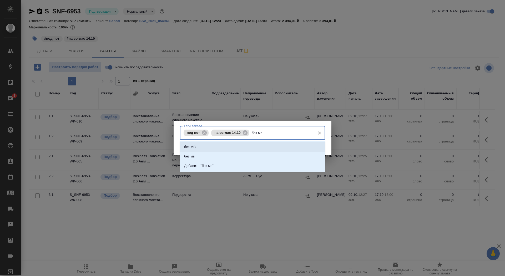
click at [258, 144] on li "без МВ" at bounding box center [252, 146] width 145 height 9
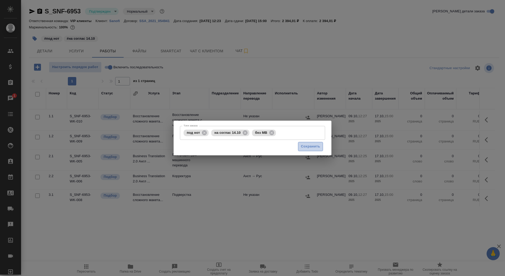
click at [314, 144] on span "Сохранить" at bounding box center [310, 147] width 19 height 6
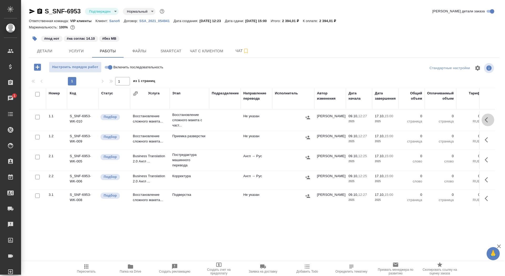
click at [483, 115] on button "button" at bounding box center [487, 120] width 13 height 13
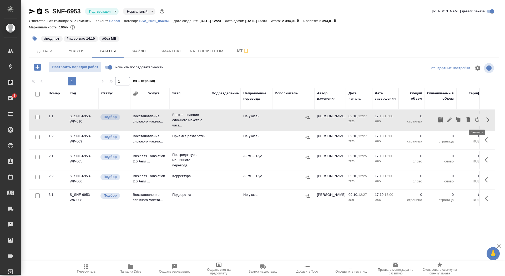
click at [475, 117] on icon "button" at bounding box center [477, 120] width 6 height 6
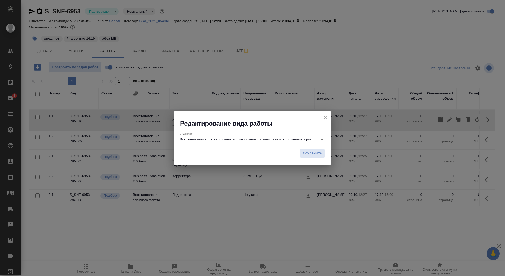
click at [259, 138] on input "Восстановление сложного макета с частичным соответствием оформлению оригинала" at bounding box center [247, 139] width 135 height 6
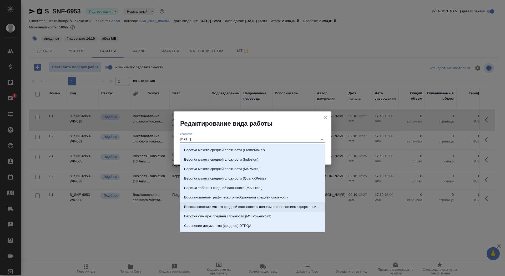
click at [282, 205] on p "Восстановление макета средней сложности с полным соответствием оформлению ориги…" at bounding box center [252, 206] width 137 height 5
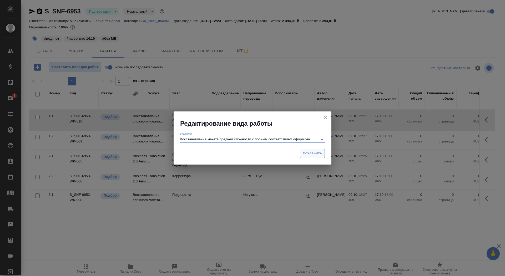
type input "Восстановление макета средней сложности с полным соответствием оформлению ориги…"
click at [317, 156] on span "Сохранить" at bounding box center [312, 153] width 19 height 6
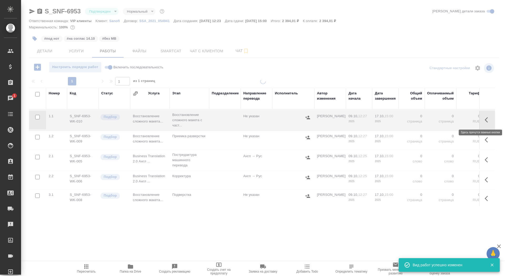
click at [489, 117] on icon "button" at bounding box center [487, 120] width 6 height 6
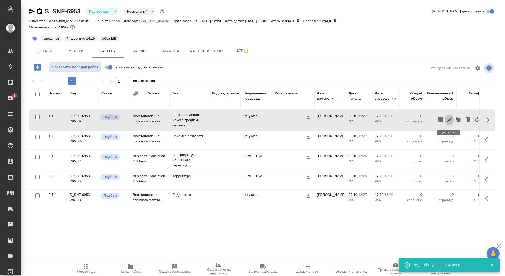
click at [450, 118] on icon "button" at bounding box center [449, 120] width 5 height 5
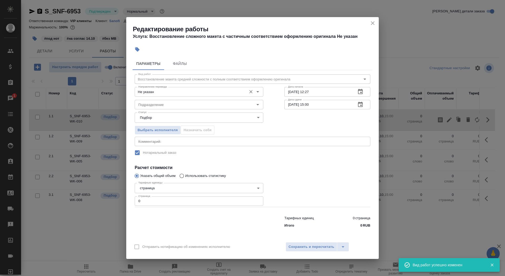
click at [220, 94] on input "Не указан" at bounding box center [190, 92] width 108 height 6
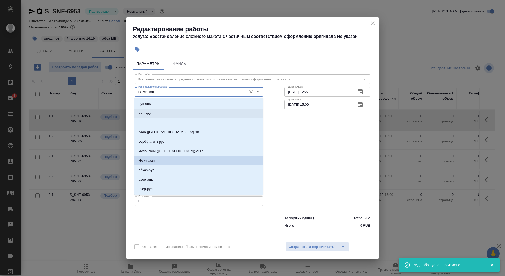
click at [215, 110] on li "англ-рус" at bounding box center [198, 113] width 129 height 9
type input "англ-рус"
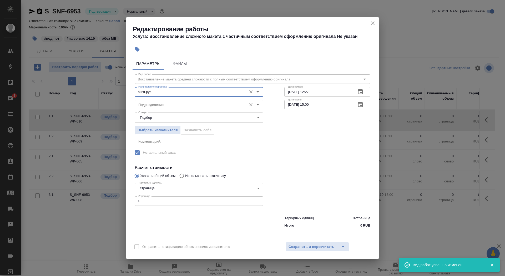
click at [210, 108] on input "Подразделение" at bounding box center [190, 104] width 108 height 6
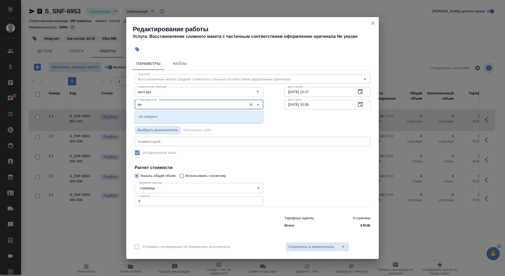
type input "в"
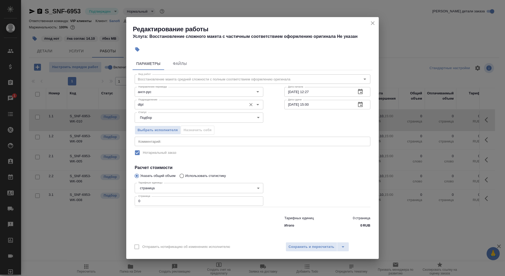
click at [196, 103] on input "dtpl" at bounding box center [190, 104] width 108 height 6
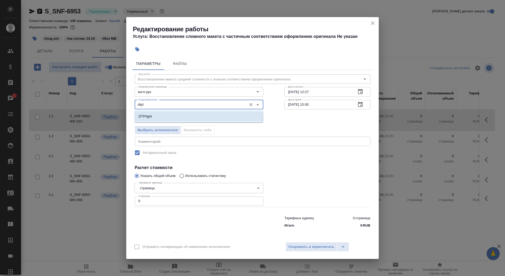
click at [196, 118] on li "DTPlight" at bounding box center [198, 116] width 129 height 9
type input "DTPlight"
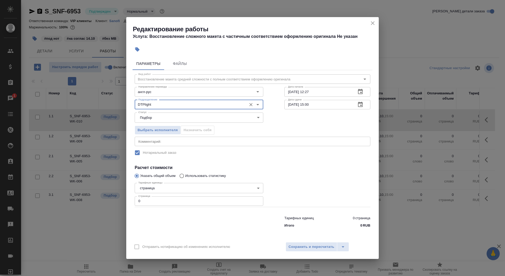
click at [184, 193] on div "Тарифные единицы страница 5a8b1489cc6b4906c91bfdb2 Тарифные единицы Страница 0 …" at bounding box center [199, 194] width 129 height 26
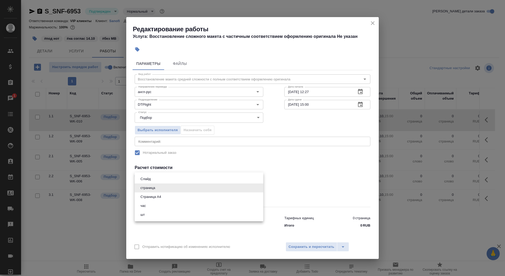
click at [184, 190] on body "🙏 .cls-1 fill:#fff; AWATERA Saydasheva Dilyara Клиенты Спецификации Заказы 1 Ча…" at bounding box center [252, 138] width 505 height 276
click at [188, 196] on li "Страница А4" at bounding box center [199, 196] width 129 height 9
type input "5f036ec4e16dec2d6b59c8ff"
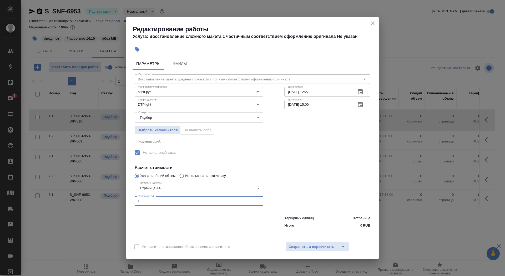
click at [188, 198] on input "0" at bounding box center [199, 200] width 129 height 9
type input "2"
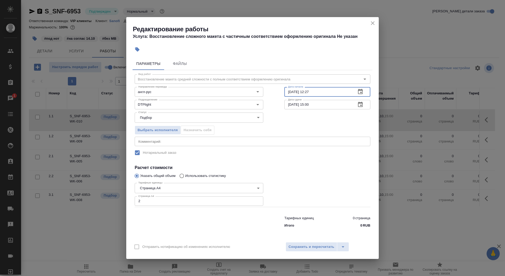
click at [327, 94] on input "09.10.2025 12:27" at bounding box center [318, 91] width 68 height 9
type input "09.10.2025 12:55"
click at [361, 103] on icon "button" at bounding box center [360, 104] width 5 height 5
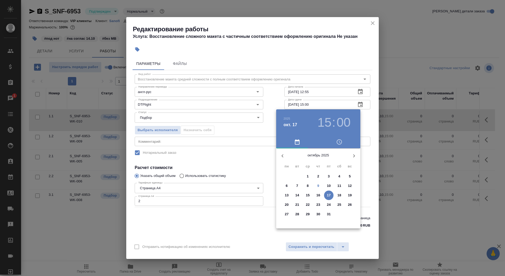
click at [320, 186] on span "9" at bounding box center [317, 185] width 9 height 5
type input "09.10.2025 15:00"
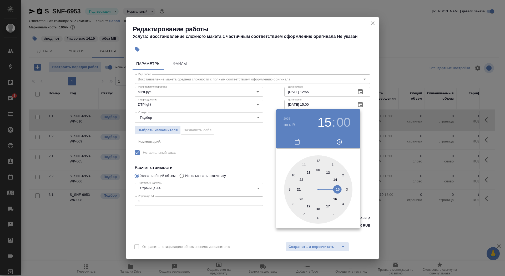
click at [336, 188] on div at bounding box center [318, 189] width 68 height 68
click at [239, 149] on div at bounding box center [252, 138] width 505 height 276
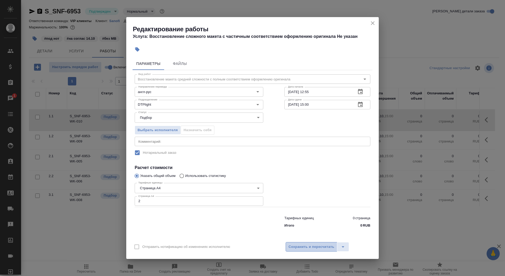
click at [300, 244] on span "Сохранить и пересчитать" at bounding box center [311, 247] width 46 height 6
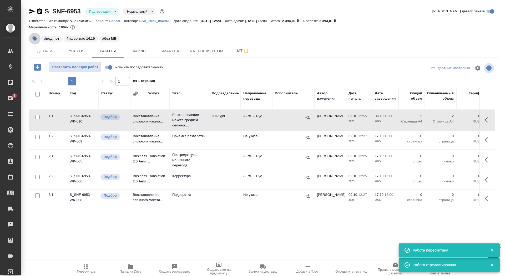
click at [33, 38] on icon "button" at bounding box center [35, 39] width 4 height 4
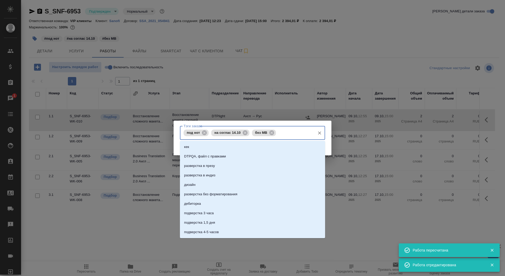
click at [302, 135] on input "Тэги заказа" at bounding box center [294, 132] width 35 height 9
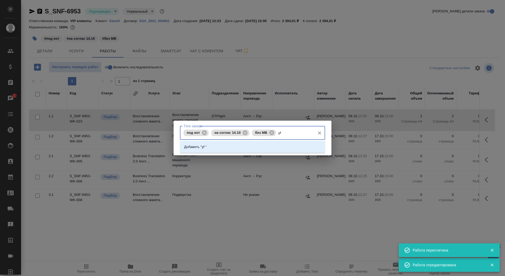
type input "y"
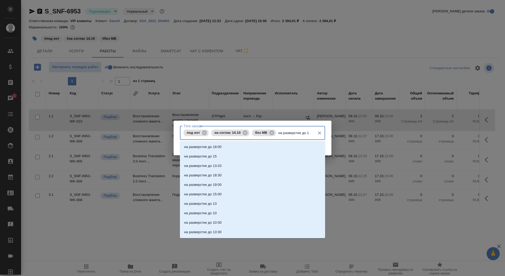
type input "на разверстке до 15"
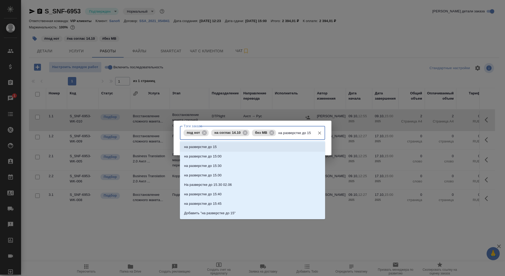
click at [301, 144] on li "на разверстке до 15" at bounding box center [252, 146] width 145 height 9
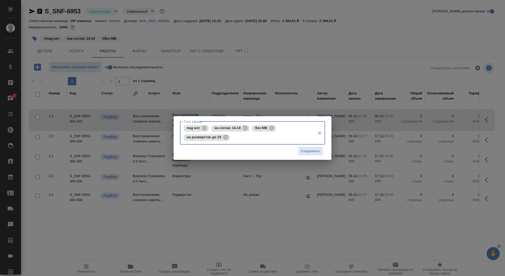
scroll to position [0, 0]
click at [315, 154] on span "Сохранить" at bounding box center [310, 151] width 19 height 6
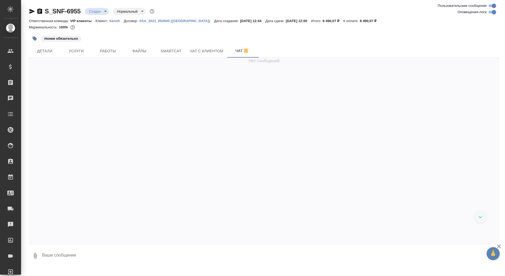
scroll to position [321, 0]
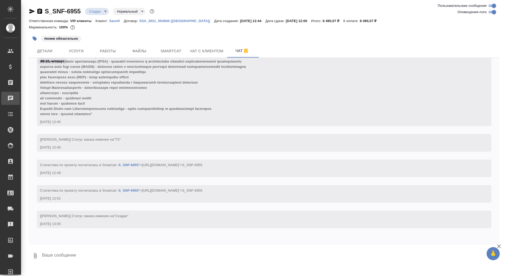
click at [11, 96] on div "Чаты" at bounding box center [3, 98] width 13 height 8
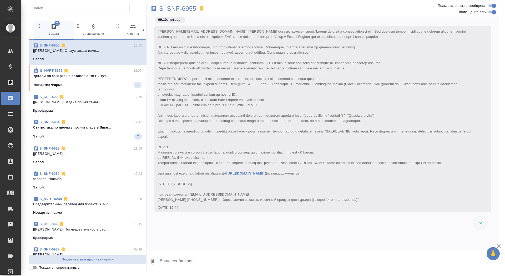
scroll to position [300, 0]
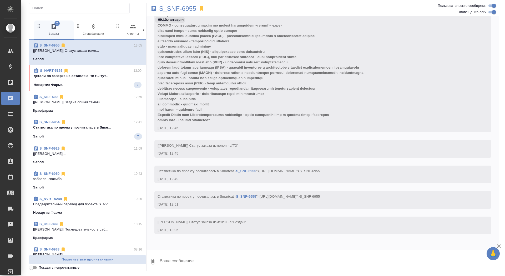
click at [57, 82] on p "Новартис Фарма" at bounding box center [48, 84] width 29 height 5
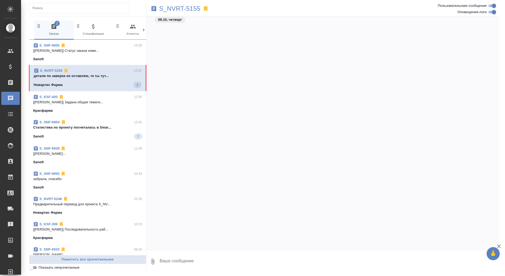
scroll to position [21499, 0]
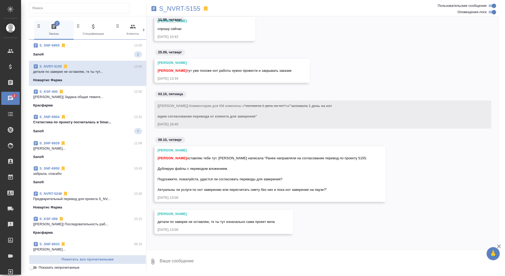
click at [193, 259] on textarea at bounding box center [329, 262] width 340 height 18
type textarea "окей"
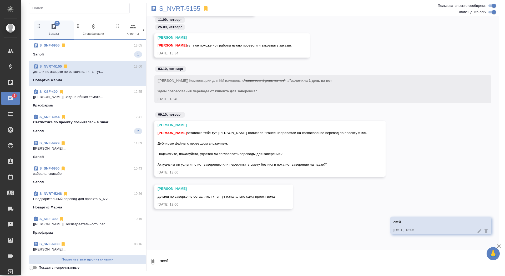
click at [89, 57] on div "Sanofi 1" at bounding box center [87, 54] width 109 height 6
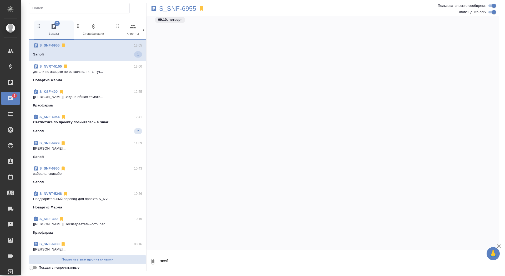
scroll to position [342, 0]
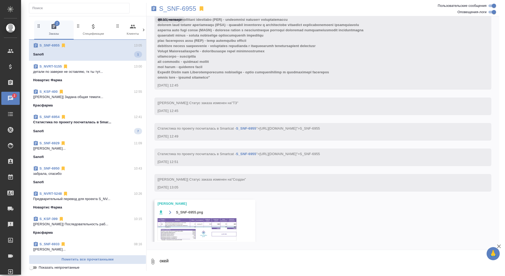
click at [229, 264] on textarea "окей" at bounding box center [329, 262] width 340 height 18
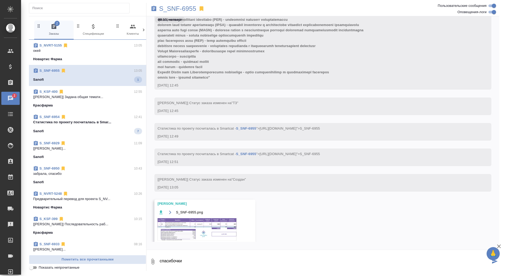
type textarea "спасибочки"
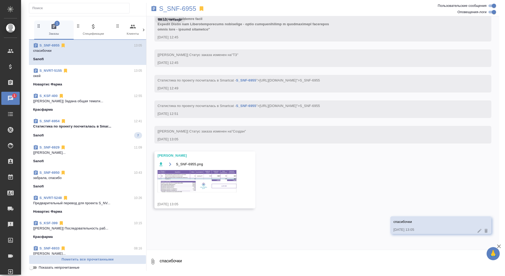
click at [216, 185] on img at bounding box center [196, 181] width 79 height 22
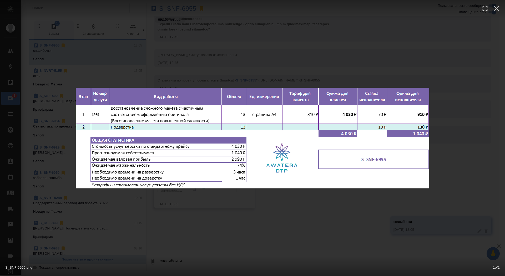
click at [198, 210] on div "S_SNF-6955.png 1 of 1" at bounding box center [252, 138] width 505 height 276
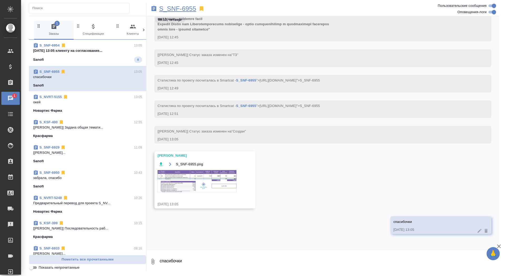
click at [187, 11] on p "S_SNF-6955" at bounding box center [177, 8] width 37 height 5
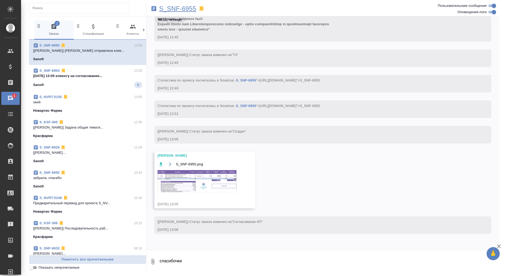
scroll to position [416, 0]
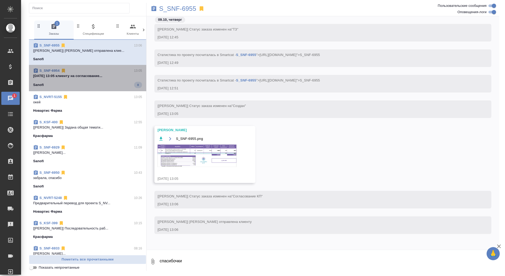
click at [88, 79] on span "S_SNF-6954 13:05 [DATE] 13:05 клиенту на согласование... Sanofi 8" at bounding box center [87, 78] width 109 height 20
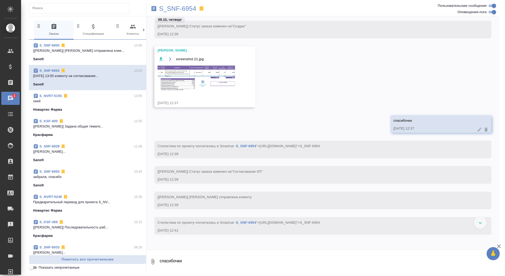
scroll to position [277, 0]
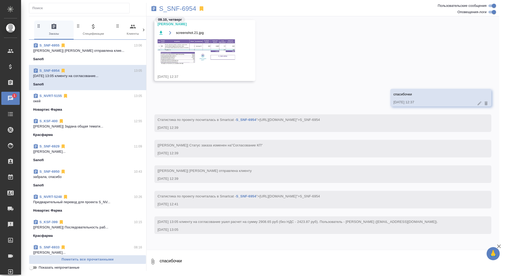
click at [61, 61] on div "Sanofi" at bounding box center [87, 59] width 109 height 5
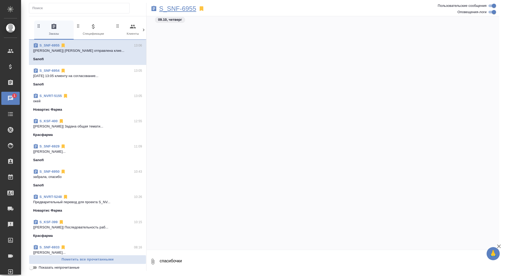
scroll to position [419, 0]
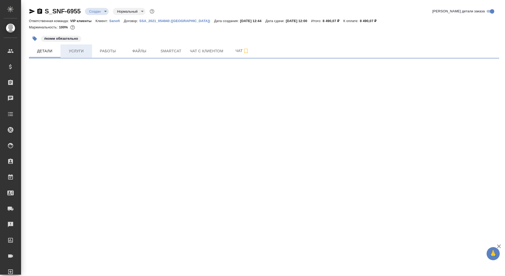
click at [74, 53] on span "Услуги" at bounding box center [76, 51] width 25 height 7
select select "RU"
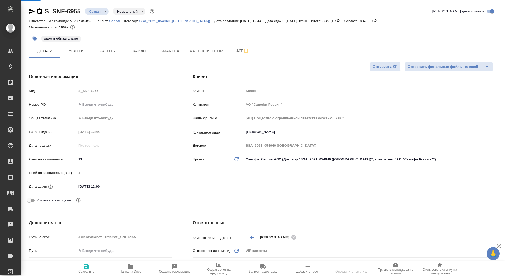
type textarea "x"
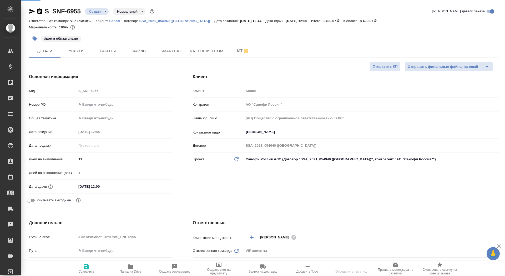
type textarea "x"
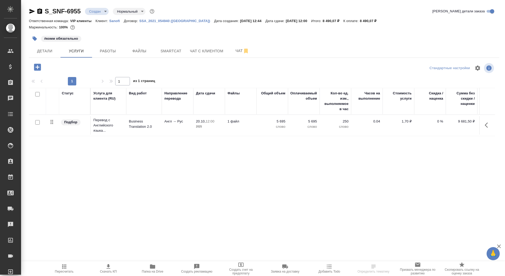
click at [34, 70] on icon "button" at bounding box center [37, 67] width 9 height 9
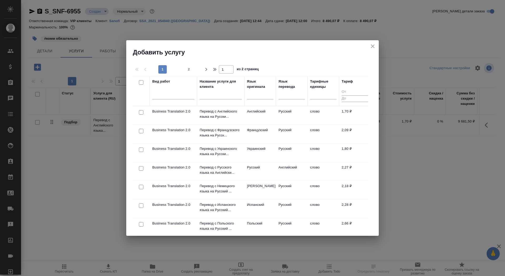
click at [209, 101] on div at bounding box center [221, 96] width 42 height 13
click at [208, 98] on input "text" at bounding box center [221, 96] width 42 height 7
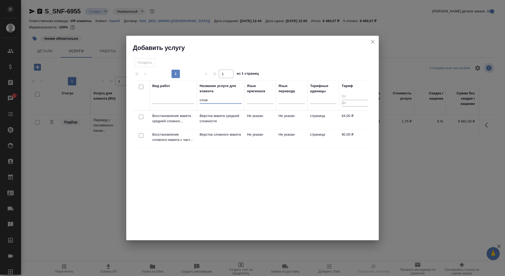
type input "слож"
click at [206, 145] on td "Верстка сложного макета" at bounding box center [220, 138] width 47 height 18
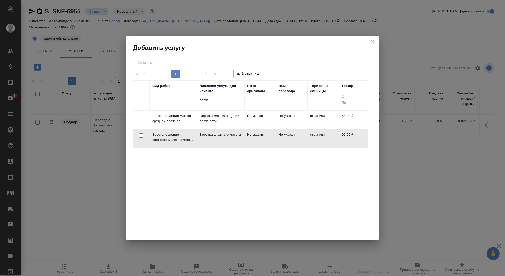
click at [206, 145] on td "Верстка сложного макета" at bounding box center [220, 138] width 47 height 18
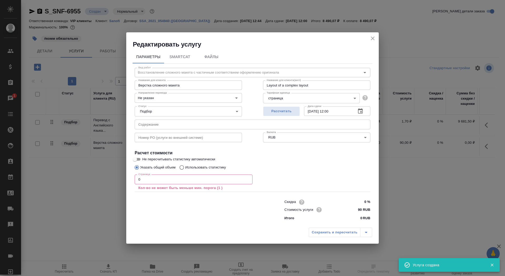
click at [155, 178] on input "0" at bounding box center [194, 179] width 118 height 9
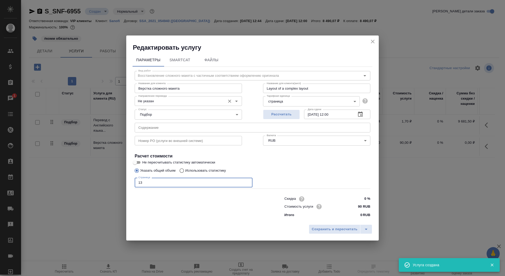
type input "13"
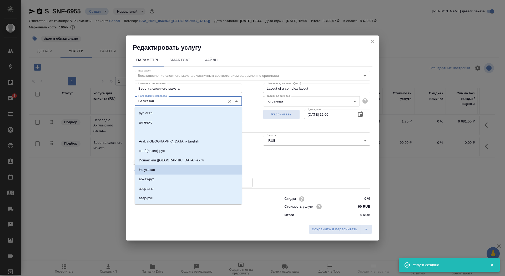
click at [164, 101] on input "Не указан" at bounding box center [179, 101] width 86 height 6
click at [164, 119] on li "англ-рус" at bounding box center [188, 122] width 107 height 9
type input "англ-рус"
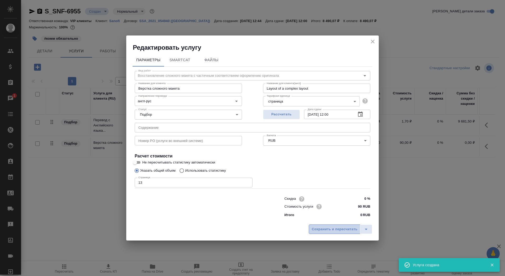
click at [324, 228] on span "Сохранить и пересчитать" at bounding box center [335, 229] width 46 height 6
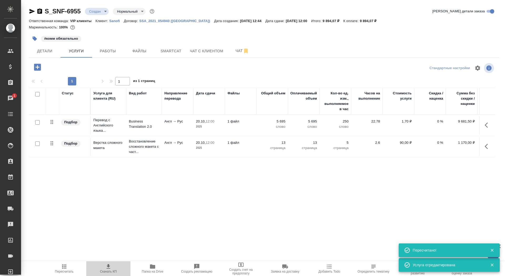
click at [105, 269] on span "Скачать КП" at bounding box center [108, 268] width 38 height 10
click at [41, 49] on span "Детали" at bounding box center [44, 51] width 25 height 7
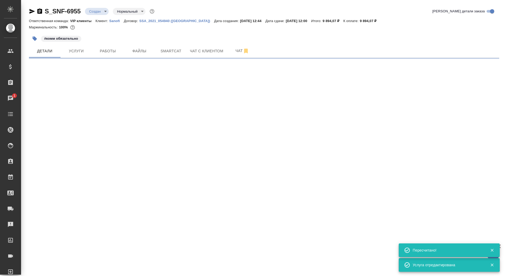
select select "RU"
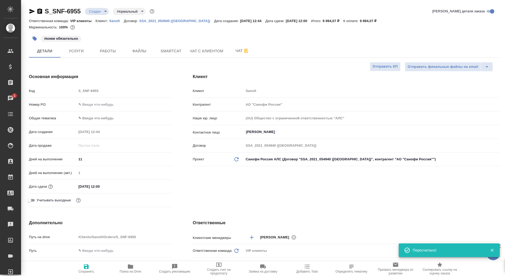
type textarea "x"
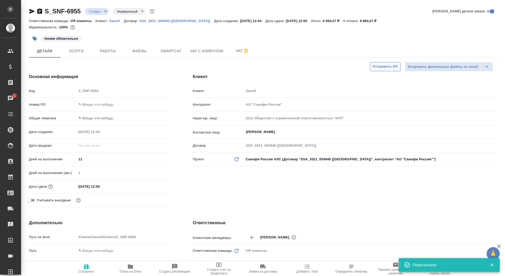
click at [382, 70] on button "Отправить КП" at bounding box center [385, 66] width 31 height 9
type textarea "x"
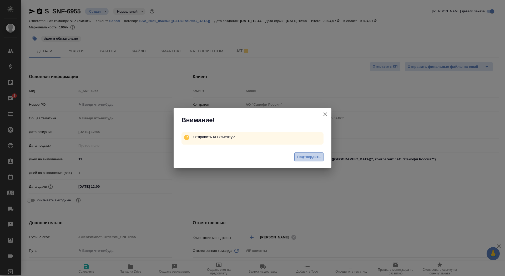
click at [305, 153] on button "Подтвердить" at bounding box center [308, 156] width 29 height 9
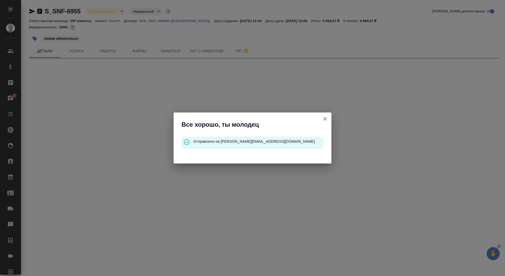
select select "RU"
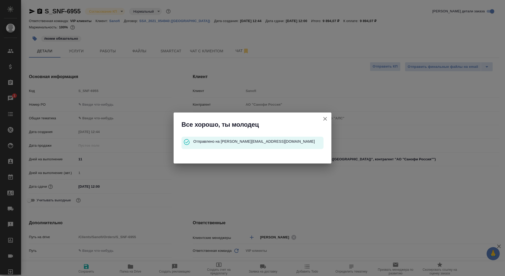
type textarea "x"
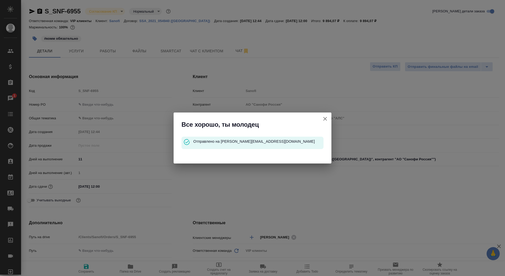
type textarea "x"
click at [324, 118] on icon "button" at bounding box center [325, 119] width 6 height 6
type textarea "x"
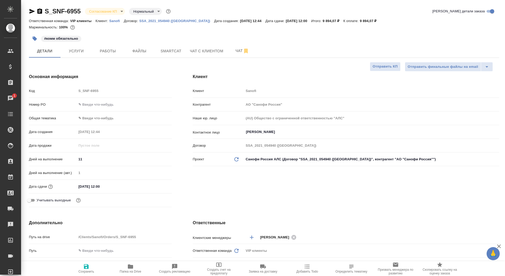
type textarea "x"
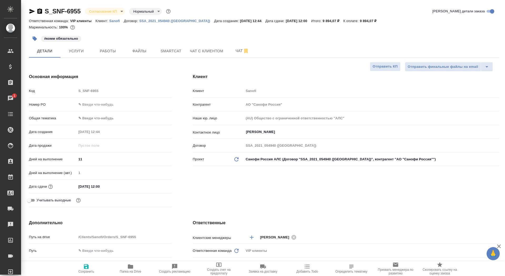
type textarea "x"
click at [37, 11] on icon "button" at bounding box center [40, 11] width 6 height 6
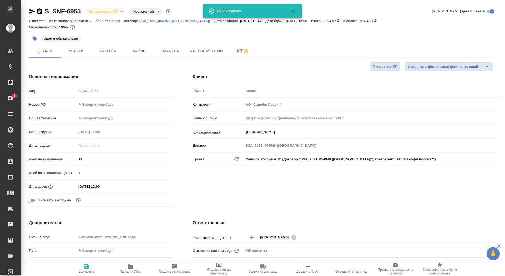
type textarea "x"
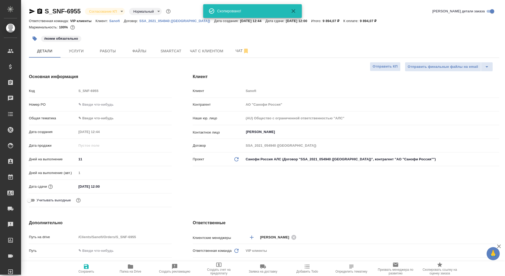
type textarea "x"
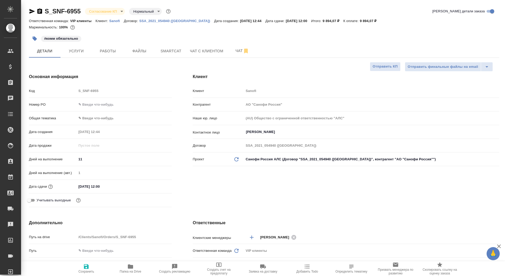
click at [38, 12] on icon "button" at bounding box center [40, 11] width 6 height 6
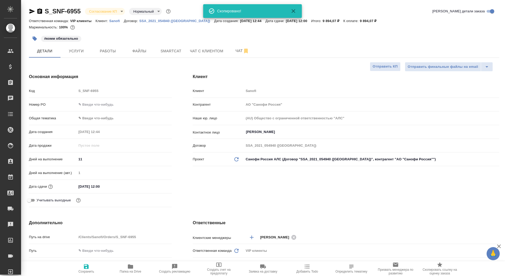
type textarea "x"
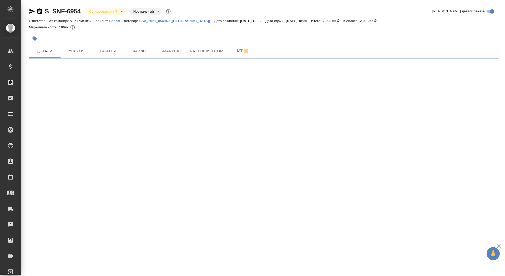
select select "RU"
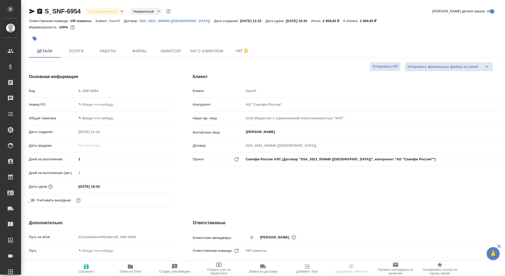
type textarea "x"
click at [105, 107] on input "text" at bounding box center [123, 105] width 95 height 8
paste input "E005894076"
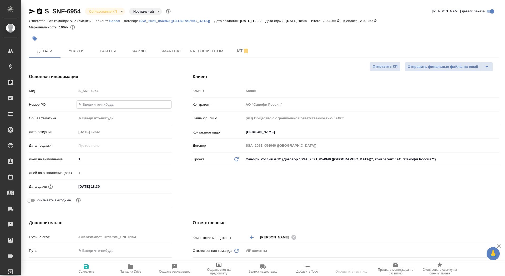
type input "E005894076"
type textarea "x"
type input "E005894076"
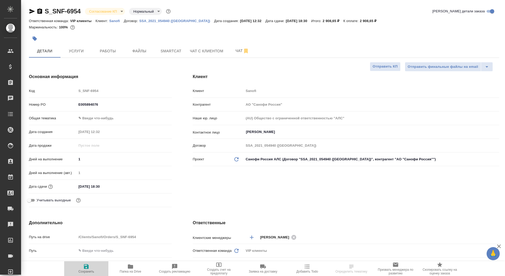
click at [92, 270] on span "Сохранить" at bounding box center [86, 272] width 16 height 4
type textarea "x"
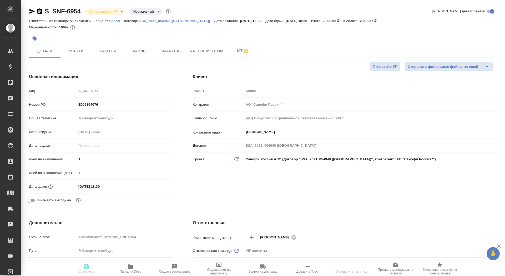
type textarea "x"
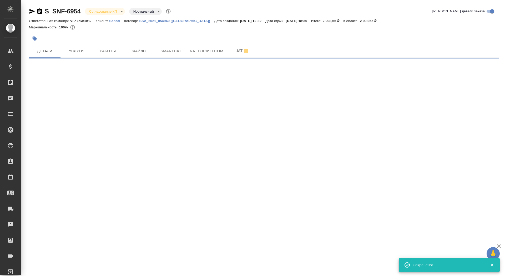
select select "RU"
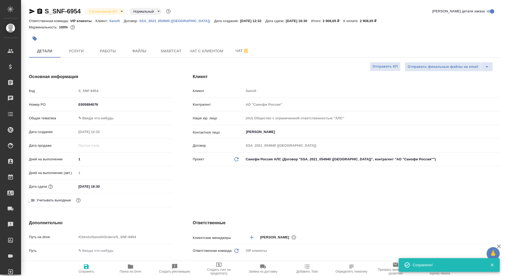
type textarea "x"
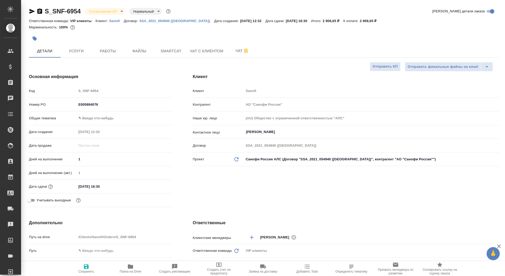
type textarea "x"
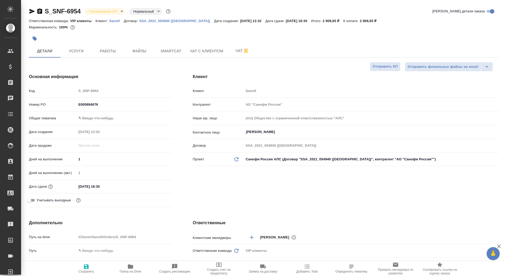
type textarea "x"
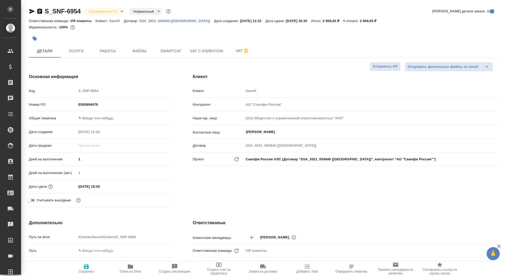
type textarea "x"
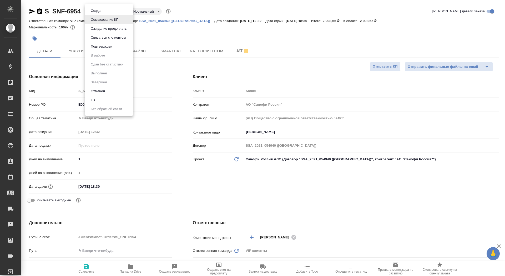
click at [104, 12] on body "🙏 .cls-1 fill:#fff; AWATERA Saydasheva Dilyara Клиенты Спецификации Заказы 0 Ча…" at bounding box center [252, 138] width 505 height 276
click at [107, 47] on button "Подтвержден" at bounding box center [101, 47] width 25 height 6
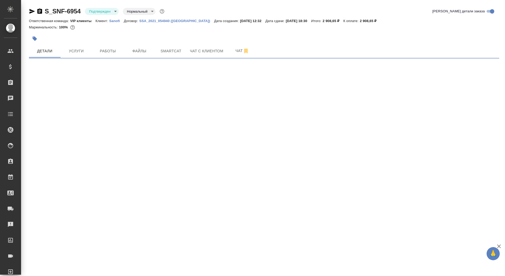
select select "RU"
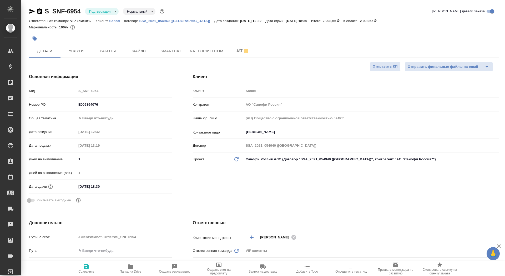
type textarea "x"
click at [228, 50] on button "Чат" at bounding box center [242, 50] width 32 height 13
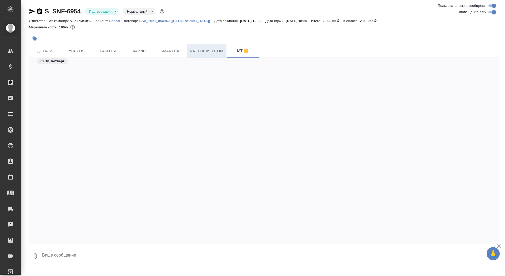
scroll to position [2053, 0]
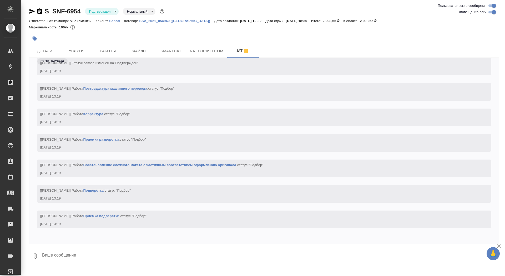
click at [69, 258] on textarea at bounding box center [270, 256] width 457 height 18
type textarea """
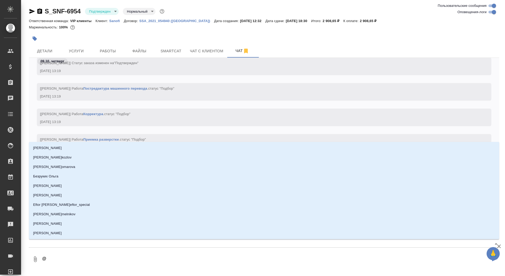
type textarea "@г"
type input "г"
type textarea "@го"
type input "го"
type textarea "@гор"
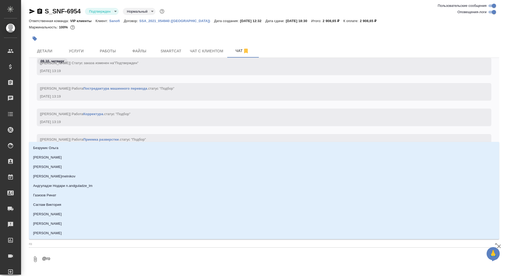
type input "гор"
type textarea "@горш"
type input "горш"
type textarea "@горшк"
type input "горшк"
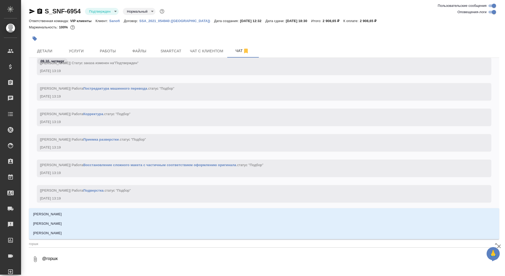
type textarea "@горшко"
type input "горшко"
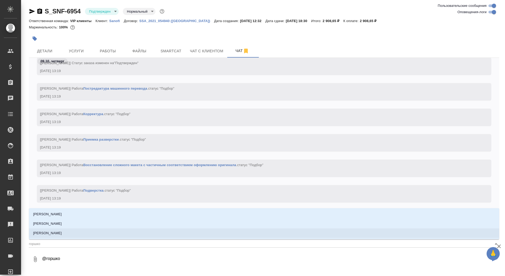
click at [75, 234] on li "[PERSON_NAME]" at bounding box center [264, 232] width 470 height 9
click at [73, 232] on li "[PERSON_NAME]" at bounding box center [264, 232] width 470 height 9
click at [60, 232] on p "[PERSON_NAME]" at bounding box center [47, 233] width 29 height 5
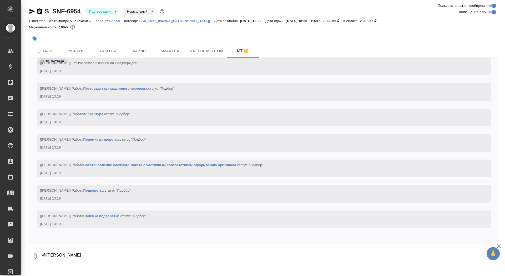
click at [80, 264] on textarea "@[PERSON_NAME]" at bounding box center [266, 256] width 449 height 18
type textarea "@[PERSON_NAME], запусти, плиз а то я в санофишку не успеваю )))"
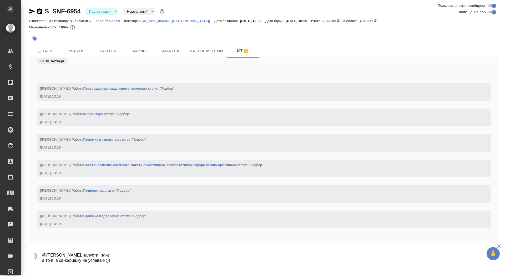
scroll to position [2083, 0]
